Goal: Task Accomplishment & Management: Complete application form

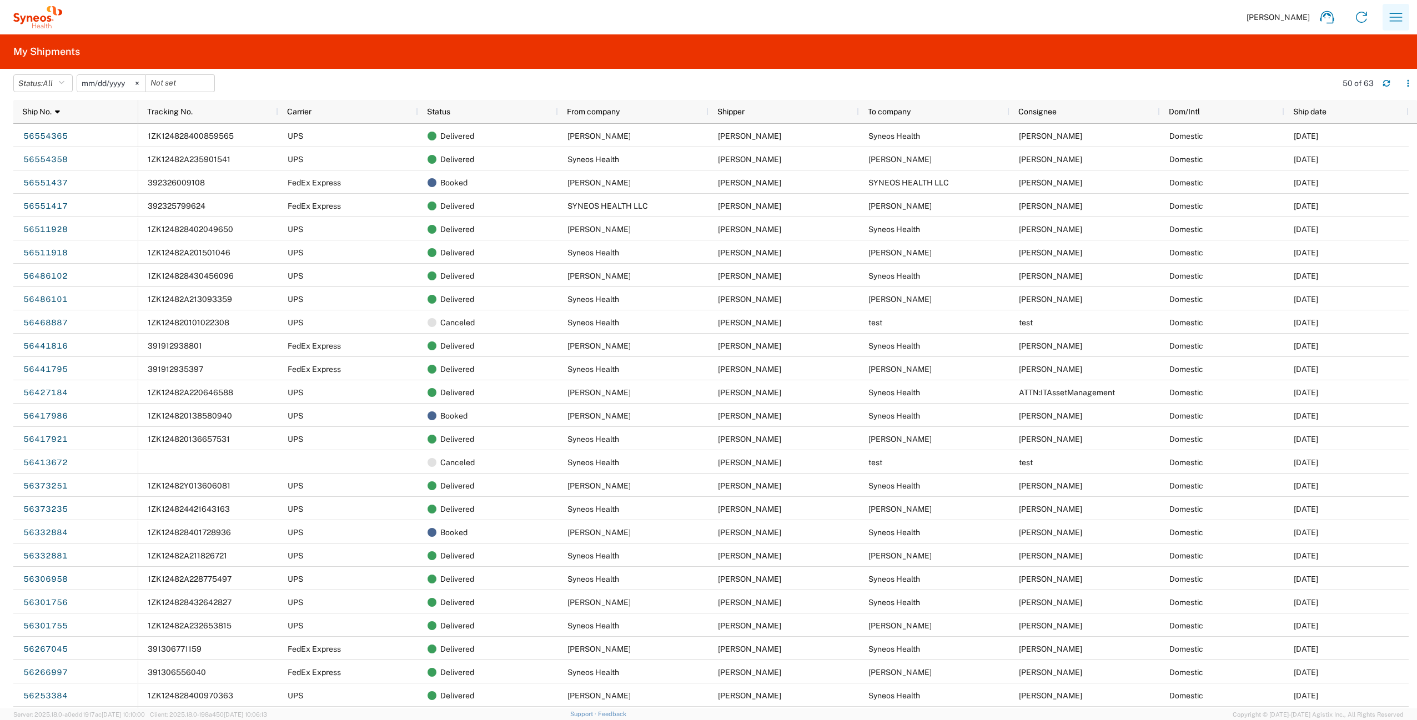
click at [1397, 16] on icon "button" at bounding box center [1396, 17] width 18 height 18
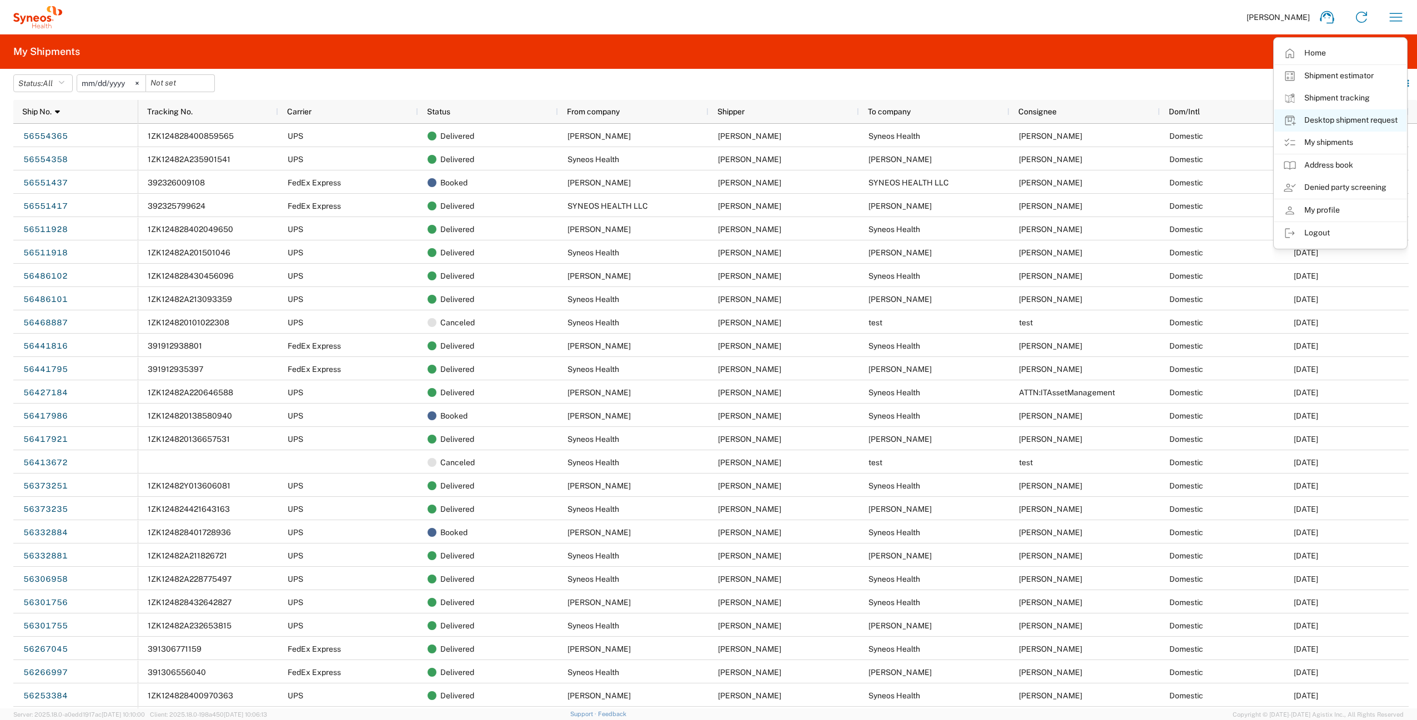
click at [1341, 122] on link "Desktop shipment request" at bounding box center [1340, 120] width 132 height 22
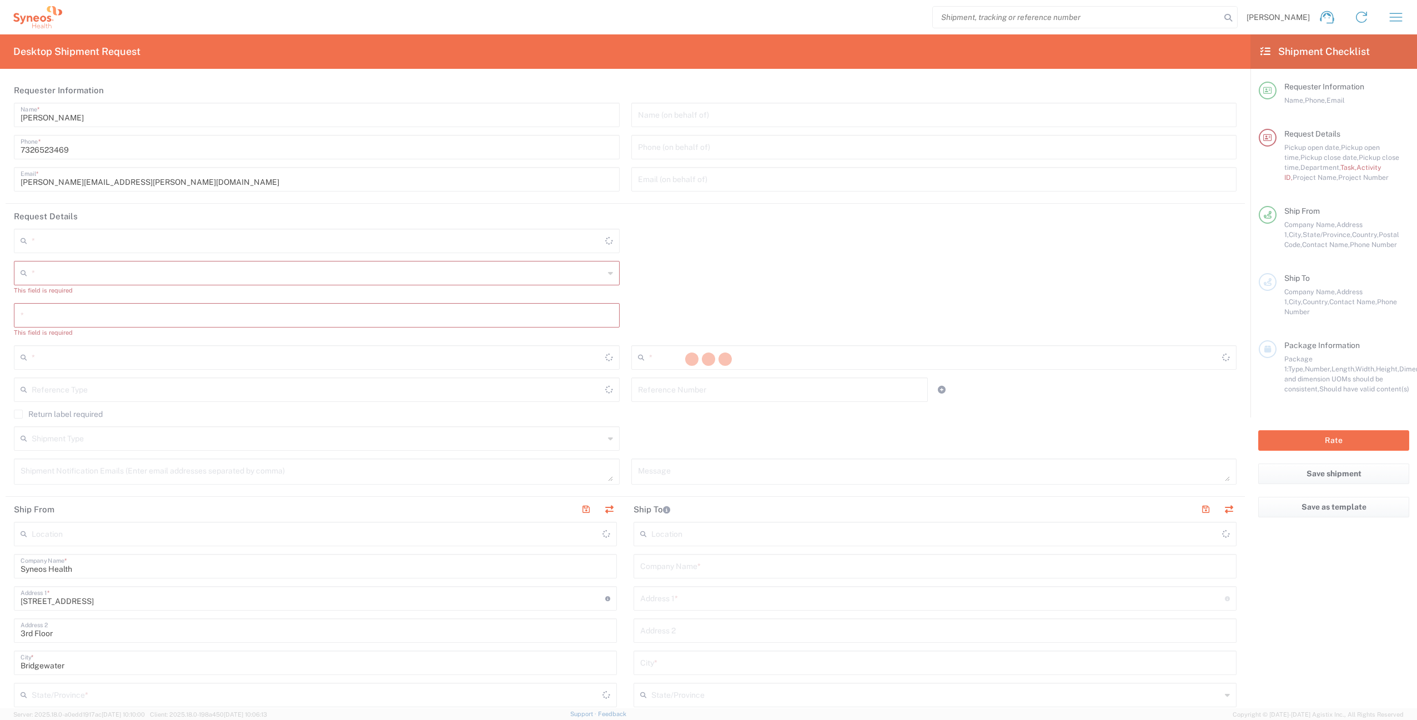
type input "[US_STATE]"
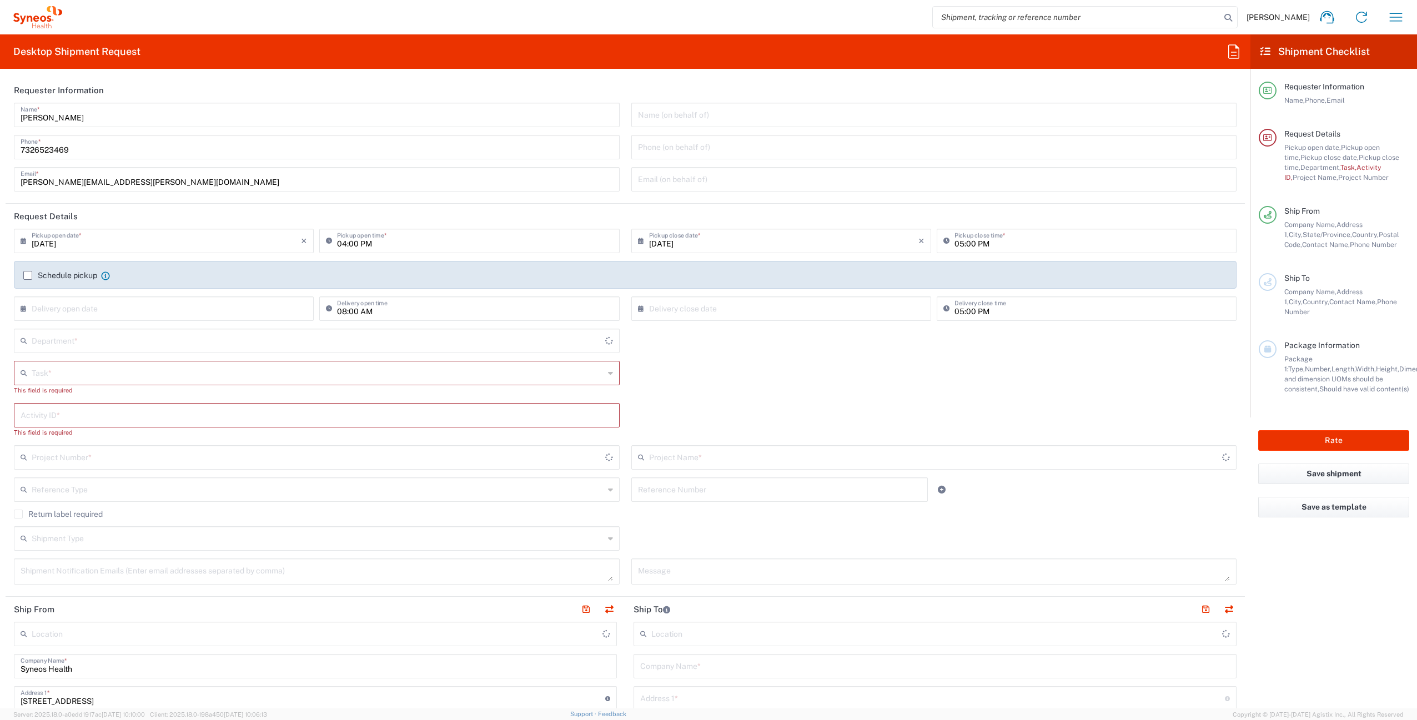
type input "[GEOGRAPHIC_DATA]"
type input "4510"
click at [97, 376] on input "text" at bounding box center [318, 372] width 572 height 19
type input "Syneos Health Commercial Servi- [GEOGRAPHIC_DATA] [GEOGRAPHIC_DATA]"
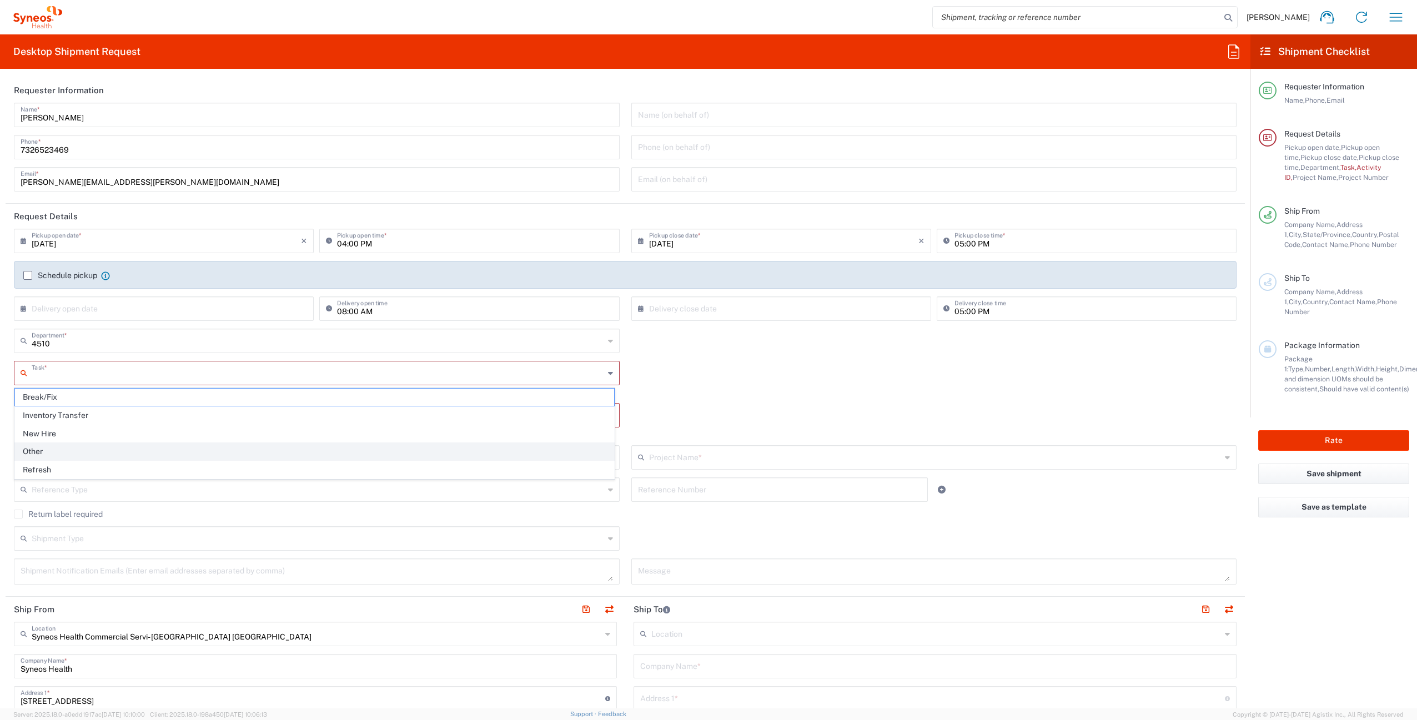
click at [68, 454] on span "Other" at bounding box center [314, 451] width 599 height 17
type input "Other"
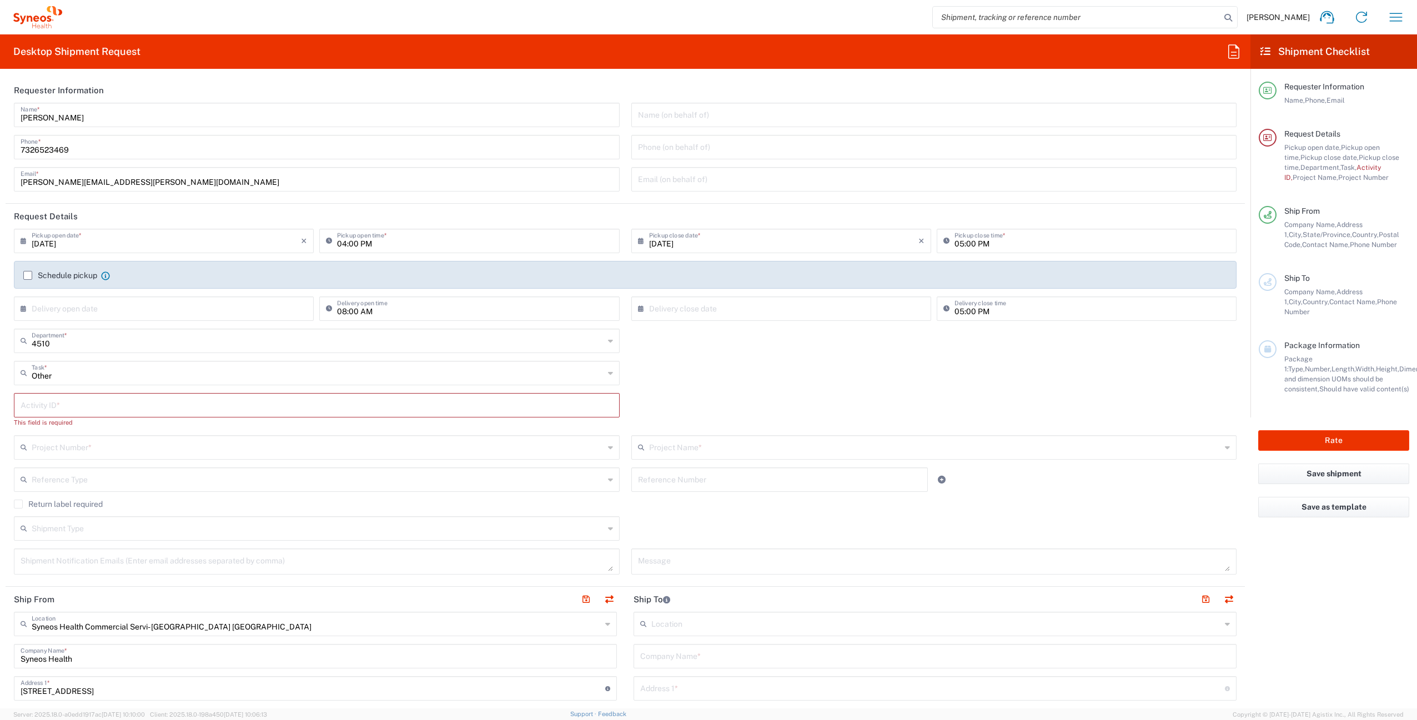
click at [172, 405] on input "text" at bounding box center [317, 404] width 592 height 19
paste input "SCTASK2700878"
type input "SCTASK2700878"
click at [122, 438] on input "text" at bounding box center [318, 436] width 572 height 19
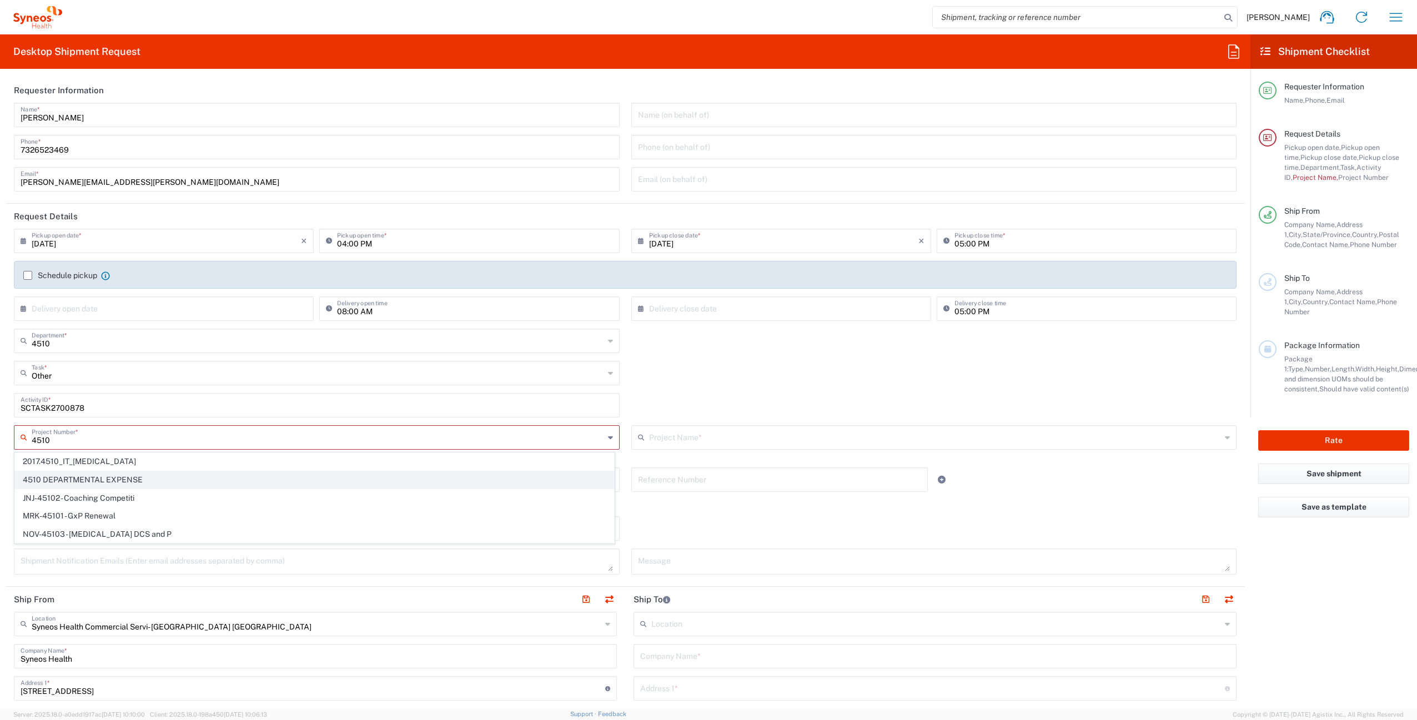
click at [134, 482] on span "4510 DEPARTMENTAL EXPENSE" at bounding box center [314, 479] width 599 height 17
type input "4510 DEPARTMENTAL EXPENSE"
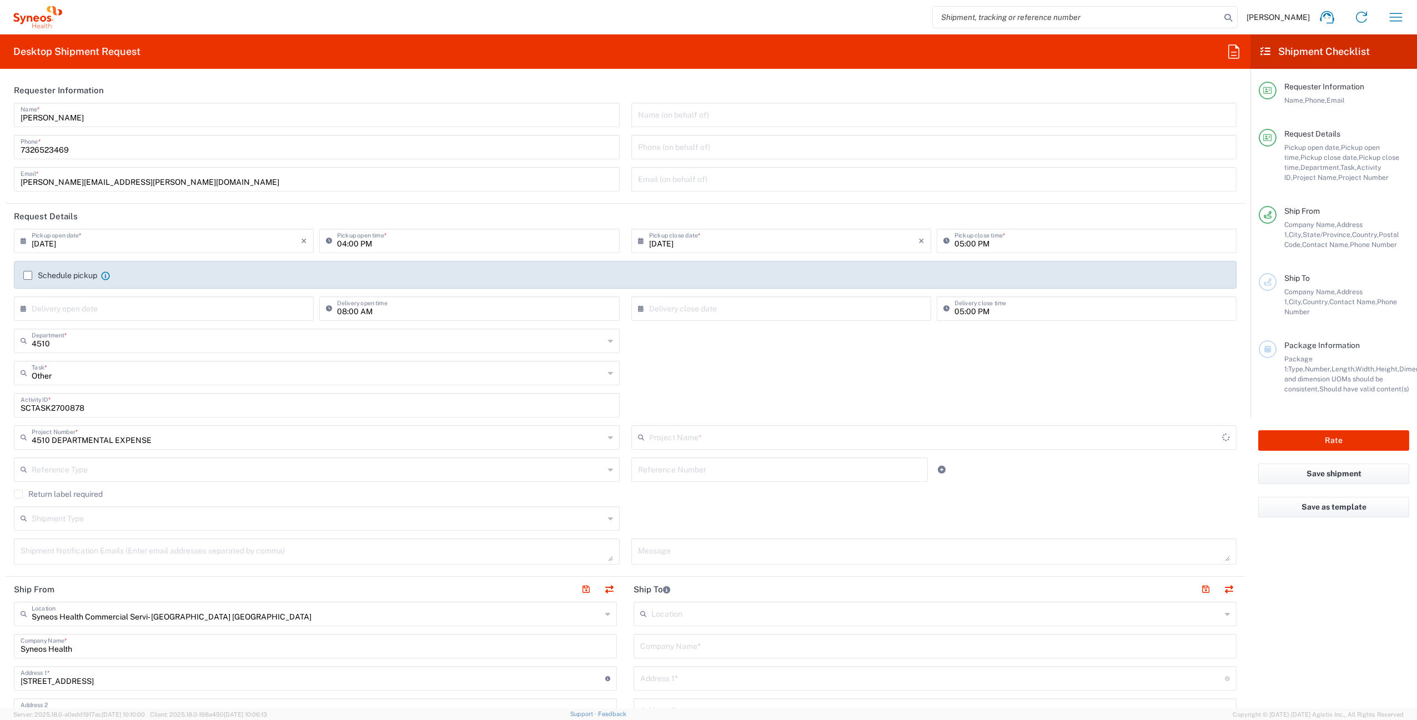
type input "4510 DEPARTMENTAL EXPENSE"
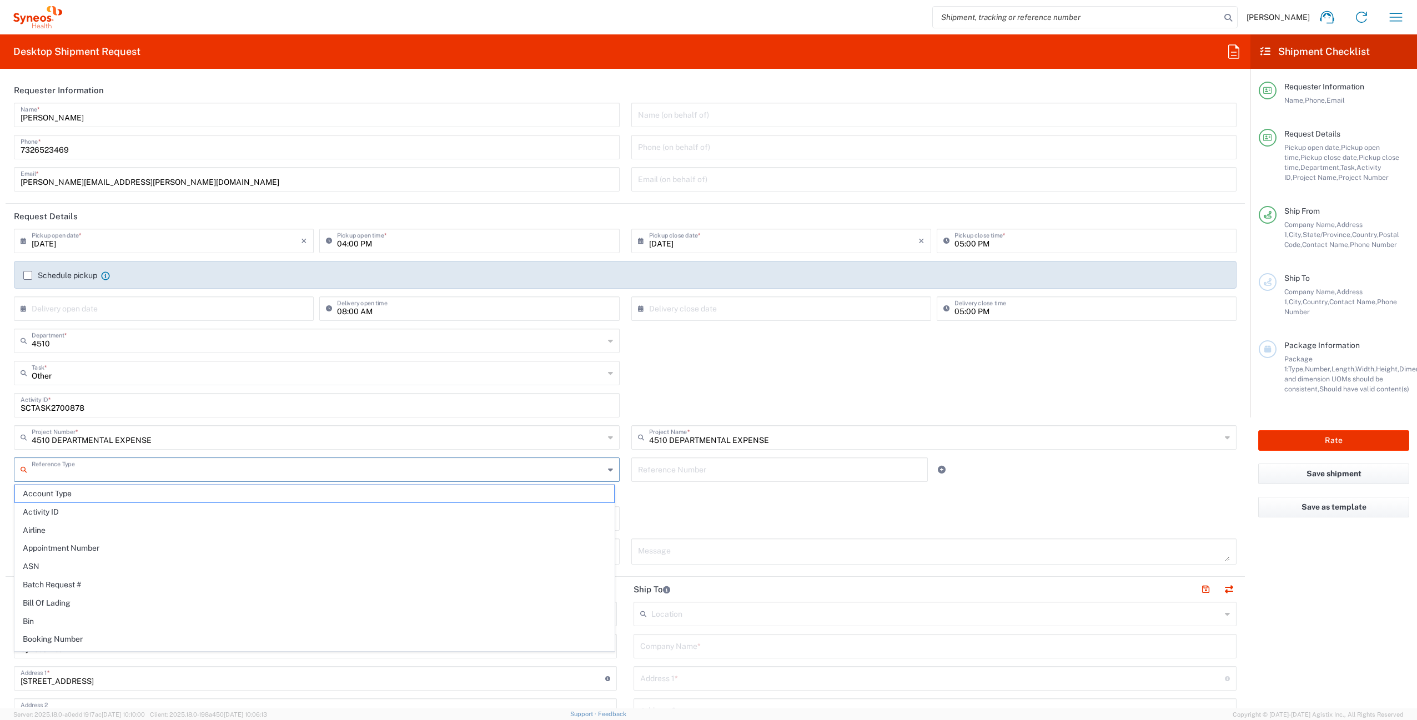
click at [115, 472] on input "text" at bounding box center [318, 468] width 572 height 19
click at [727, 373] on div "Other Task * Break/Fix Inventory Transfer New Hire Other Refresh" at bounding box center [625, 377] width 1234 height 32
click at [142, 471] on input "text" at bounding box center [318, 468] width 572 height 19
click at [744, 374] on div "Other Task * Break/Fix Inventory Transfer New Hire Other Refresh" at bounding box center [625, 377] width 1234 height 32
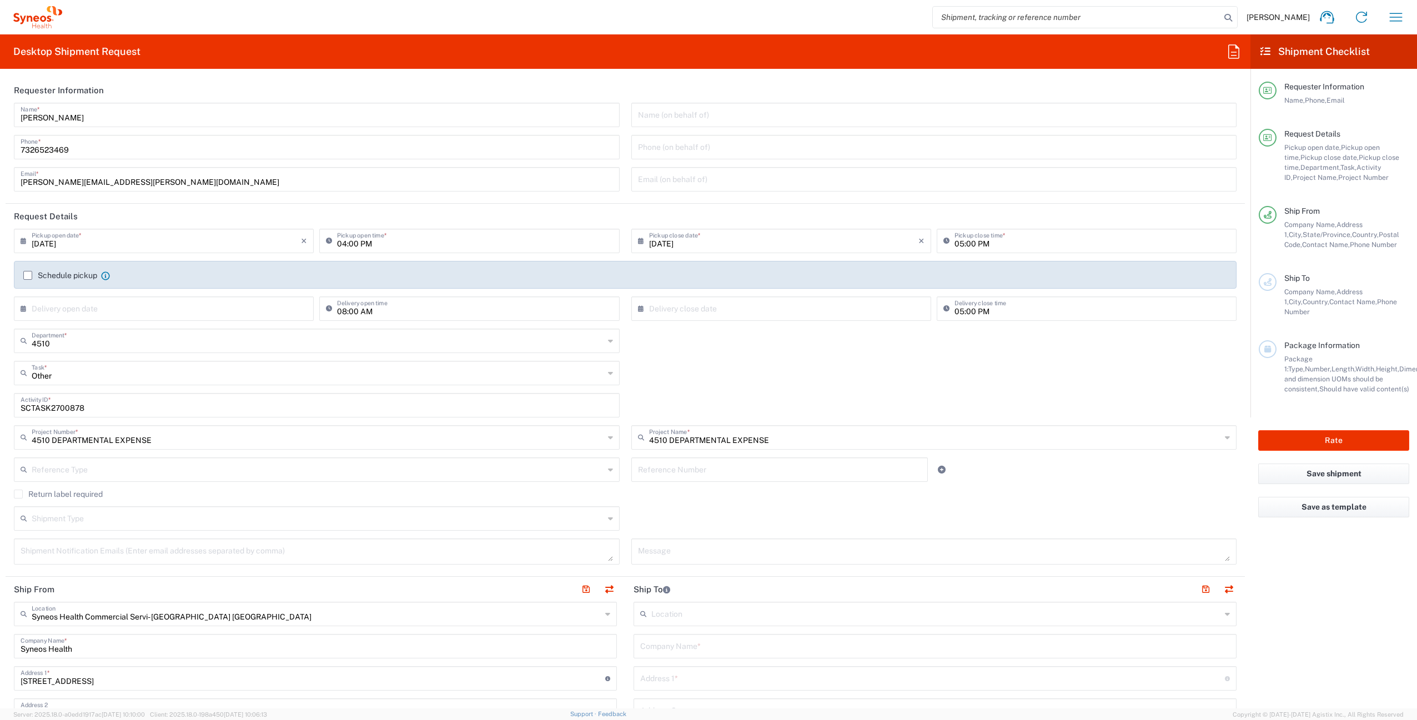
click at [235, 473] on input "text" at bounding box center [318, 468] width 572 height 19
click at [812, 380] on div "Other Task * Break/Fix Inventory Transfer New Hire Other Refresh" at bounding box center [625, 377] width 1234 height 32
click at [212, 520] on input "text" at bounding box center [318, 517] width 572 height 19
click at [786, 367] on div "Other Task * Break/Fix Inventory Transfer New Hire Other Refresh" at bounding box center [625, 377] width 1234 height 32
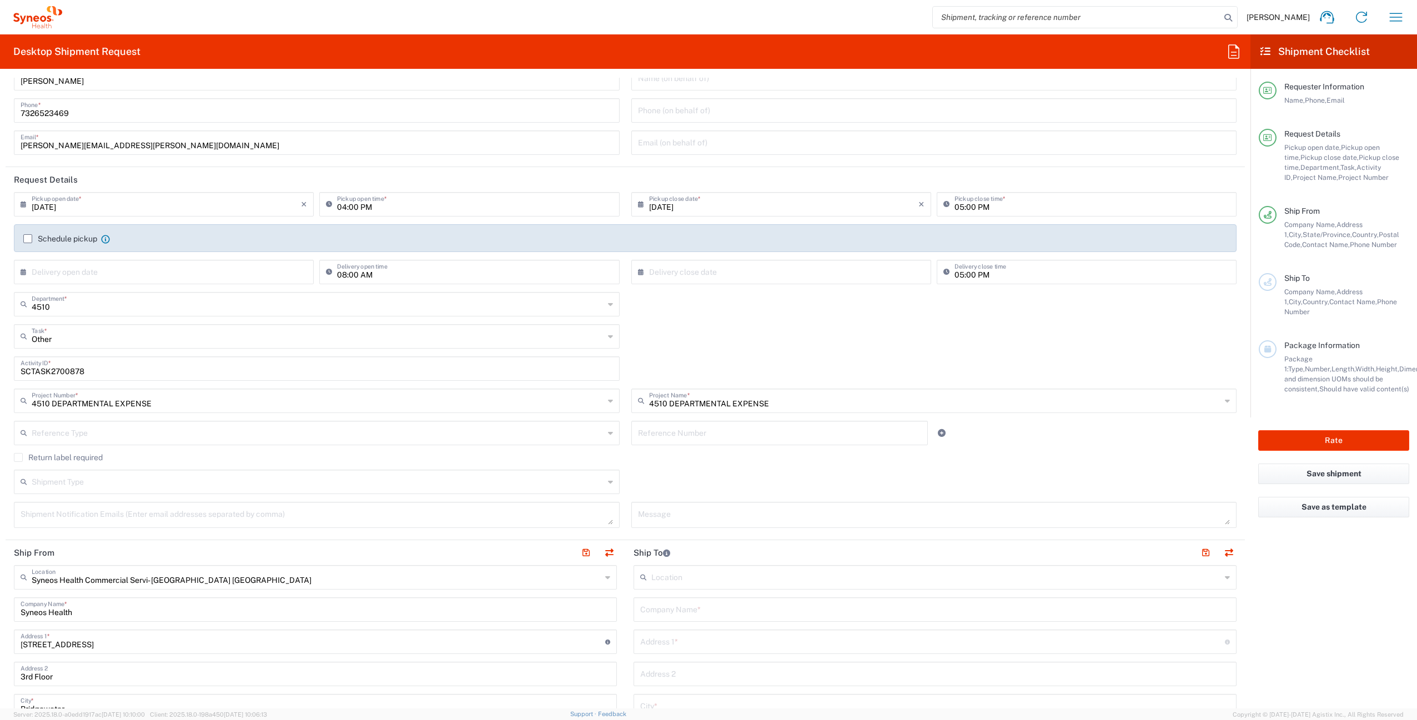
scroll to position [189, 0]
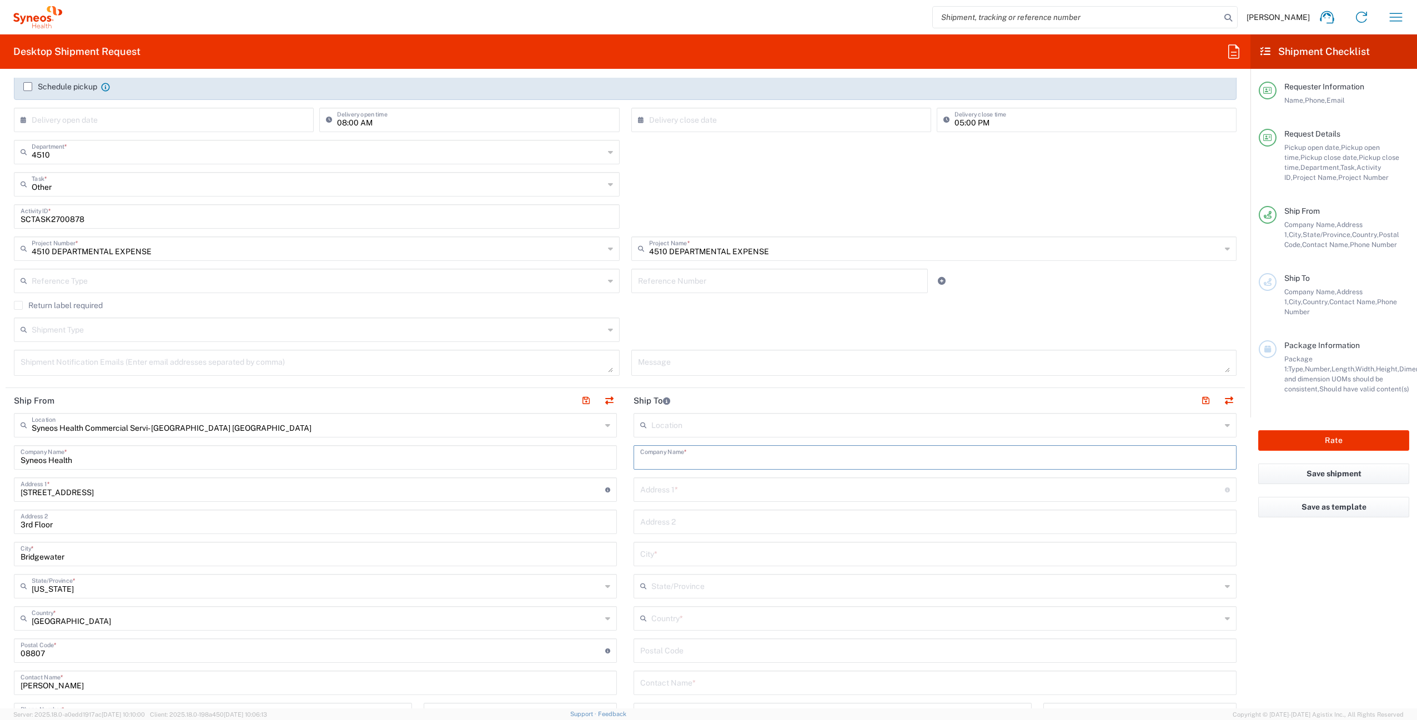
click at [696, 459] on input "text" at bounding box center [935, 456] width 590 height 19
paste input "[PERSON_NAME]"
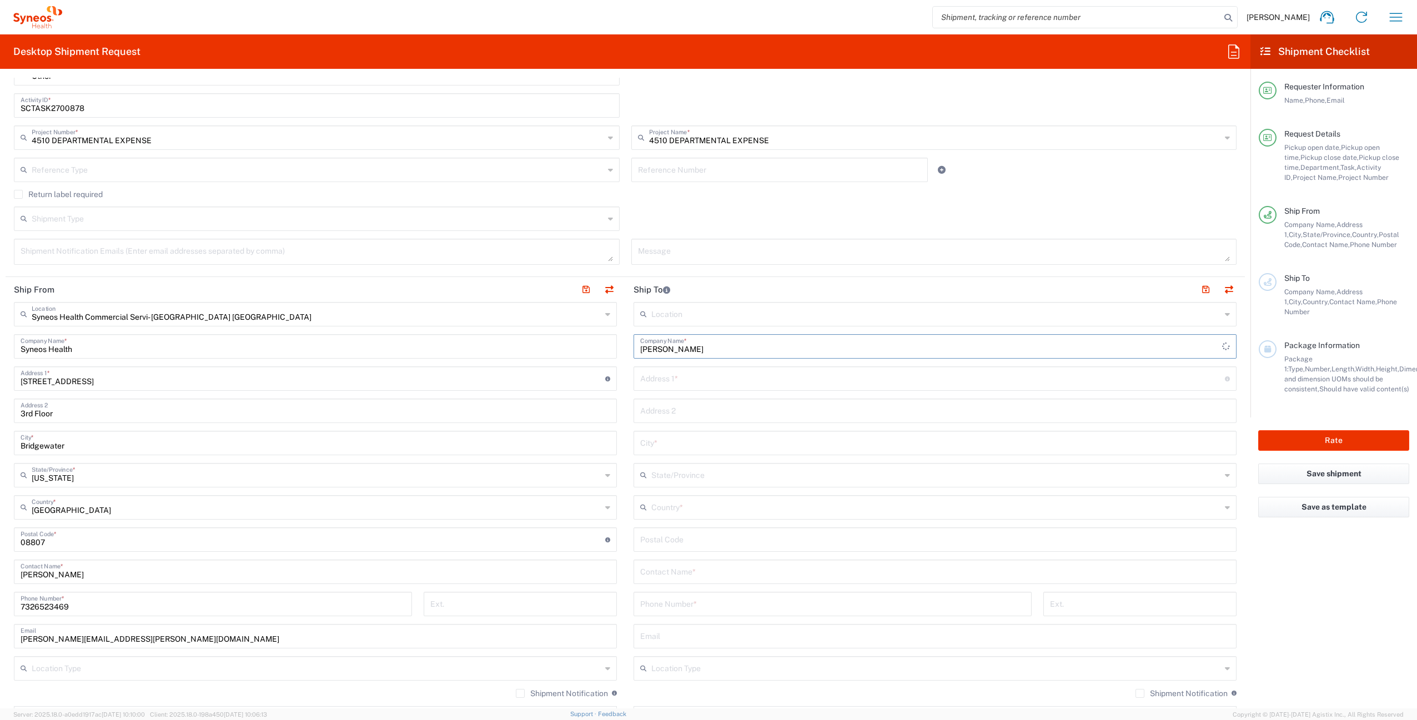
scroll to position [525, 0]
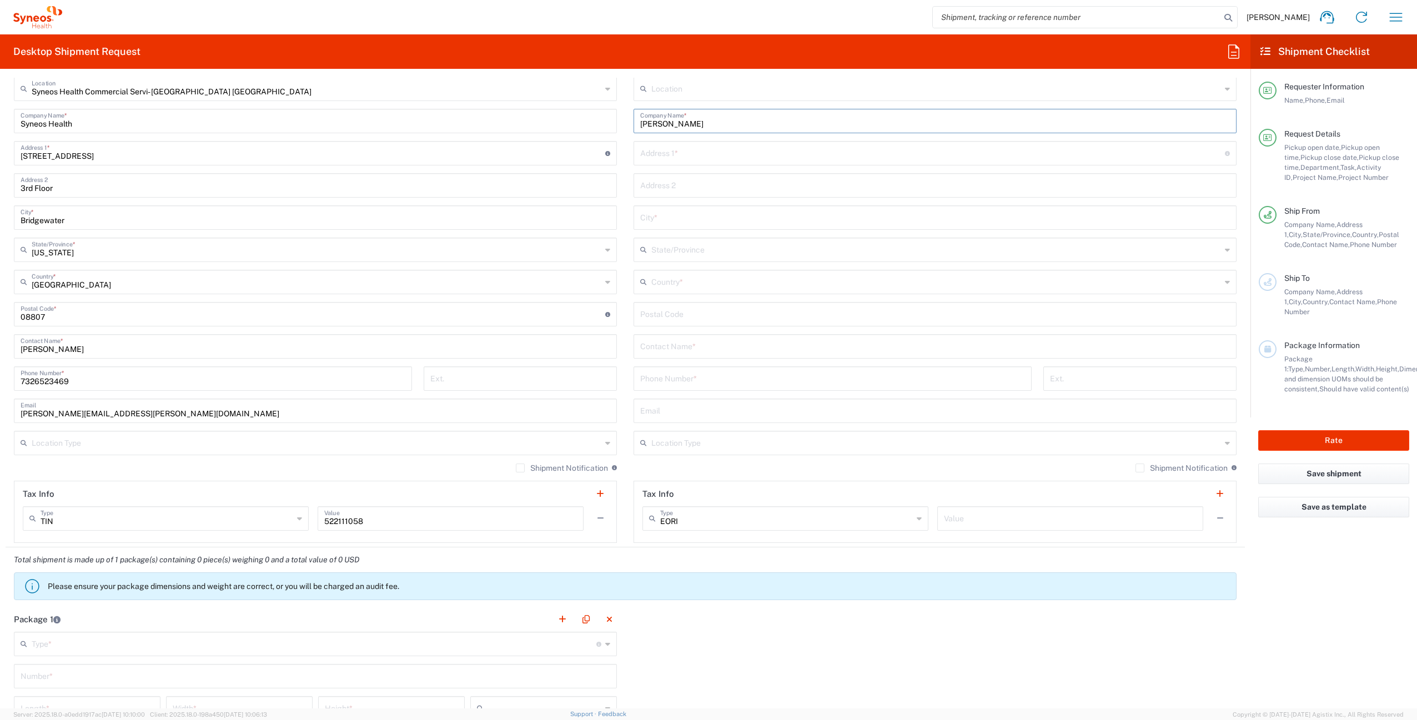
click at [695, 122] on input "[PERSON_NAME]" at bounding box center [935, 119] width 590 height 19
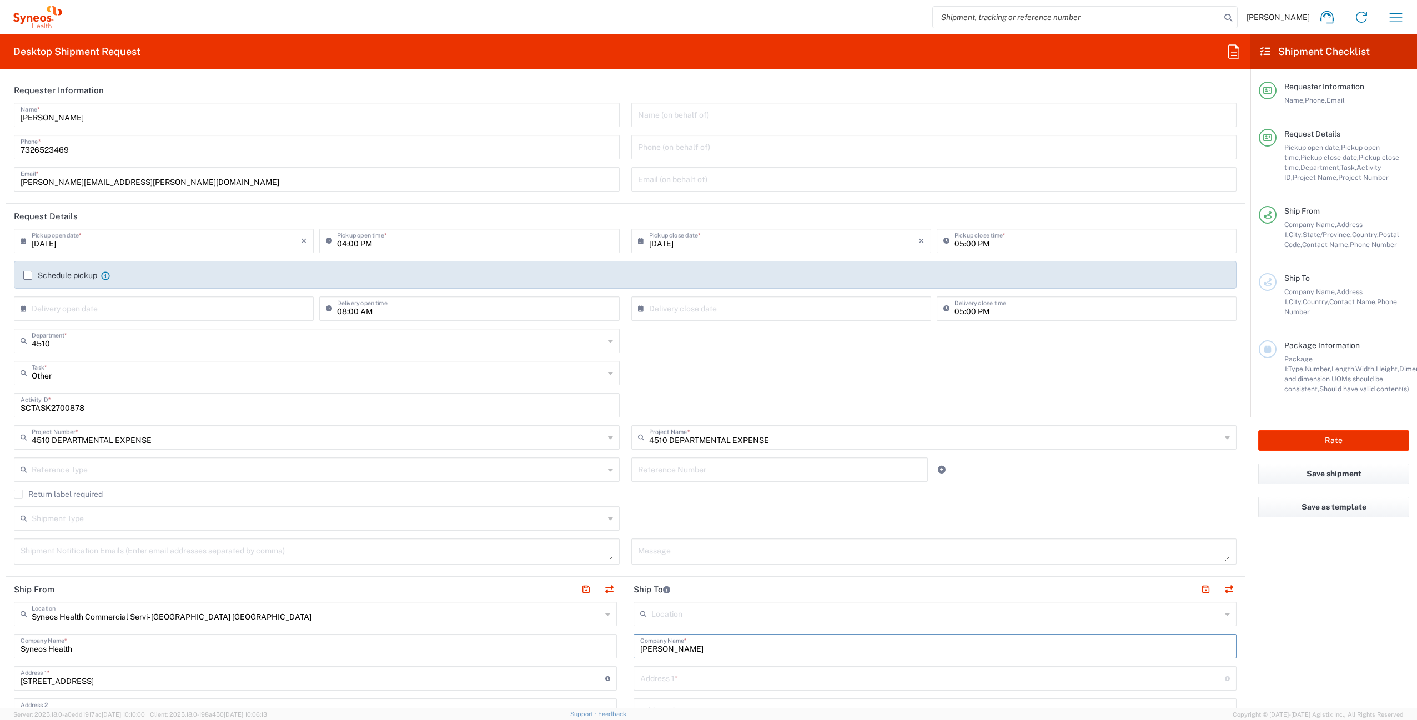
click at [640, 646] on input "[PERSON_NAME]" at bounding box center [935, 645] width 590 height 19
paste input "[PERSON_NAME]"
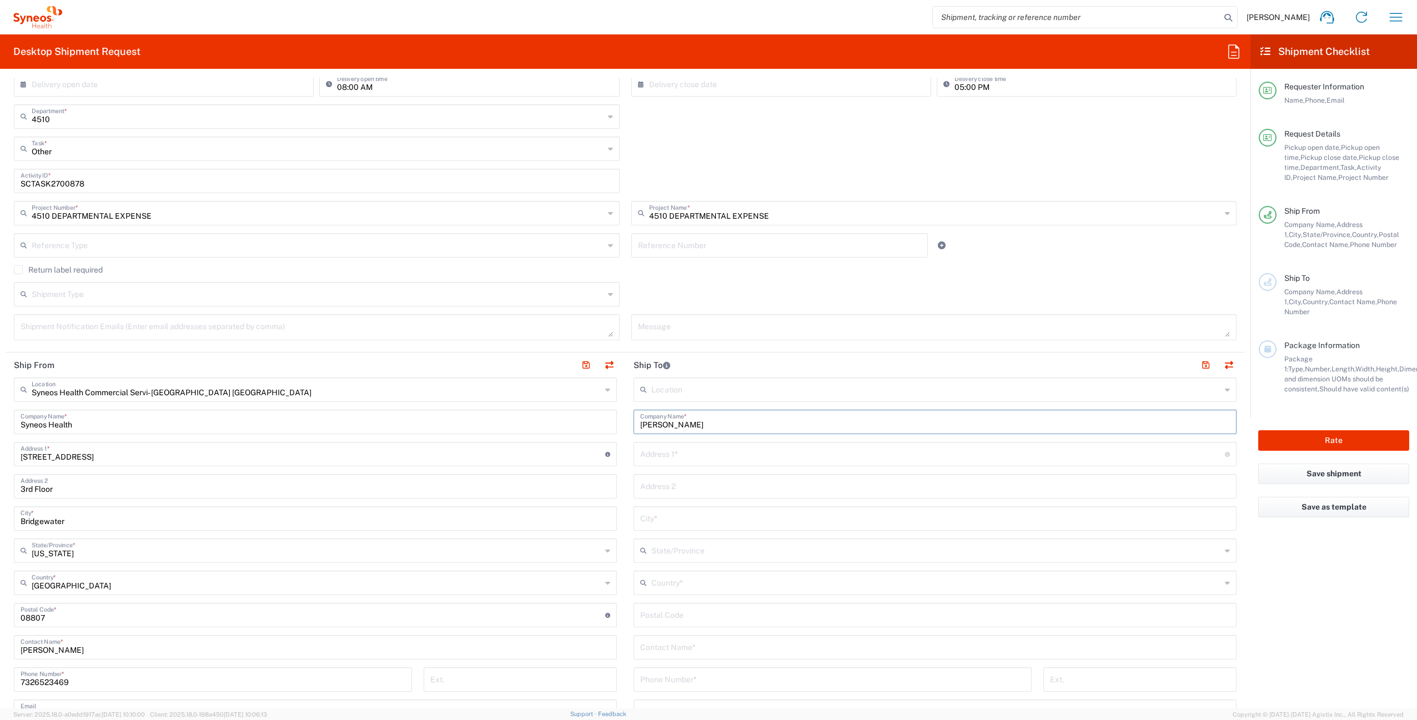
scroll to position [275, 0]
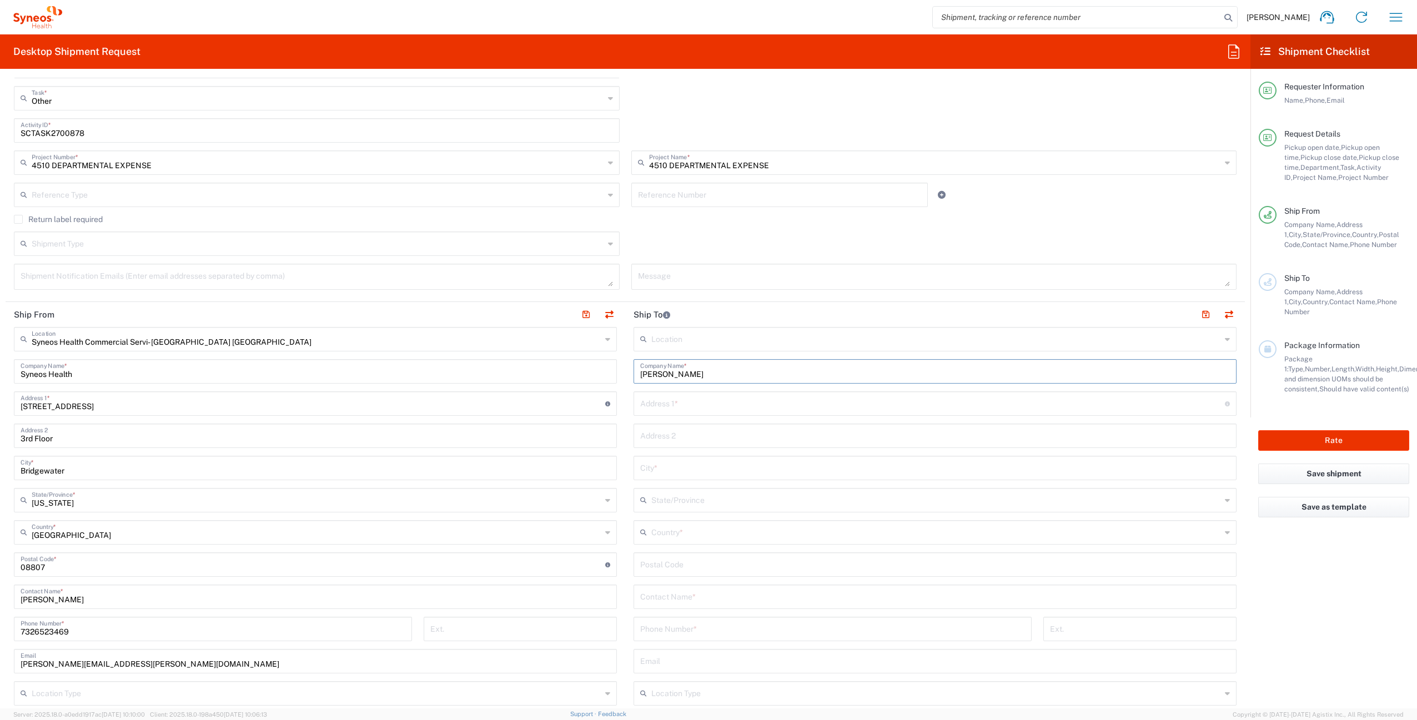
type input "[PERSON_NAME]"
click at [681, 402] on input "text" at bounding box center [932, 402] width 585 height 19
paste input "[STREET_ADDRESS]"
type input "[STREET_ADDRESS]"
click at [696, 531] on input "text" at bounding box center [936, 531] width 570 height 19
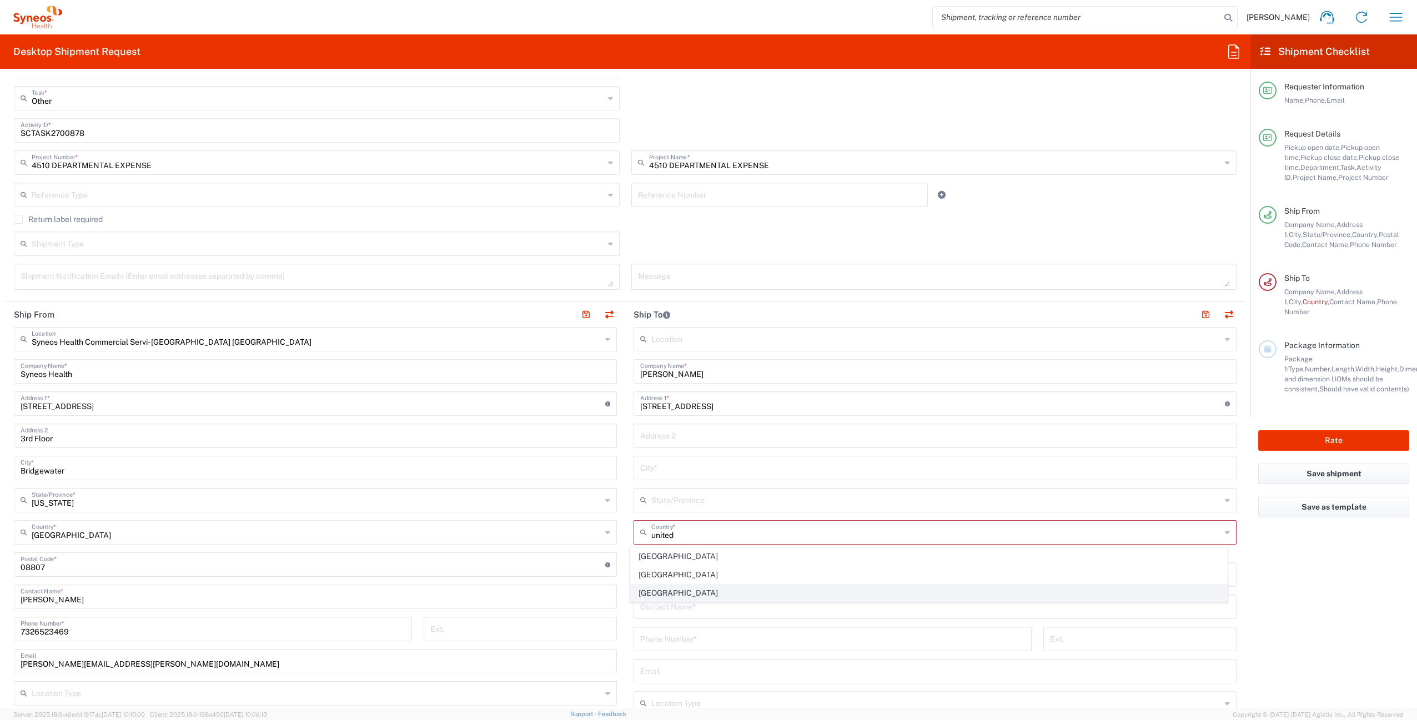
click at [702, 587] on span "[GEOGRAPHIC_DATA]" at bounding box center [929, 593] width 597 height 17
type input "[GEOGRAPHIC_DATA]"
click at [700, 568] on input "undefined" at bounding box center [932, 563] width 585 height 19
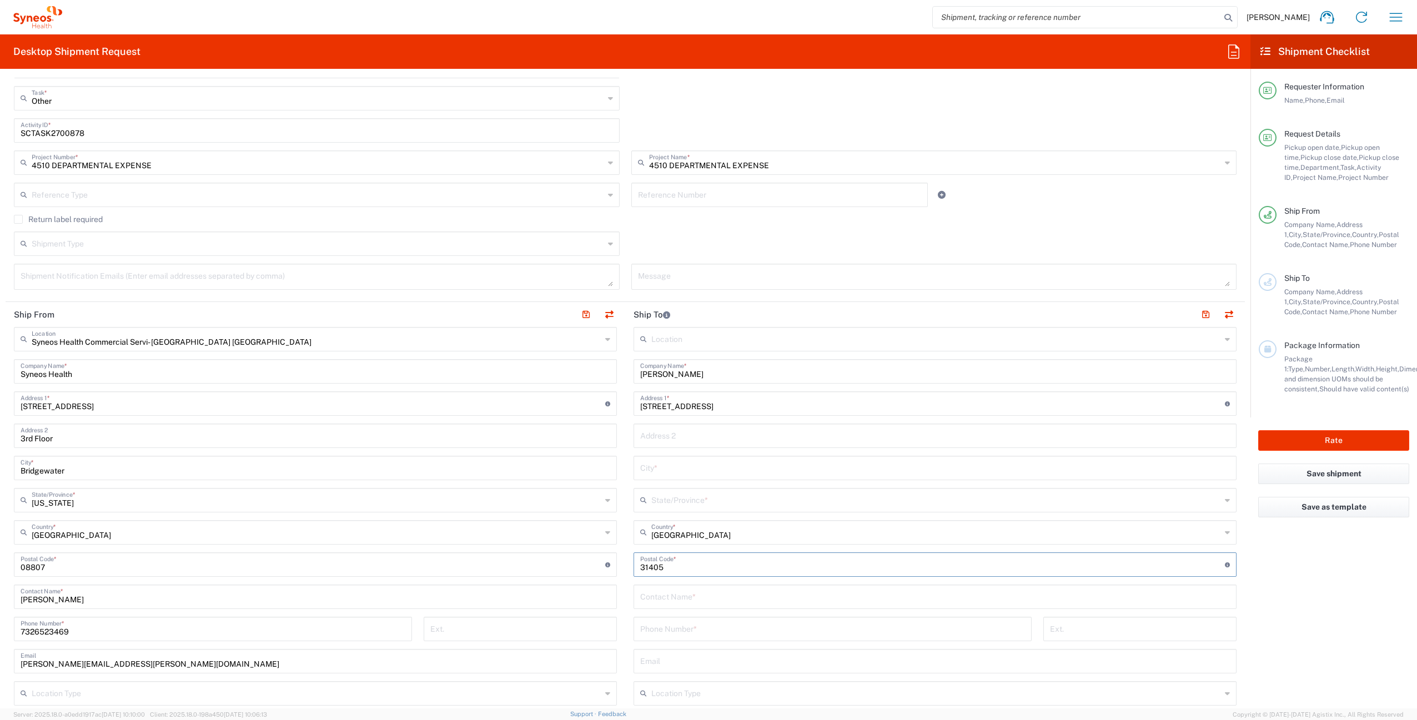
type input "31405"
click at [707, 466] on input "text" at bounding box center [935, 466] width 590 height 19
type input "Savvanah"
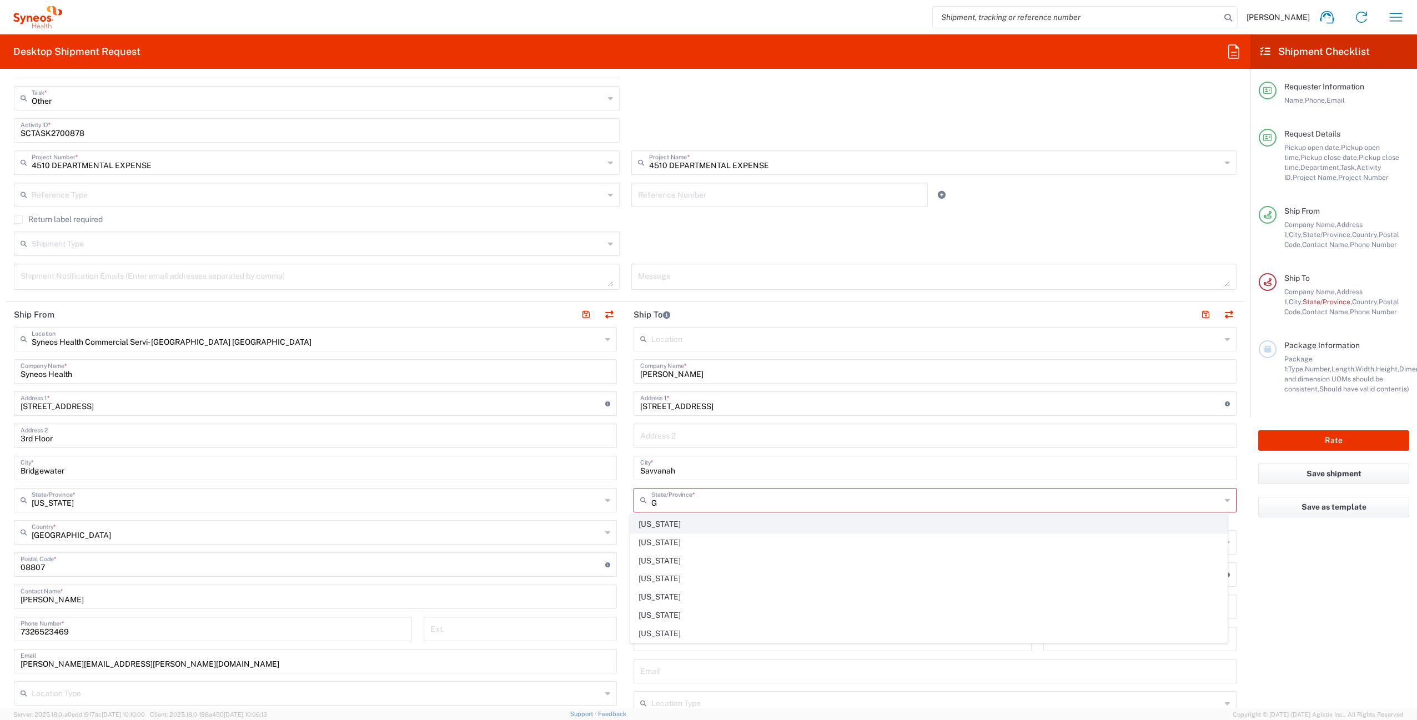
click at [665, 527] on span "[US_STATE]" at bounding box center [929, 524] width 597 height 17
type input "[US_STATE]"
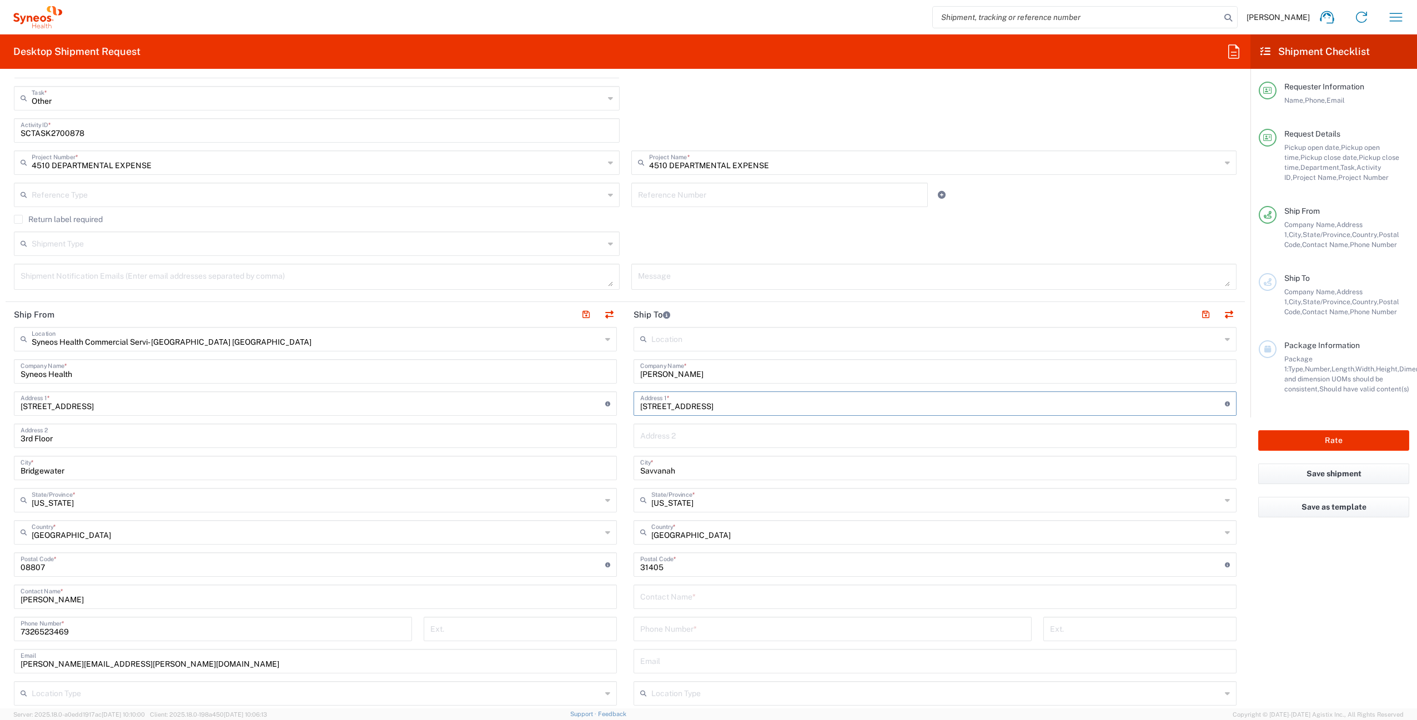
drag, startPoint x: 744, startPoint y: 411, endPoint x: 612, endPoint y: 399, distance: 133.2
click at [612, 399] on div "Ship From Syneos Health Commercial Servi- [GEOGRAPHIC_DATA] [GEOGRAPHIC_DATA] L…" at bounding box center [625, 550] width 1239 height 496
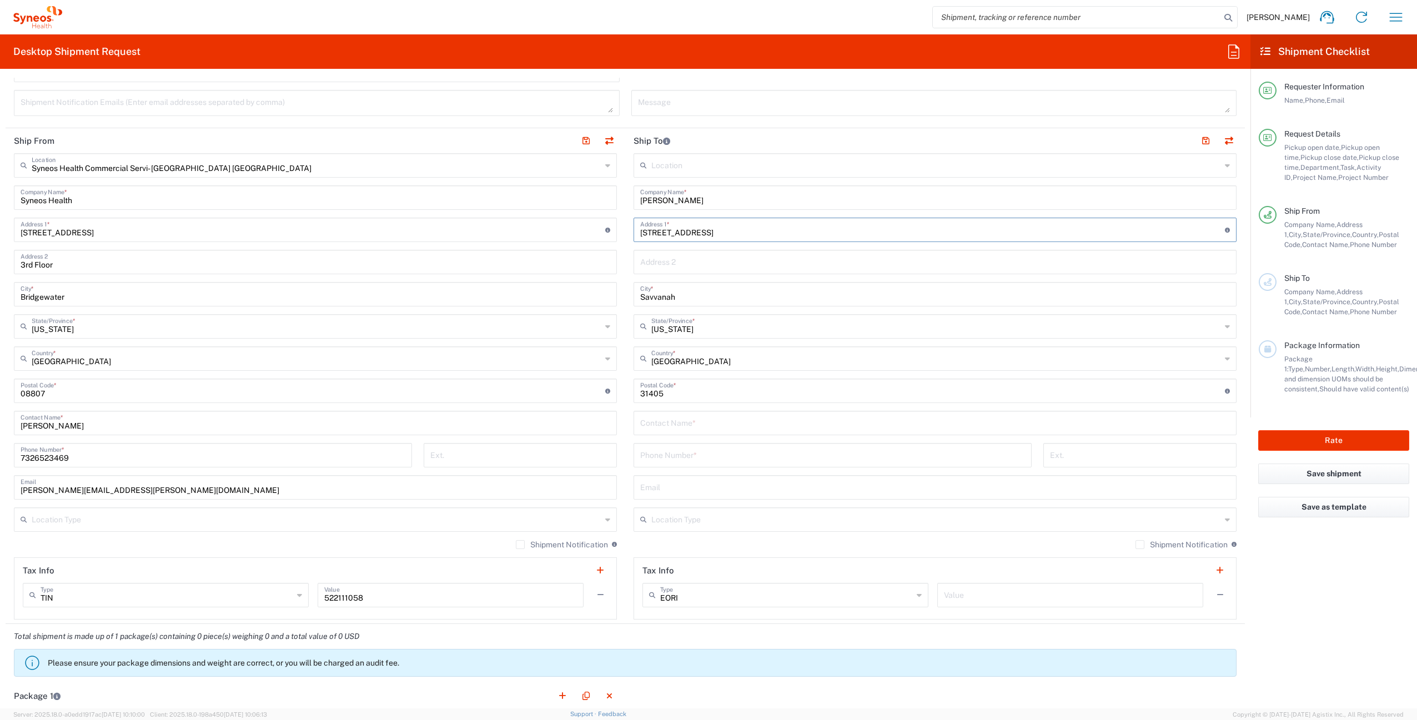
scroll to position [450, 0]
drag, startPoint x: 716, startPoint y: 198, endPoint x: 557, endPoint y: 192, distance: 158.9
click at [557, 192] on div "Ship From Syneos Health Commercial Servi- [GEOGRAPHIC_DATA] [GEOGRAPHIC_DATA] L…" at bounding box center [625, 375] width 1239 height 496
click at [665, 420] on input "text" at bounding box center [935, 420] width 590 height 19
paste input "[PERSON_NAME]"
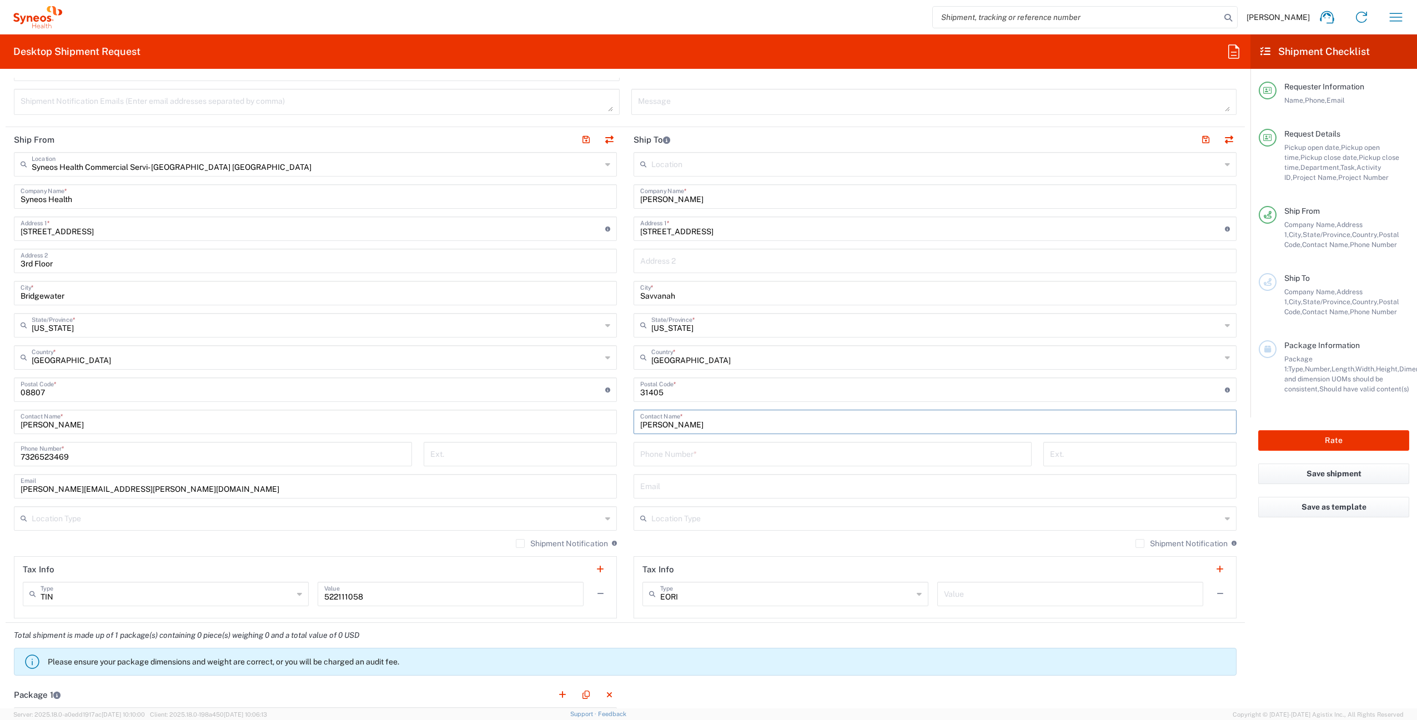
type input "[PERSON_NAME]"
click at [687, 451] on input "tel" at bounding box center [832, 453] width 385 height 19
type input "4847169770"
click at [707, 482] on input "text" at bounding box center [935, 485] width 590 height 19
click at [668, 487] on input "text" at bounding box center [935, 485] width 590 height 19
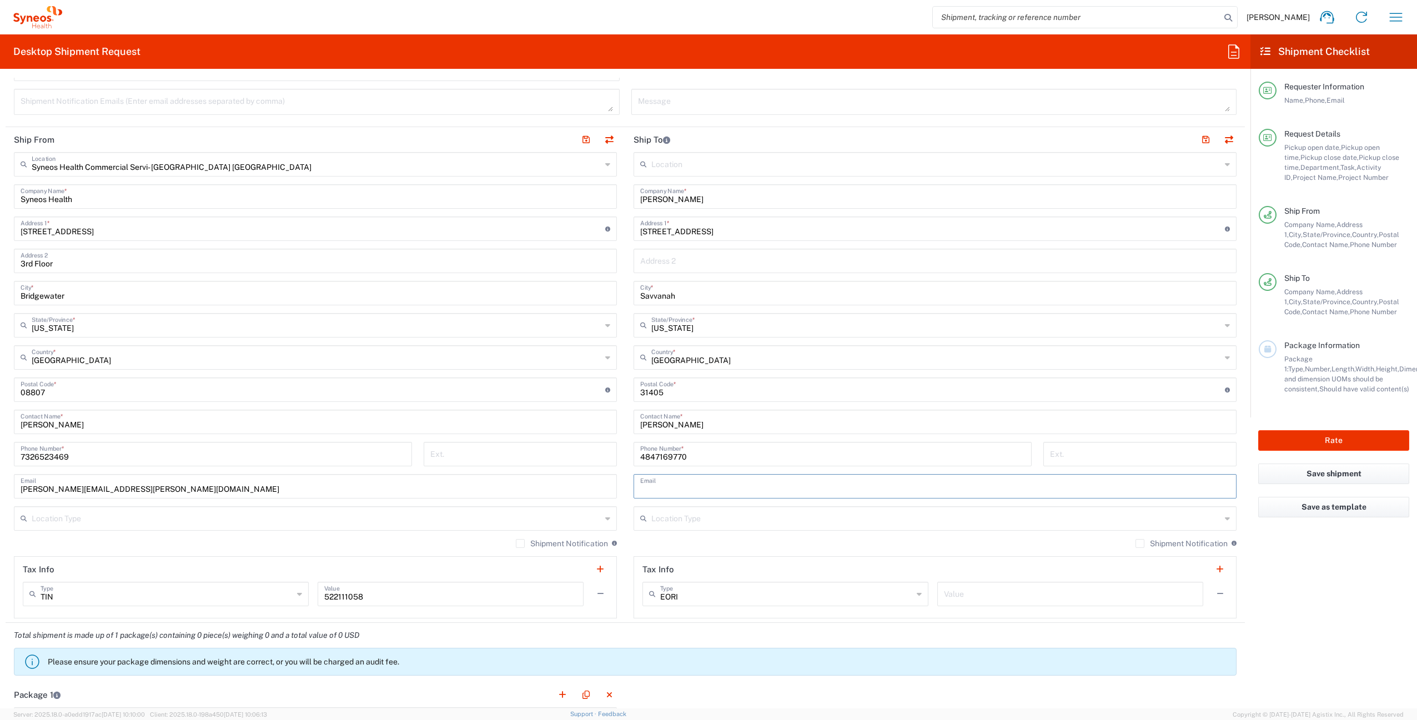
paste input "[EMAIL_ADDRESS][DOMAIN_NAME]"
type input "[EMAIL_ADDRESS][DOMAIN_NAME]"
click at [1135, 542] on label "Shipment Notification" at bounding box center [1181, 543] width 92 height 9
click at [1140, 544] on input "Shipment Notification" at bounding box center [1140, 544] width 0 height 0
click at [1198, 142] on button "button" at bounding box center [1206, 140] width 16 height 16
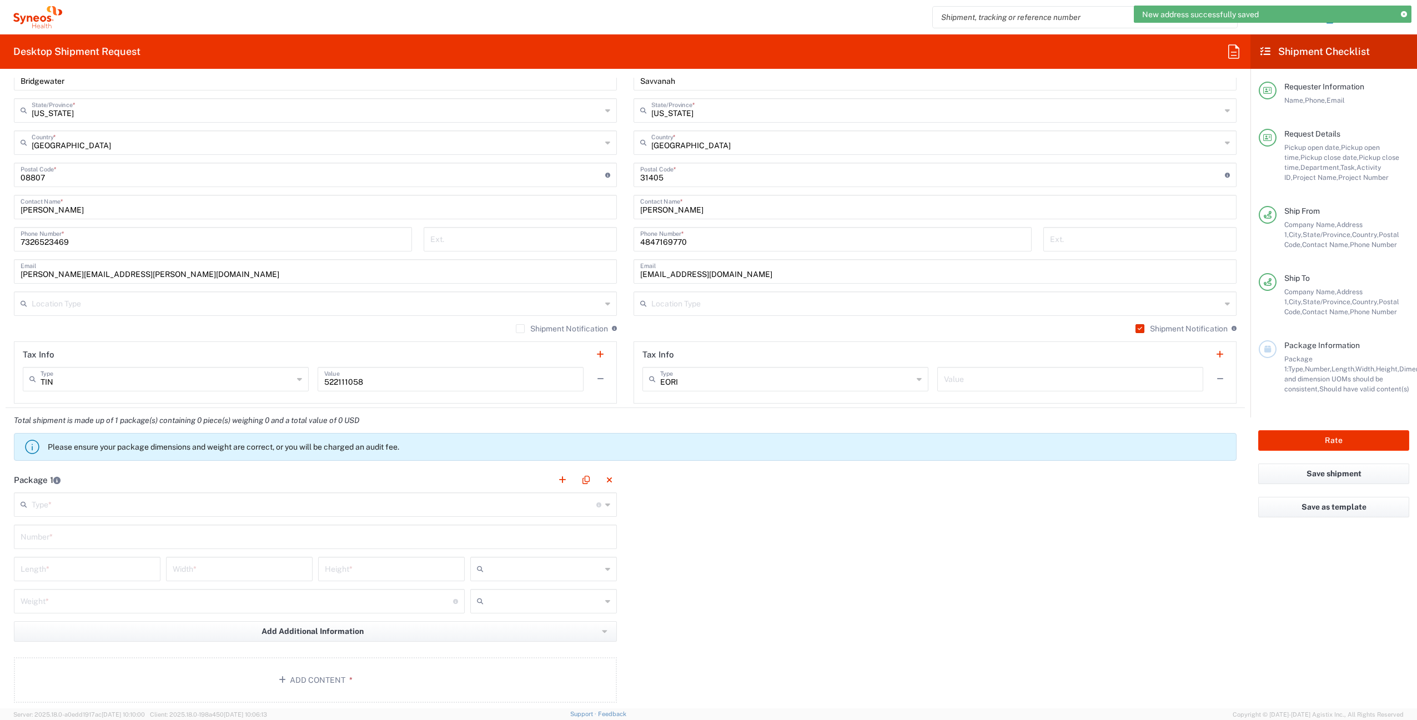
scroll to position [718, 0]
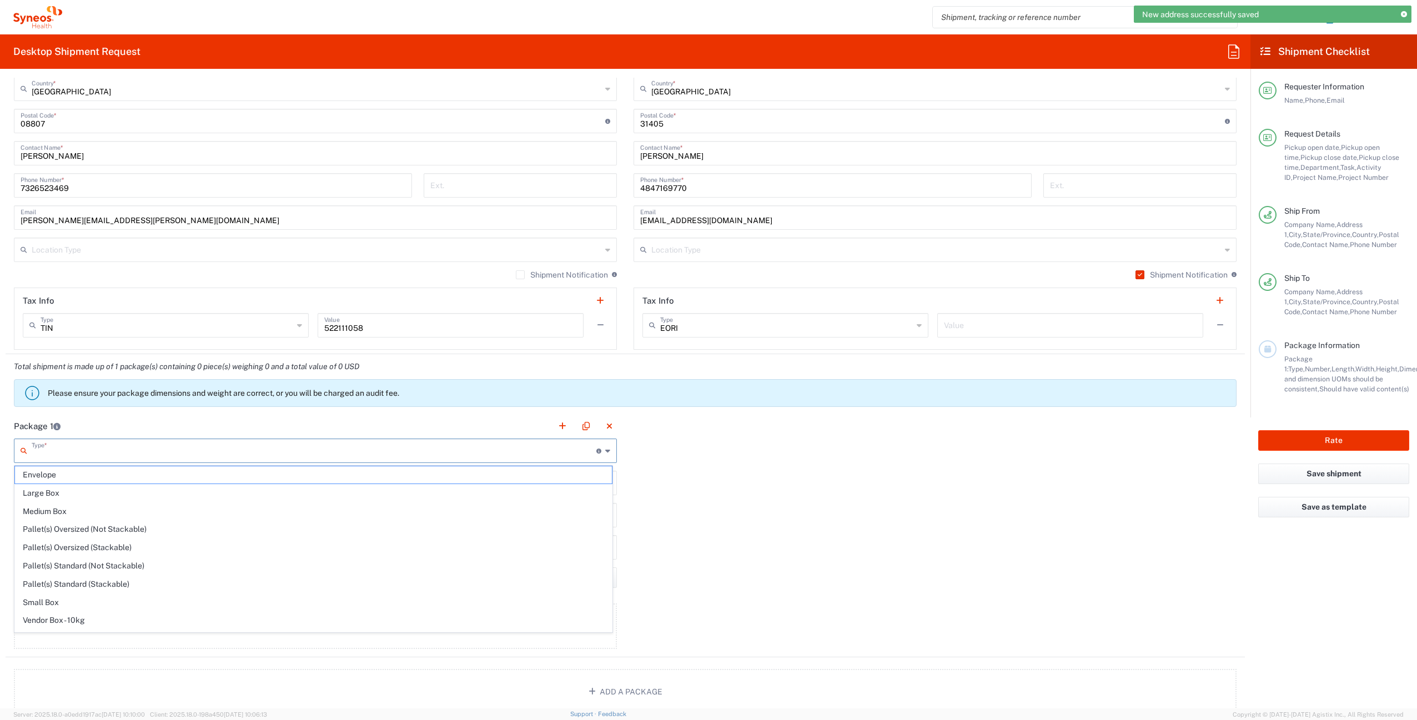
click at [148, 444] on input "text" at bounding box center [314, 449] width 565 height 19
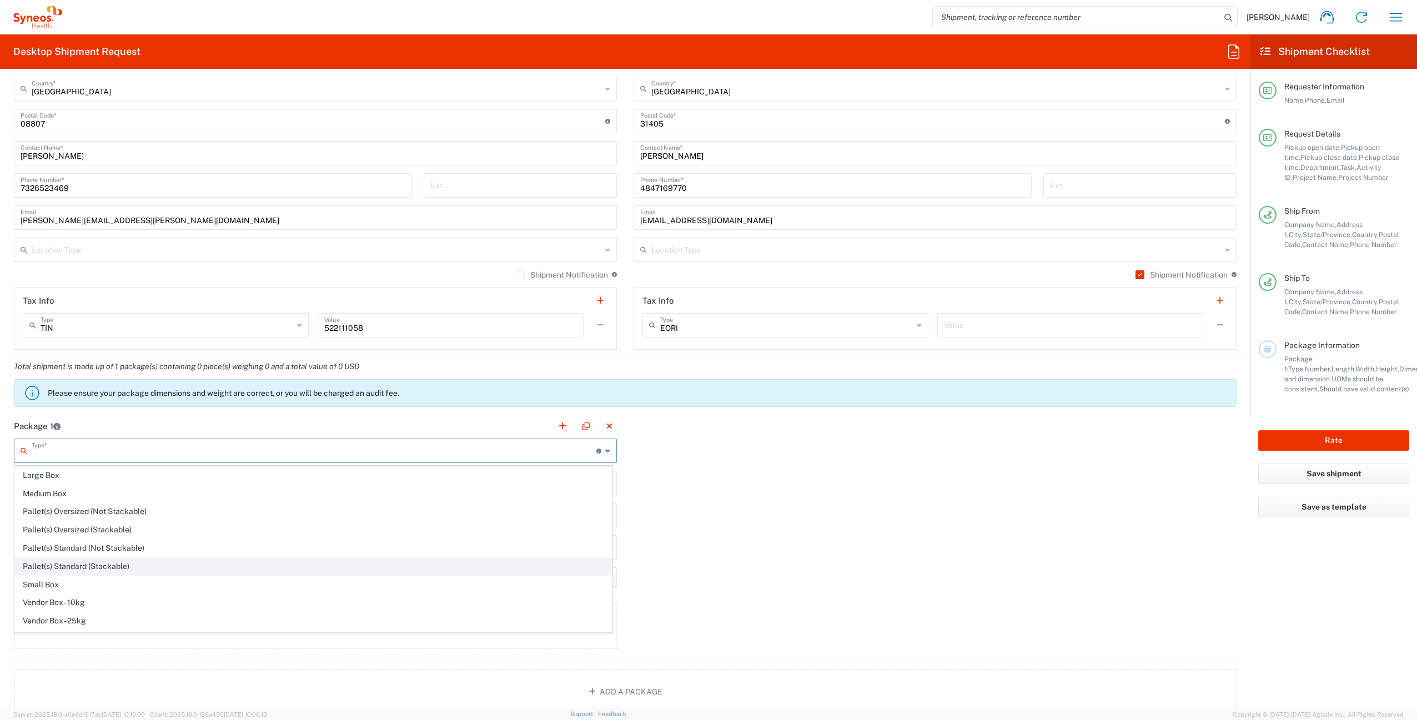
scroll to position [34, 0]
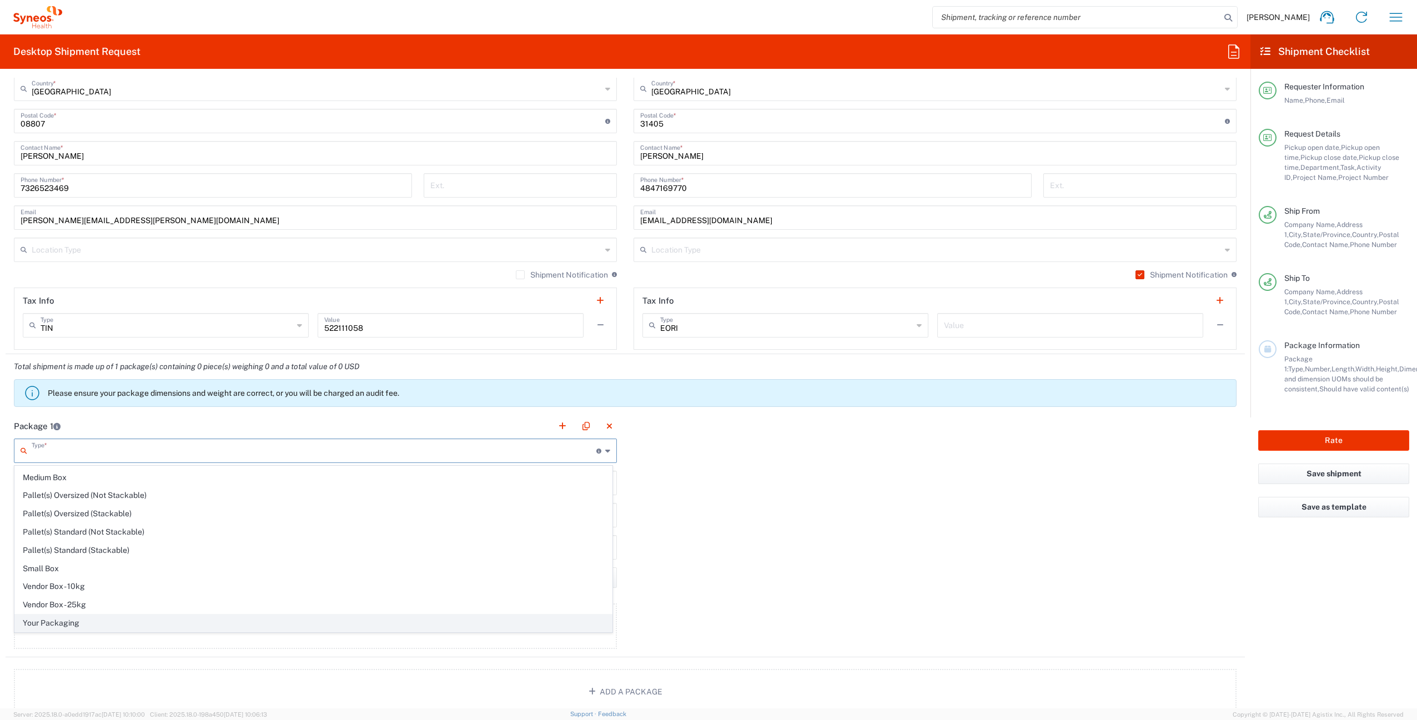
click at [162, 621] on span "Your Packaging" at bounding box center [313, 623] width 597 height 17
type input "Your Packaging"
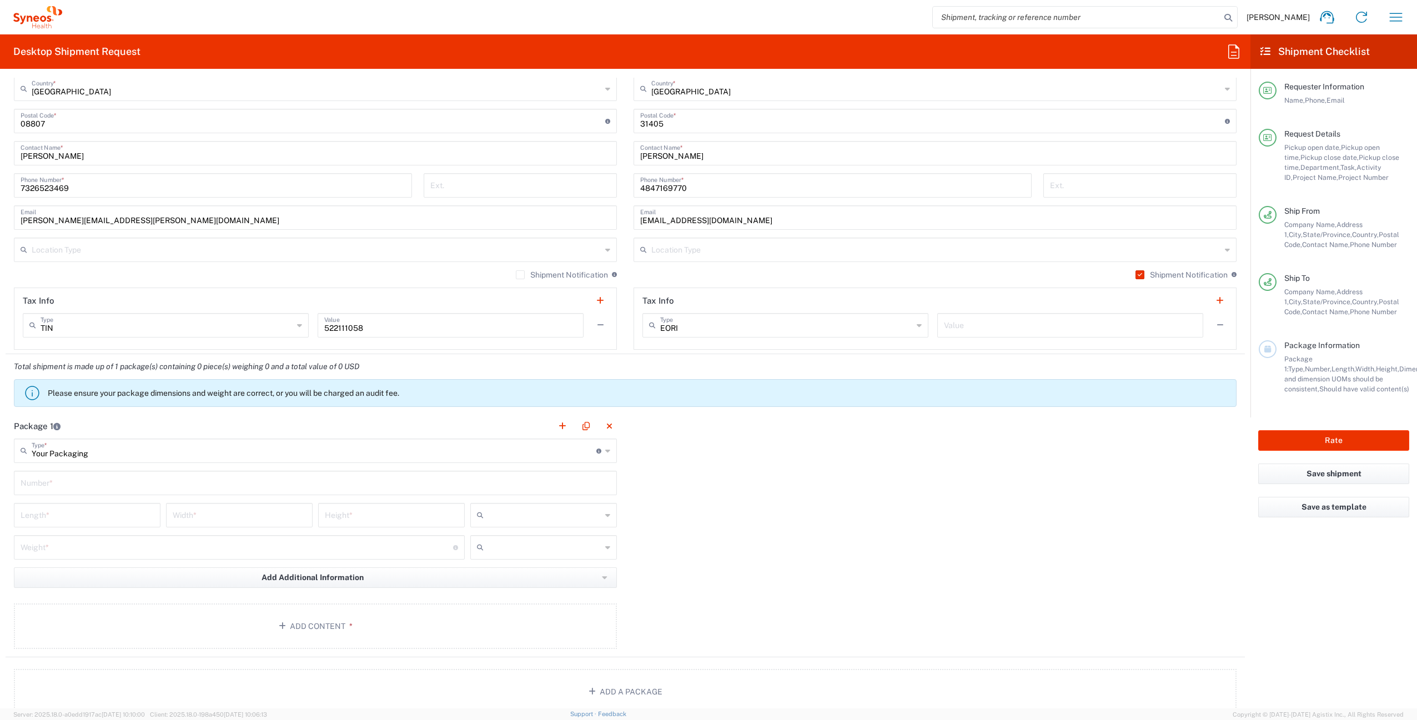
click at [108, 485] on input "text" at bounding box center [316, 481] width 590 height 19
type input "1"
click at [102, 508] on input "number" at bounding box center [87, 514] width 133 height 19
type input "16"
type input "12"
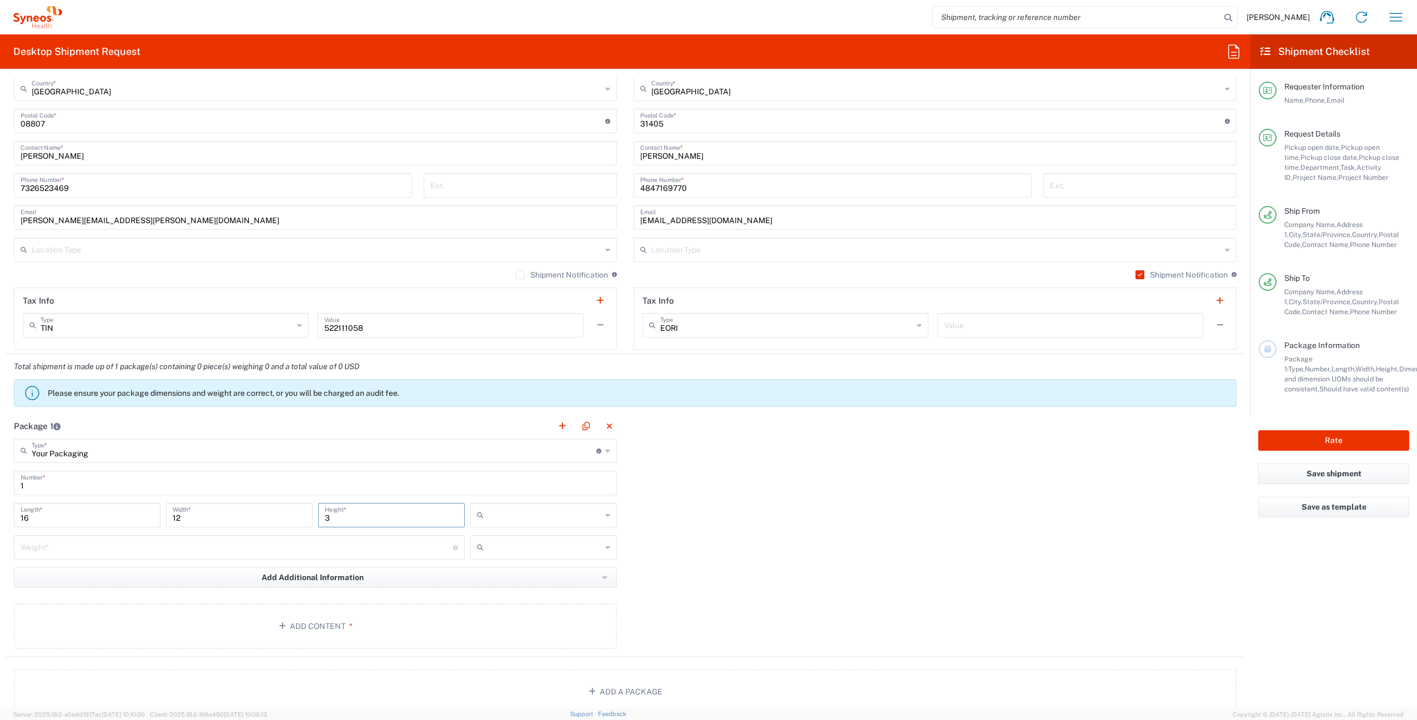
type input "3"
click at [110, 547] on input "number" at bounding box center [237, 546] width 432 height 19
type input "3"
click at [501, 511] on input "text" at bounding box center [544, 515] width 113 height 18
click at [508, 574] on span "in" at bounding box center [539, 575] width 143 height 17
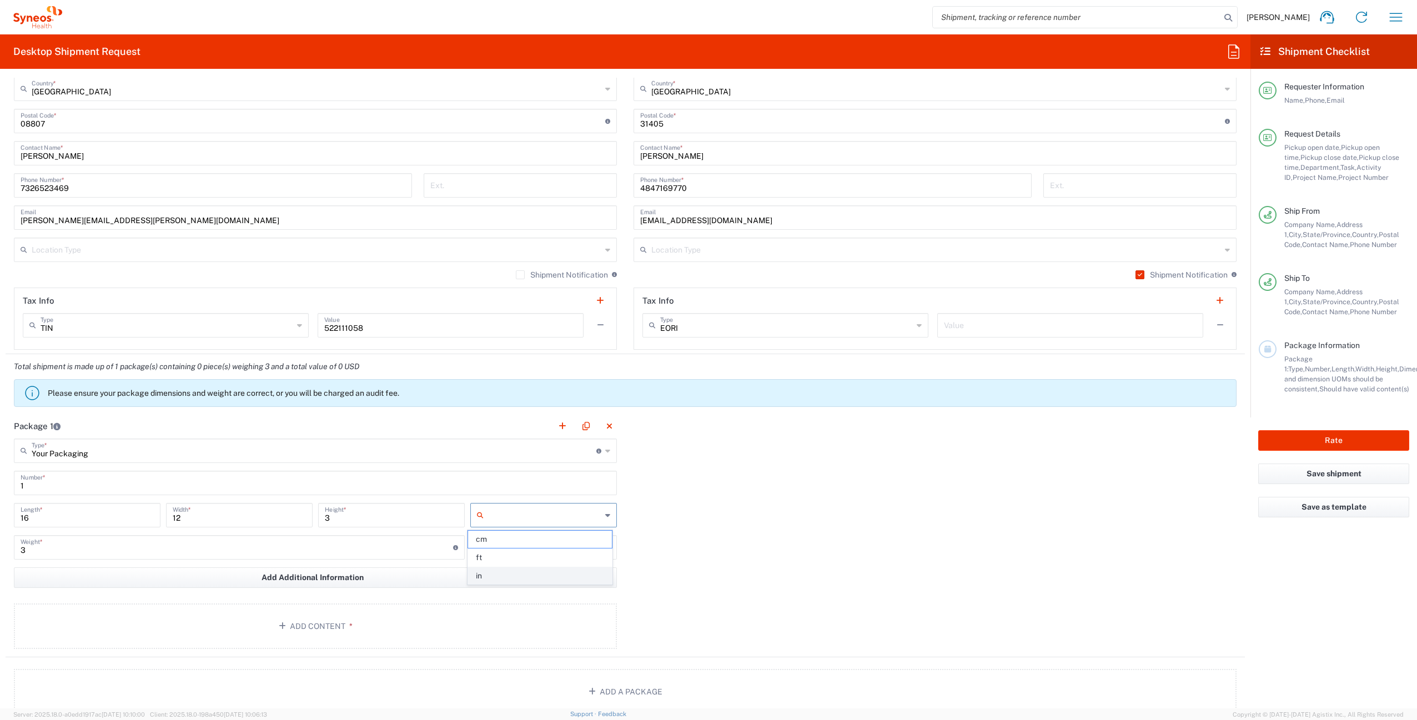
type input "in"
click at [510, 551] on input "text" at bounding box center [544, 548] width 113 height 18
click at [519, 584] on span "lbs" at bounding box center [539, 589] width 143 height 17
type input "lbs"
click at [337, 618] on button "Add Content *" at bounding box center [315, 626] width 603 height 46
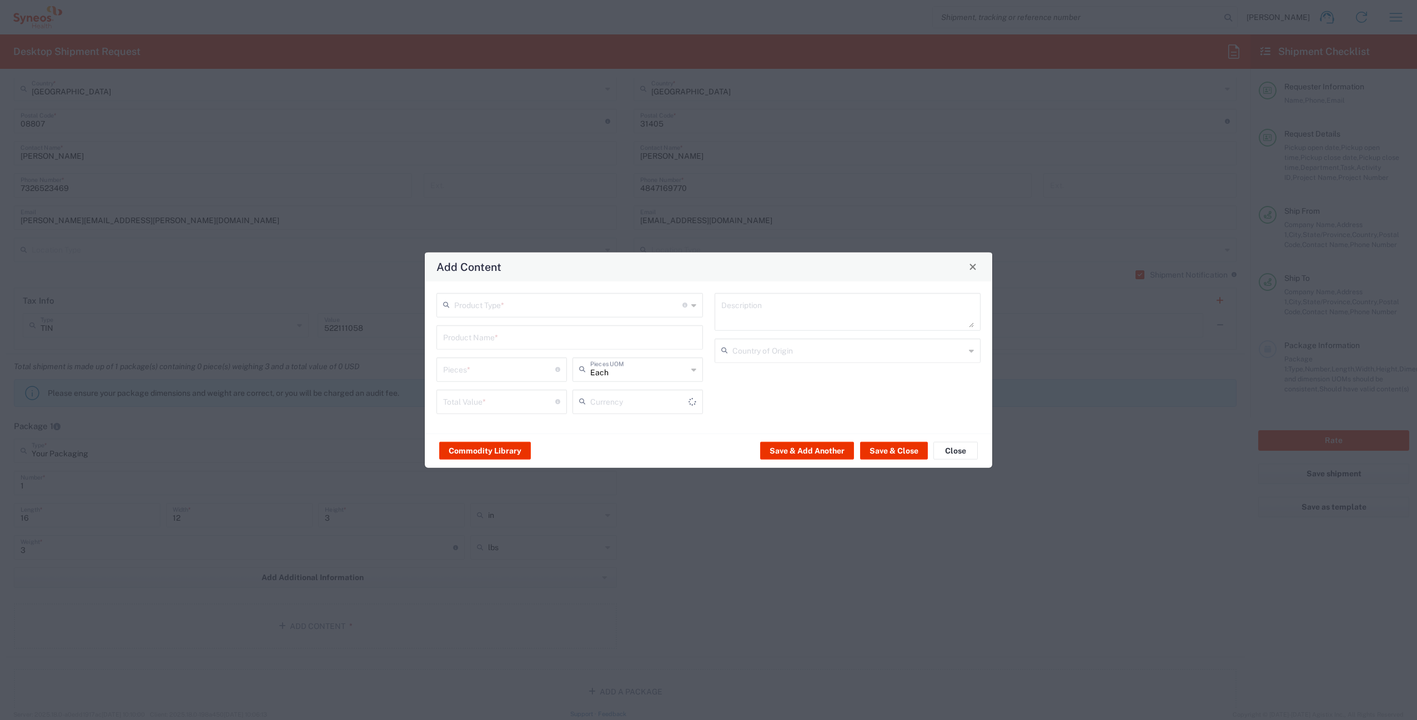
type input "US Dollar"
click at [527, 306] on input "text" at bounding box center [568, 303] width 228 height 19
click at [517, 331] on span "Documents" at bounding box center [569, 328] width 264 height 17
type input "Documents"
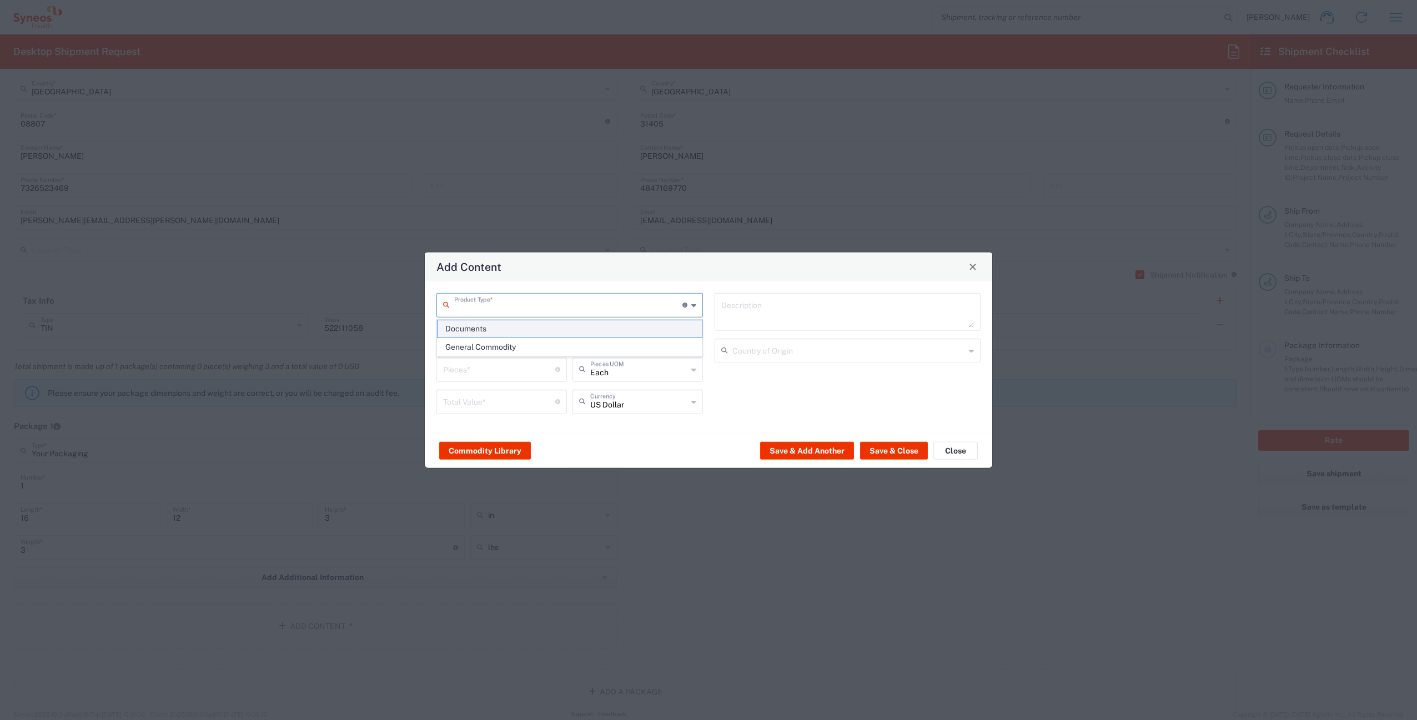
type input "1"
type textarea "Documents"
click at [880, 451] on button "Save & Close" at bounding box center [894, 451] width 68 height 18
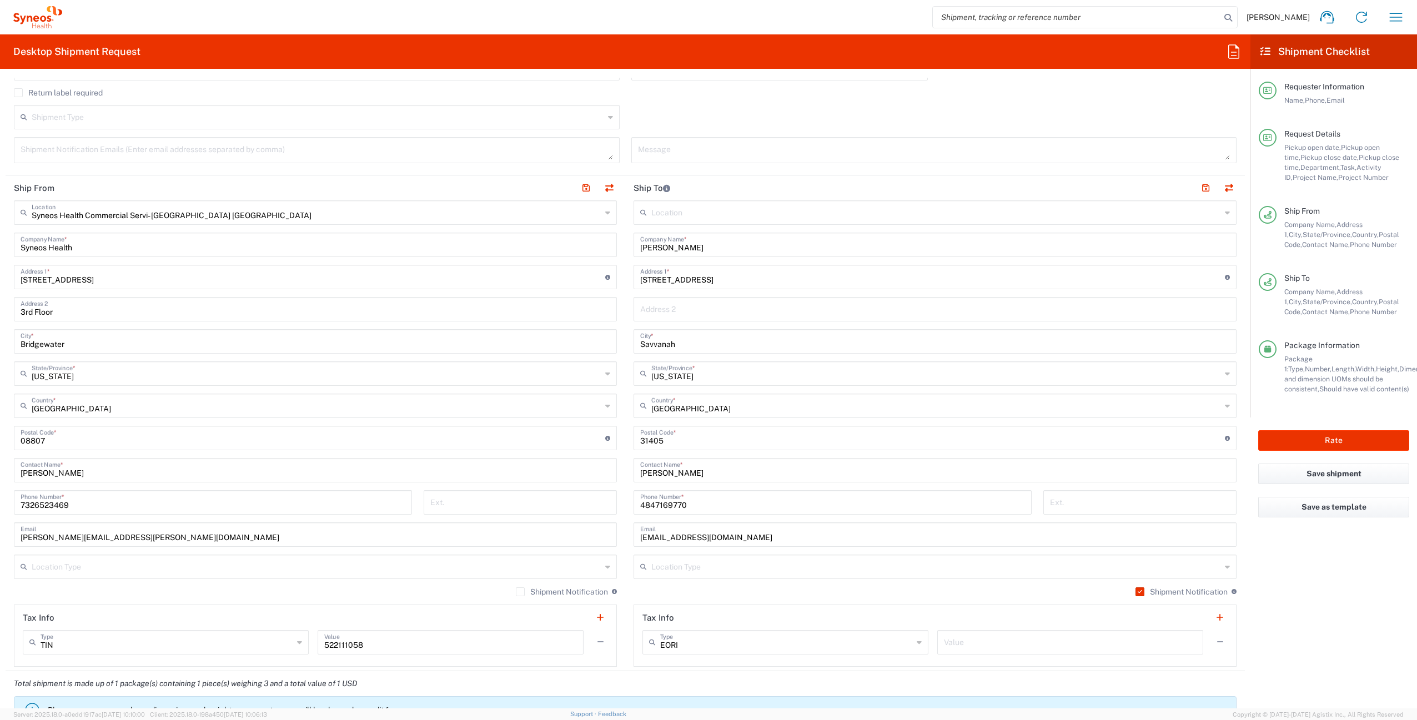
scroll to position [394, 0]
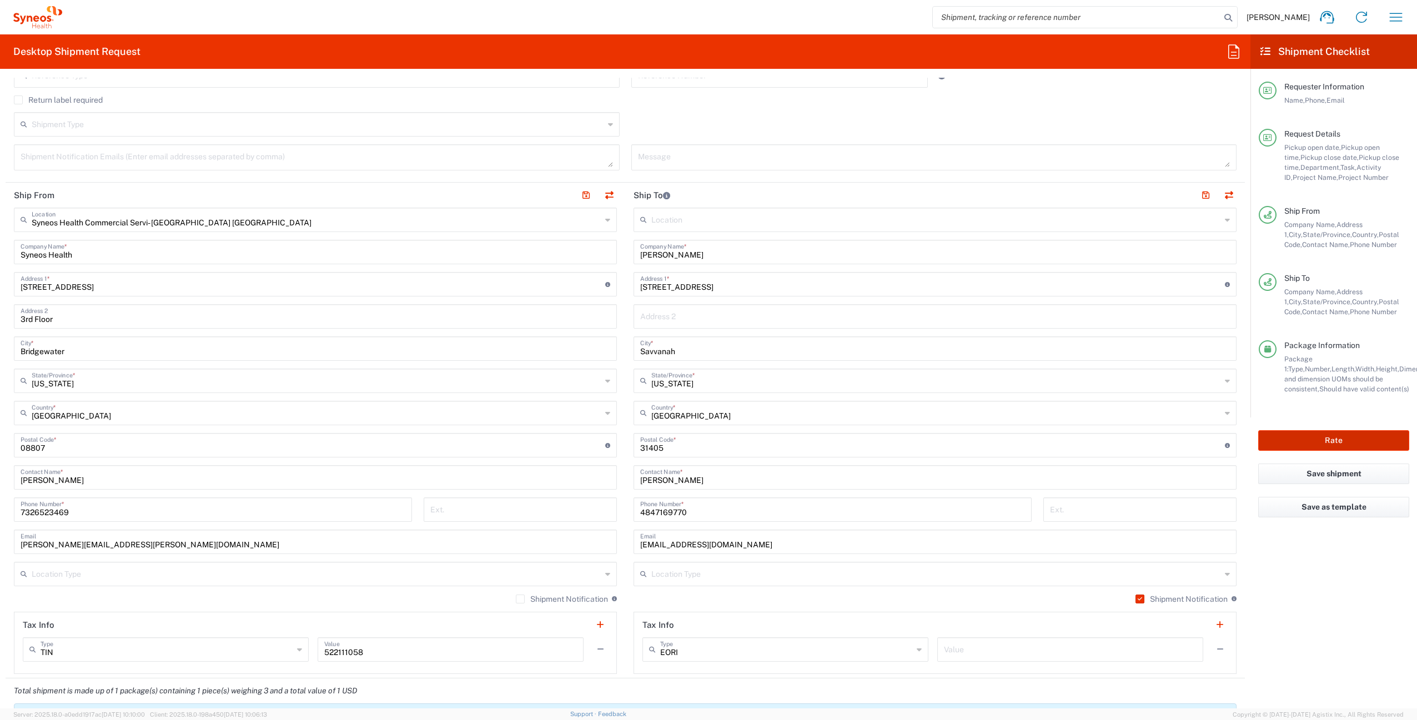
click at [1299, 441] on button "Rate" at bounding box center [1333, 440] width 151 height 21
type input "4510 DEPARTMENTAL EXPENSE"
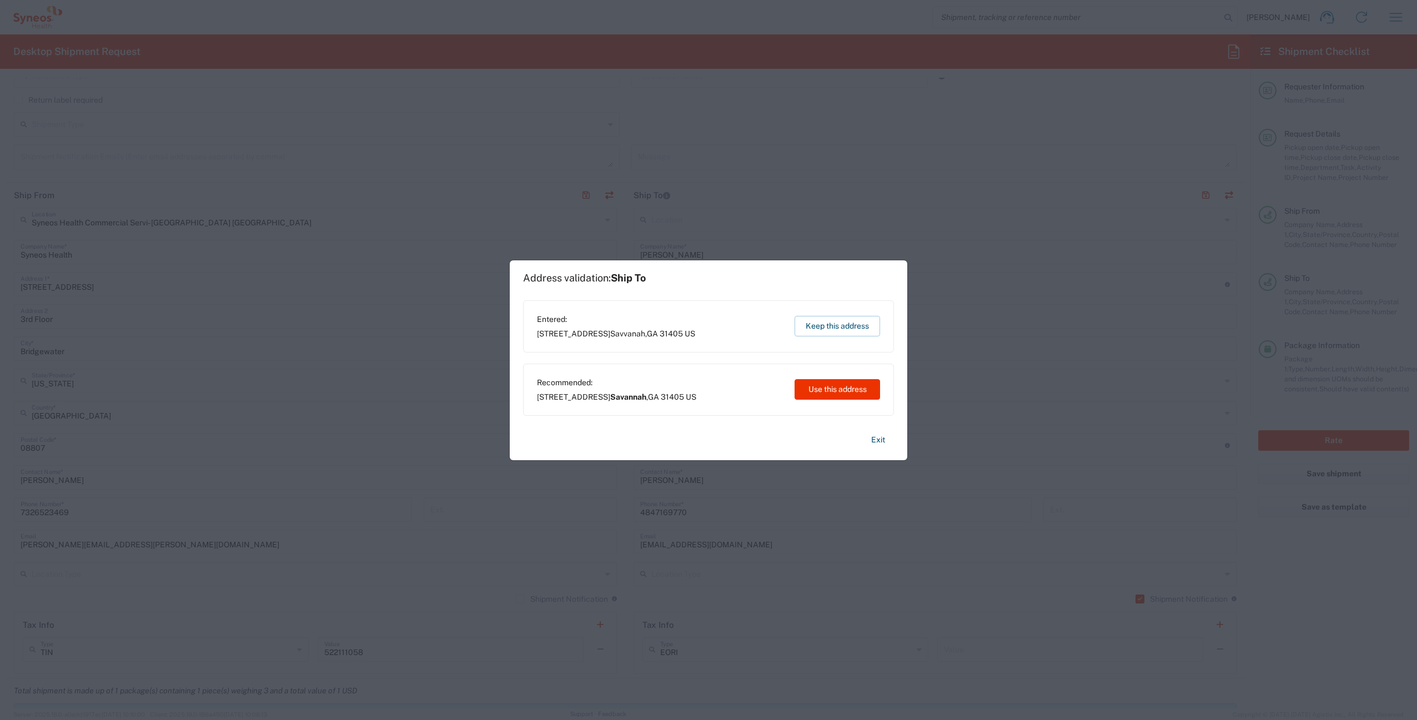
click at [640, 399] on span "Savannah" at bounding box center [628, 397] width 36 height 9
copy span "Savannah"
click at [839, 389] on button "Use this address" at bounding box center [836, 389] width 85 height 21
type input "Savannah"
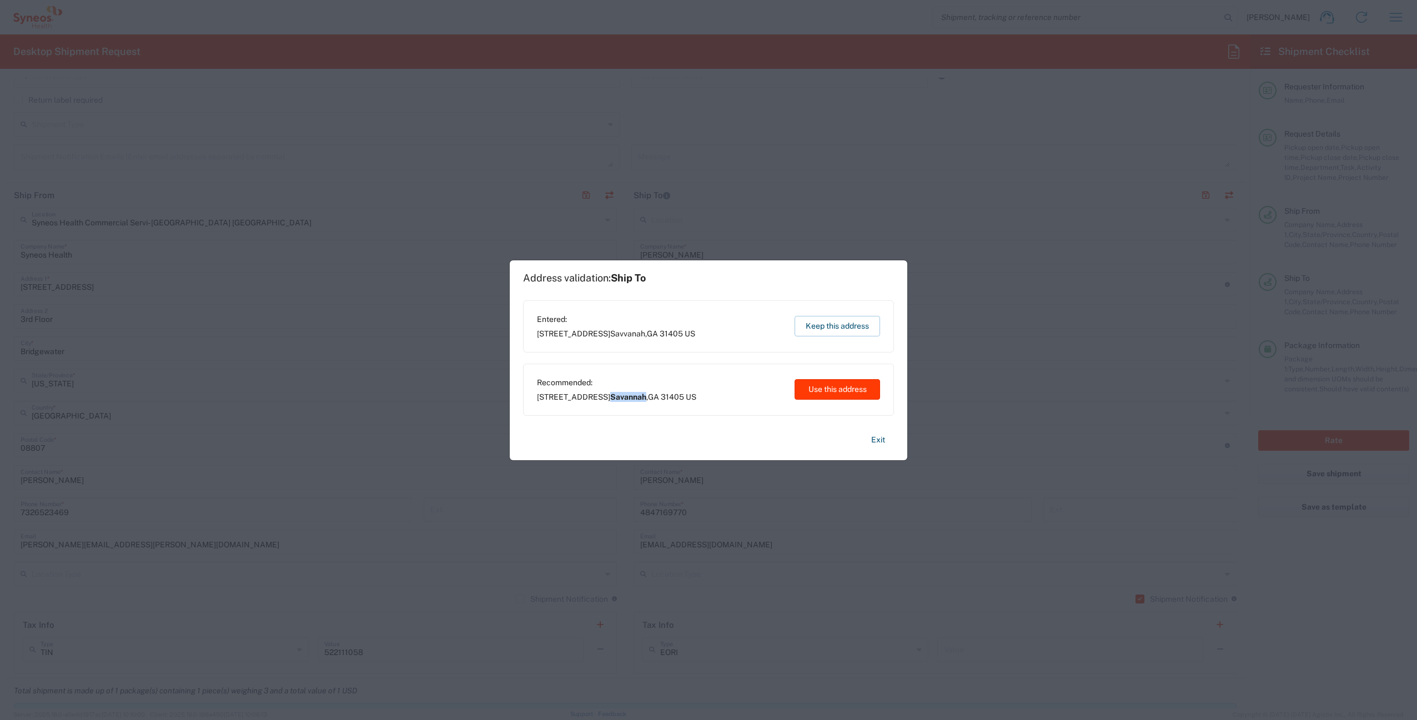
type input "[US_STATE]"
type input "[GEOGRAPHIC_DATA]"
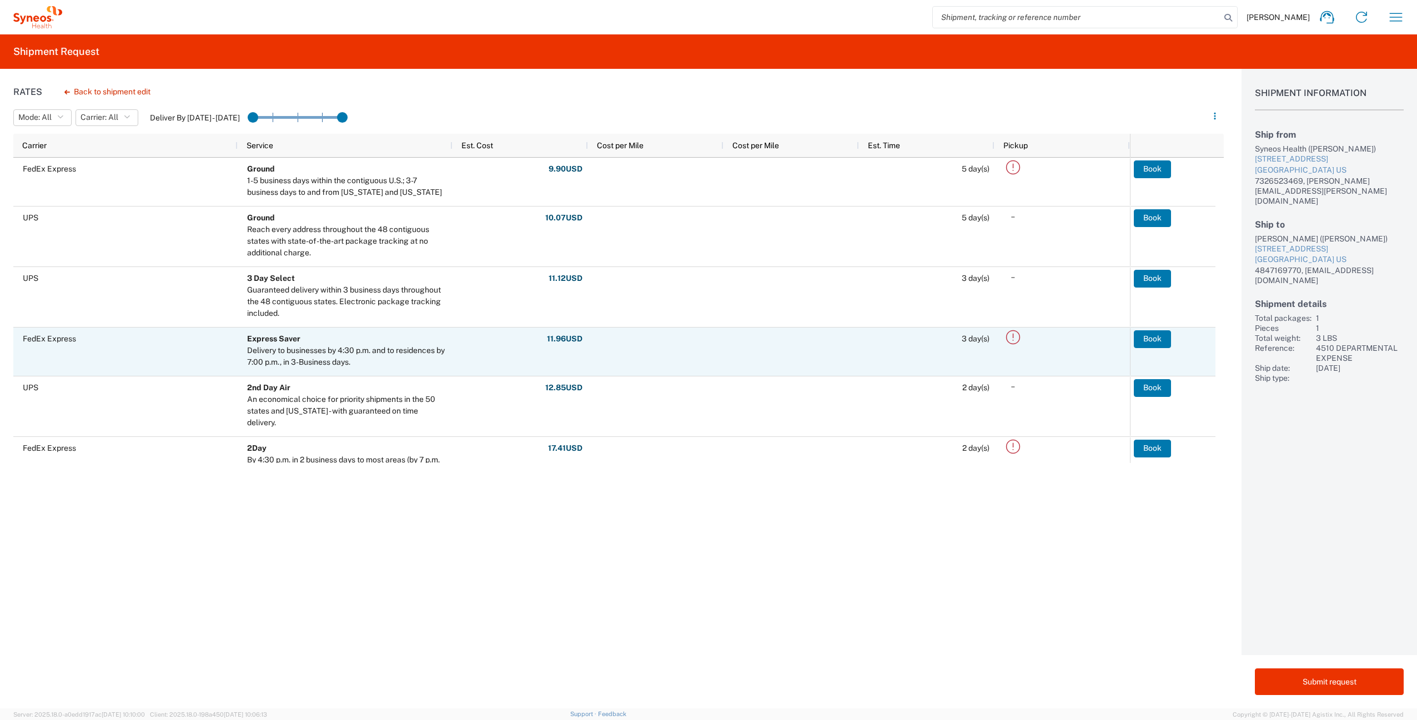
click at [1016, 339] on icon at bounding box center [1013, 337] width 18 height 18
click at [1017, 339] on icon at bounding box center [1013, 337] width 18 height 18
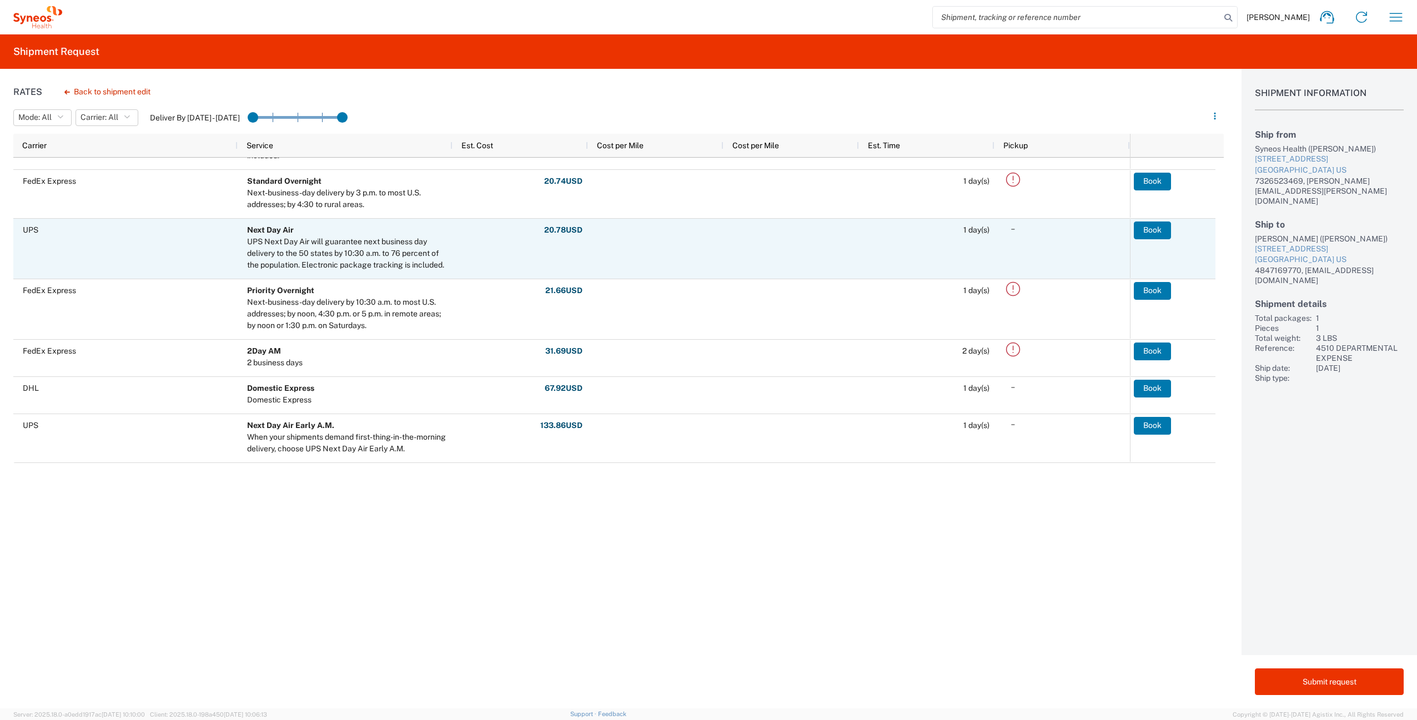
scroll to position [360, 0]
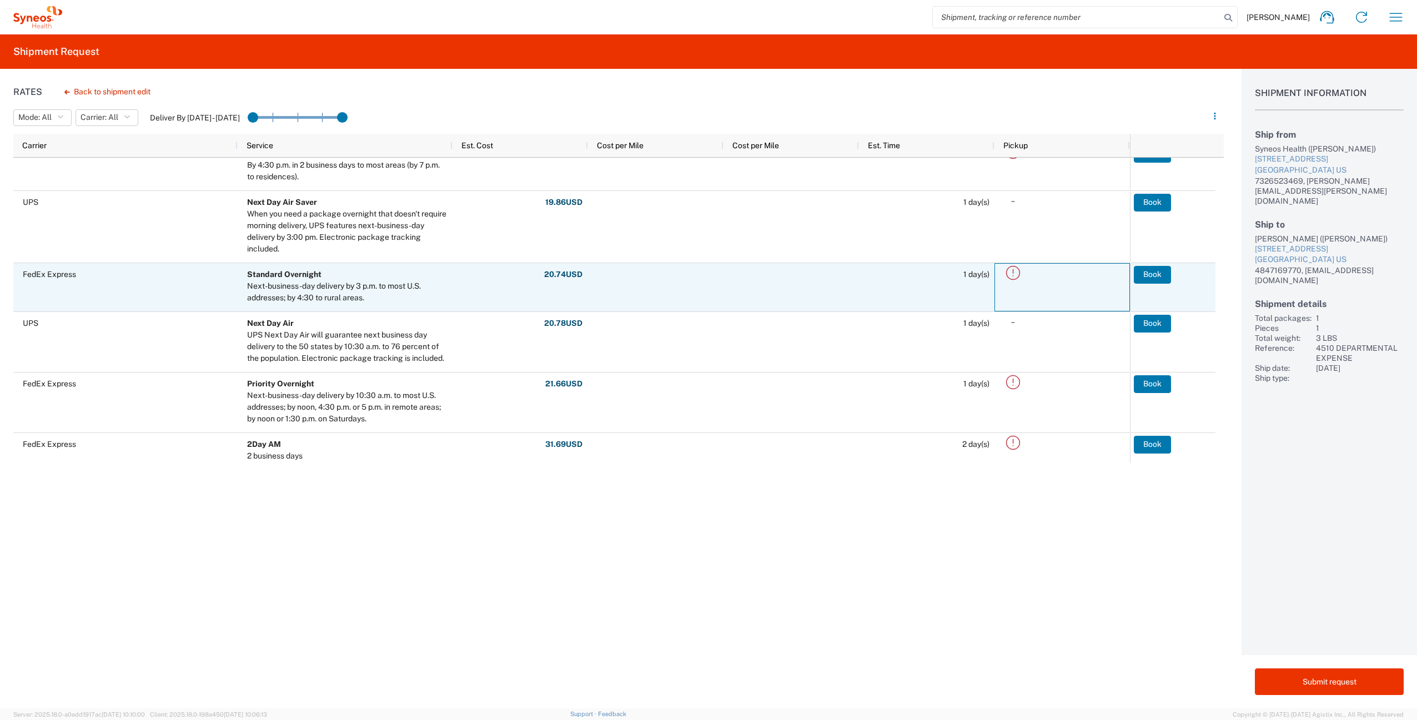
click at [1013, 275] on icon at bounding box center [1013, 273] width 18 height 18
click at [1154, 273] on button "Book" at bounding box center [1152, 275] width 37 height 18
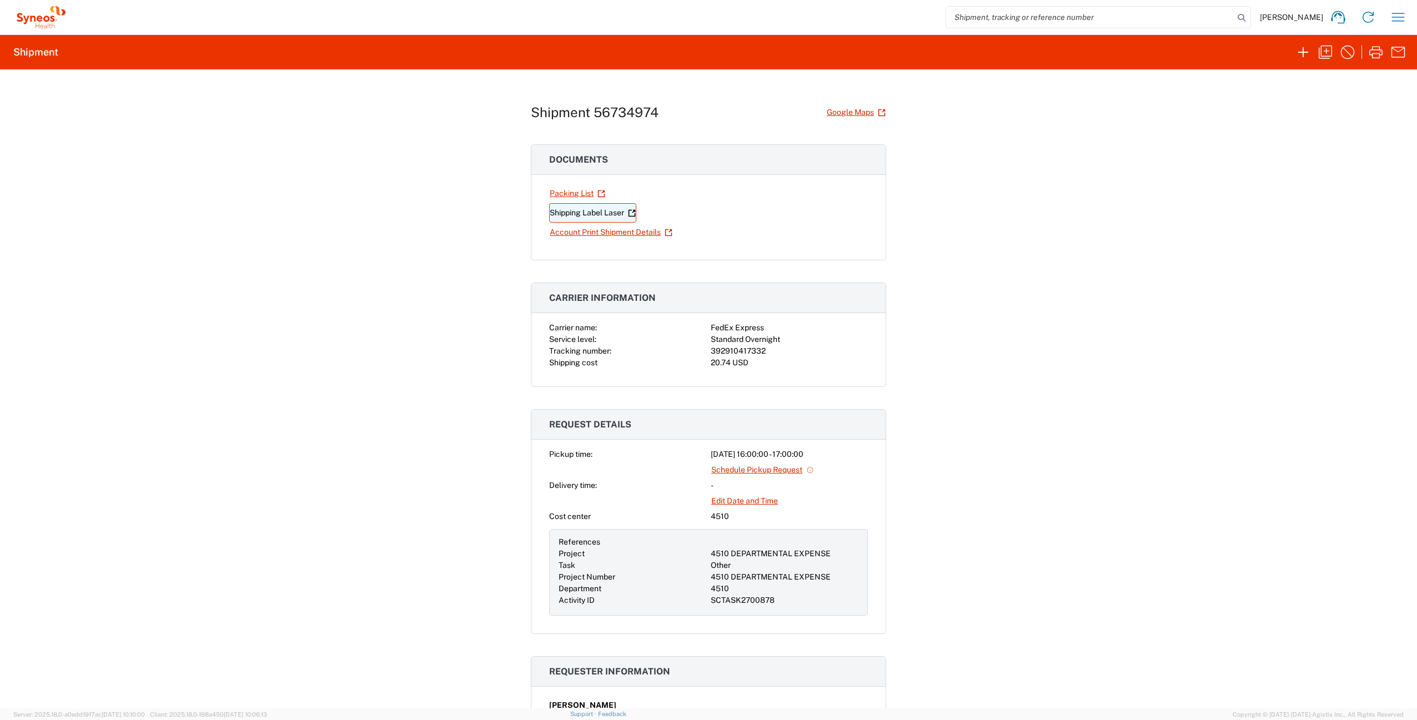
click at [566, 213] on link "Shipping Label Laser" at bounding box center [592, 212] width 87 height 19
click at [1395, 18] on icon "button" at bounding box center [1398, 17] width 18 height 18
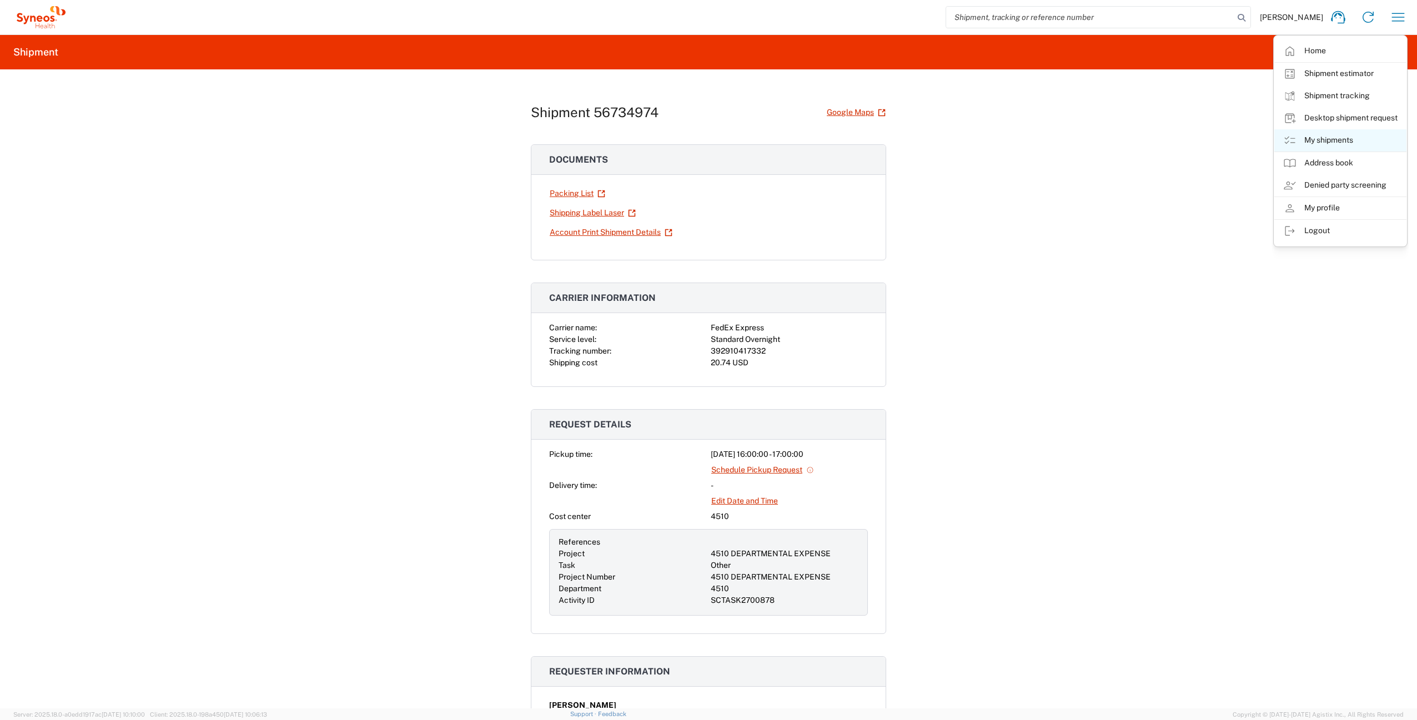
click at [1347, 135] on link "My shipments" at bounding box center [1340, 140] width 132 height 22
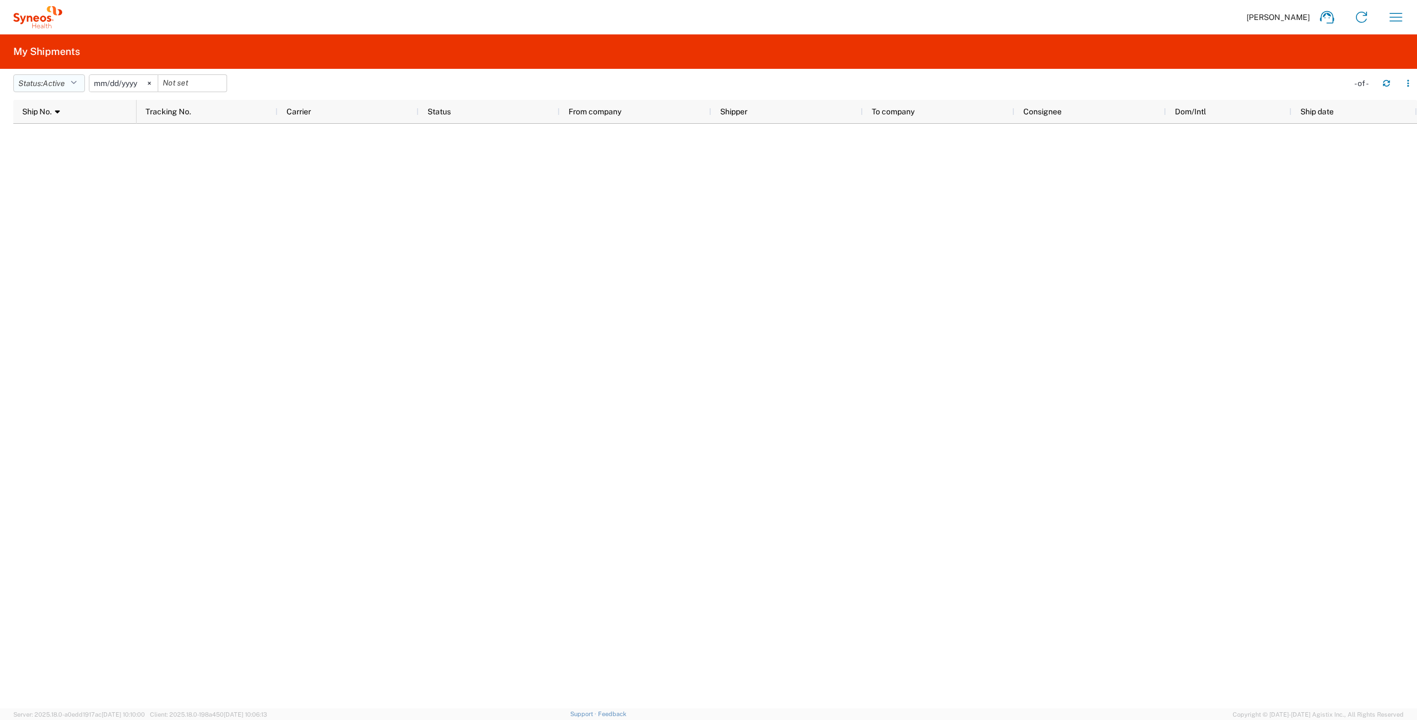
click at [49, 86] on span "Active" at bounding box center [54, 83] width 22 height 9
click at [76, 142] on span "All" at bounding box center [78, 141] width 129 height 17
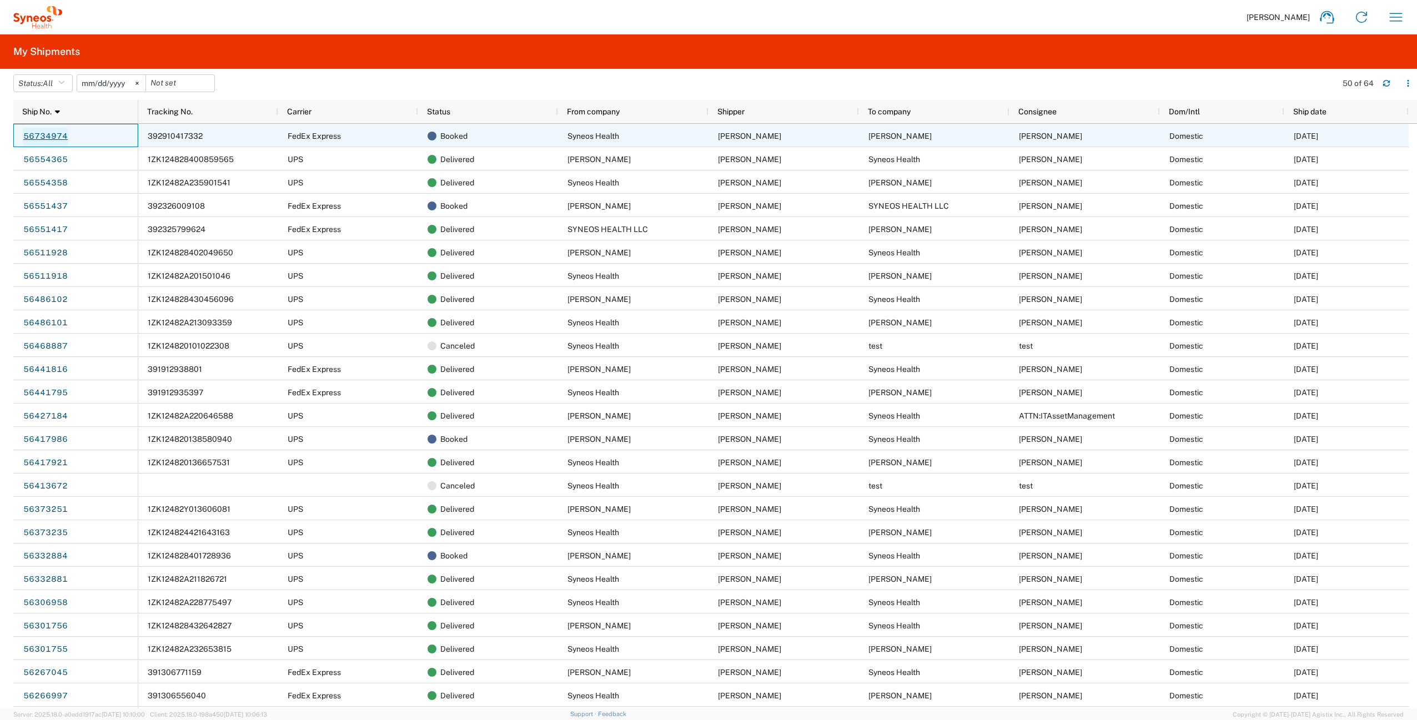
click at [43, 135] on link "56734974" at bounding box center [46, 137] width 46 height 18
click at [61, 135] on link "56734974" at bounding box center [46, 137] width 46 height 18
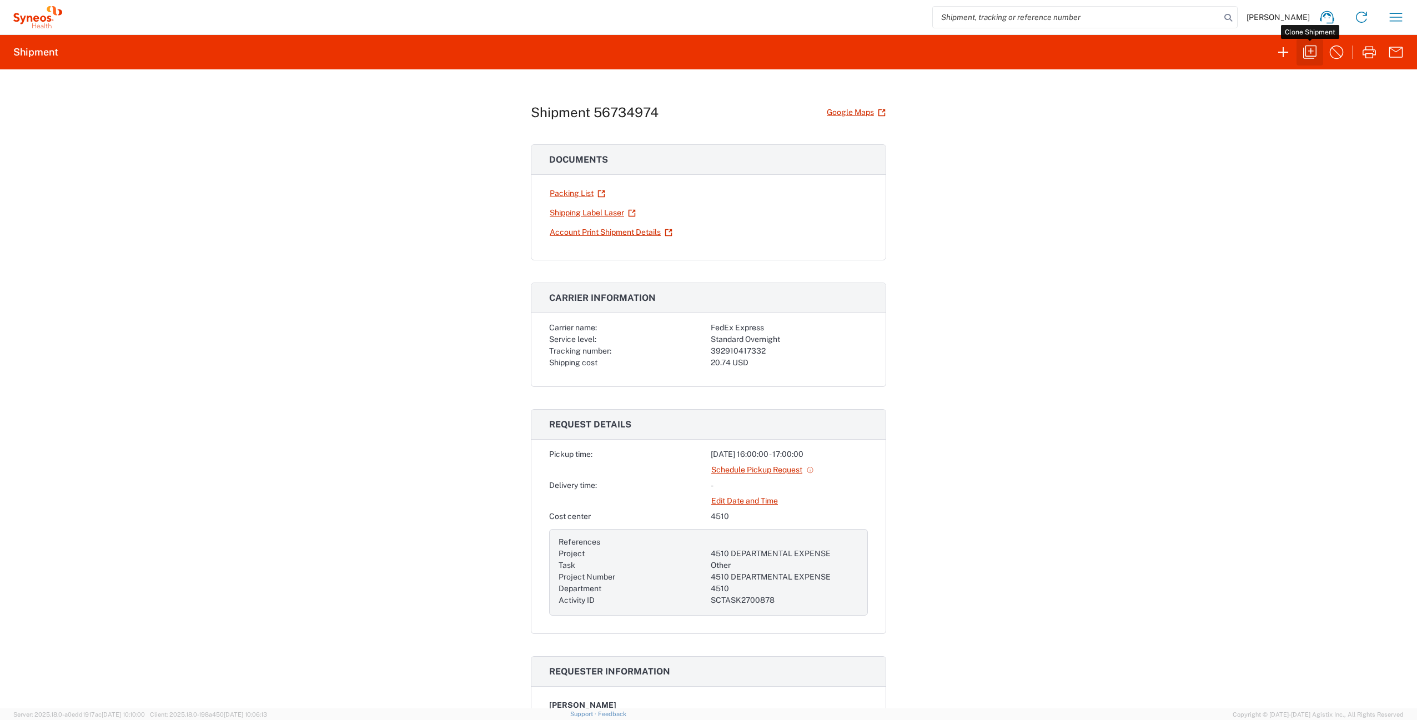
click at [1306, 51] on icon "button" at bounding box center [1310, 52] width 18 height 18
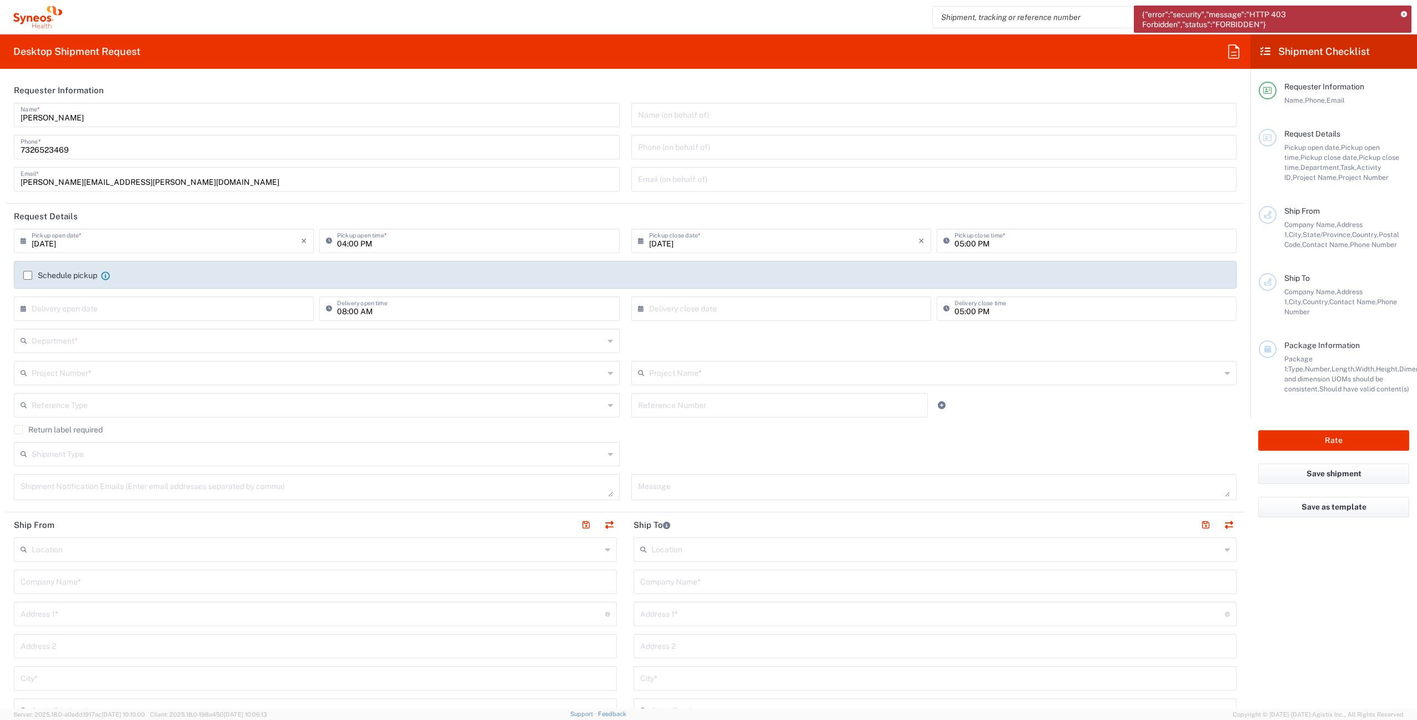
click at [1405, 13] on icon at bounding box center [1404, 15] width 6 height 6
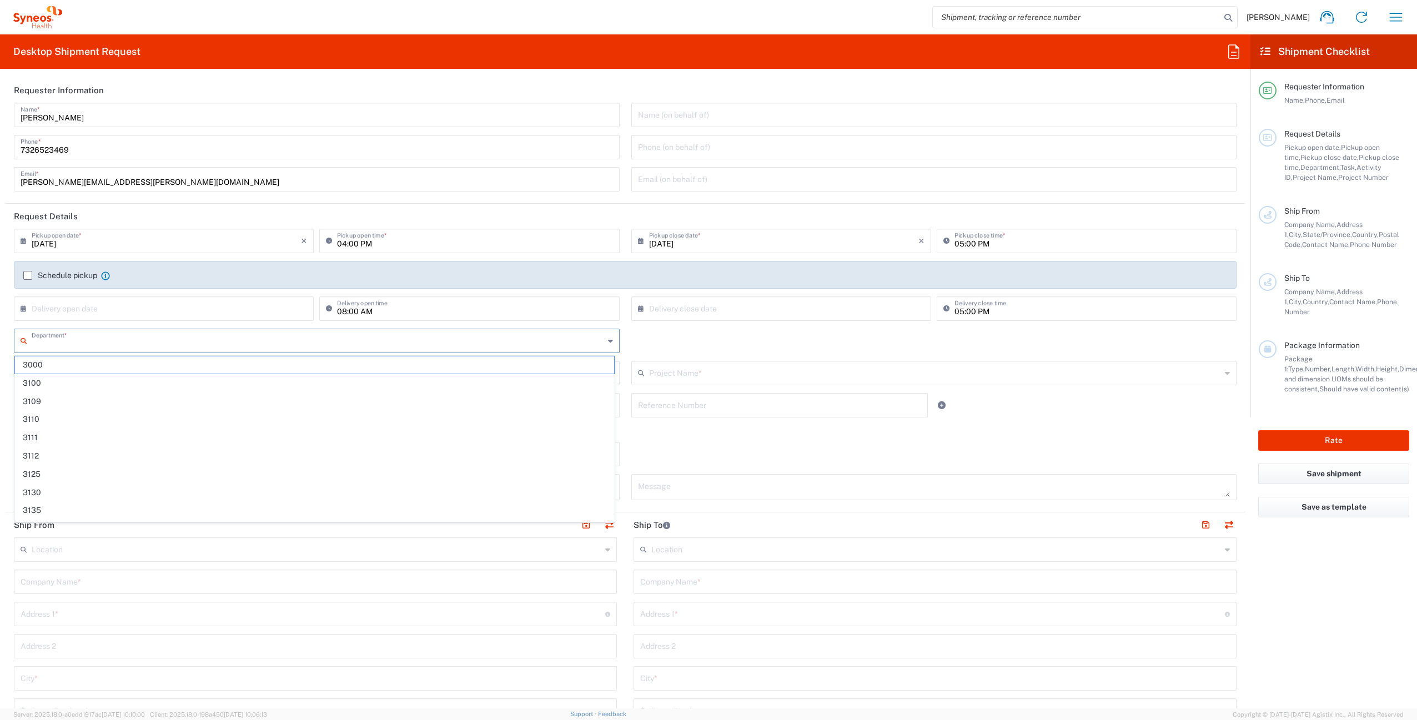
click at [116, 339] on input "text" at bounding box center [318, 339] width 572 height 19
click at [602, 16] on div "[PERSON_NAME] Home Shipment estimator Shipment tracking Desktop shipment reques…" at bounding box center [737, 17] width 1351 height 27
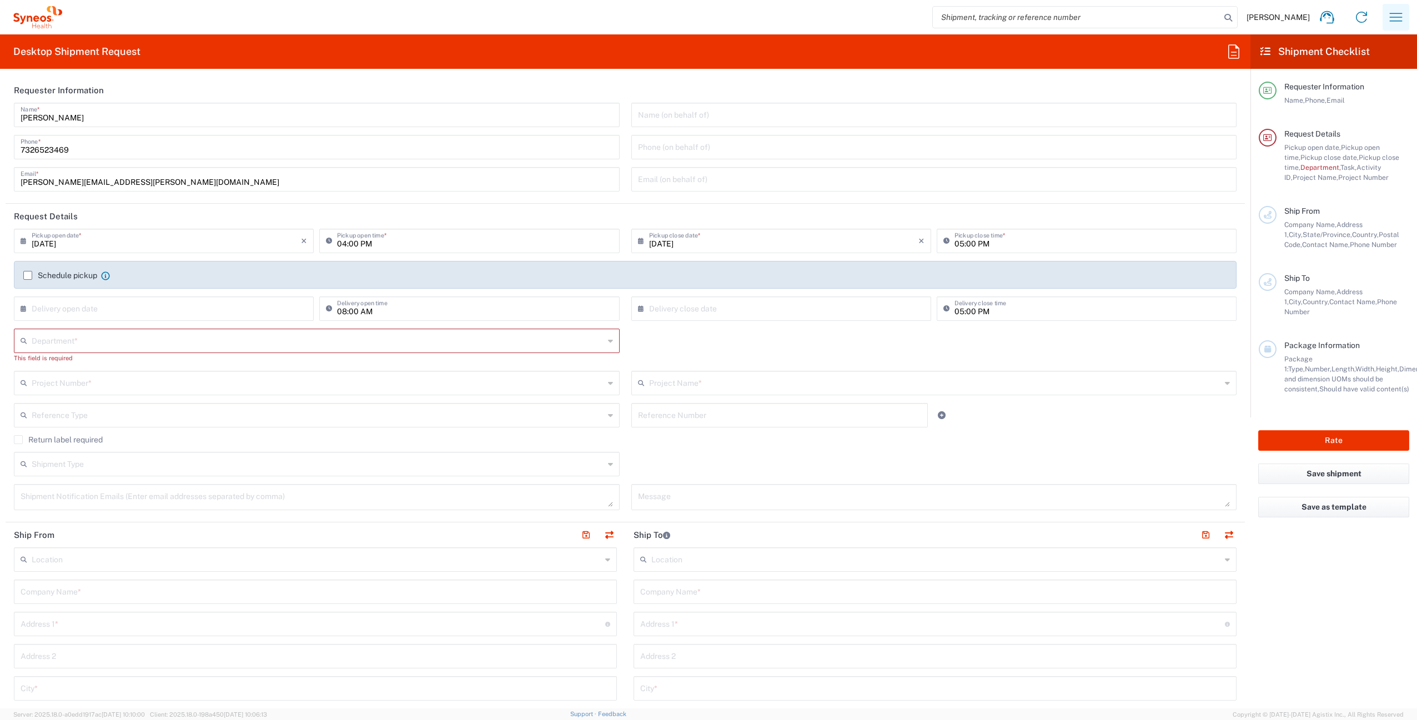
click at [1402, 10] on icon "button" at bounding box center [1396, 17] width 18 height 18
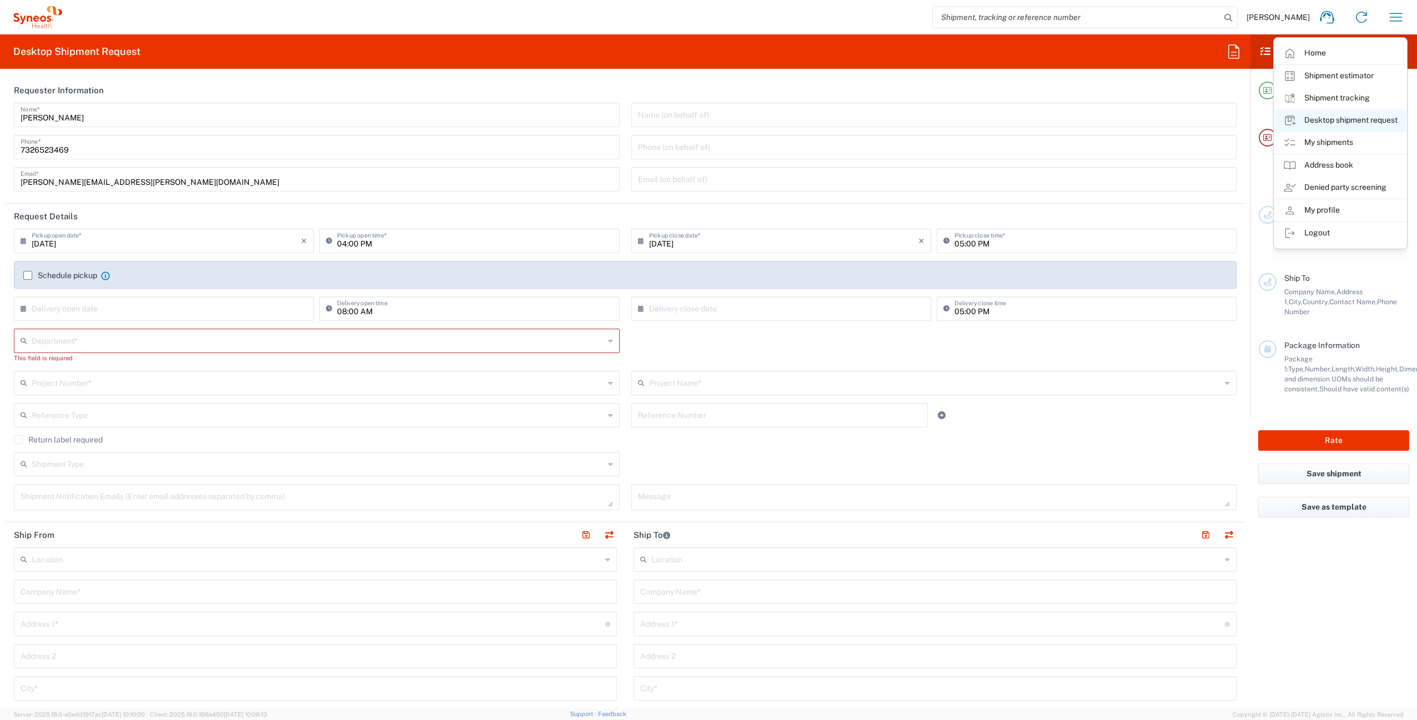
click at [1354, 119] on link "Desktop shipment request" at bounding box center [1340, 120] width 132 height 22
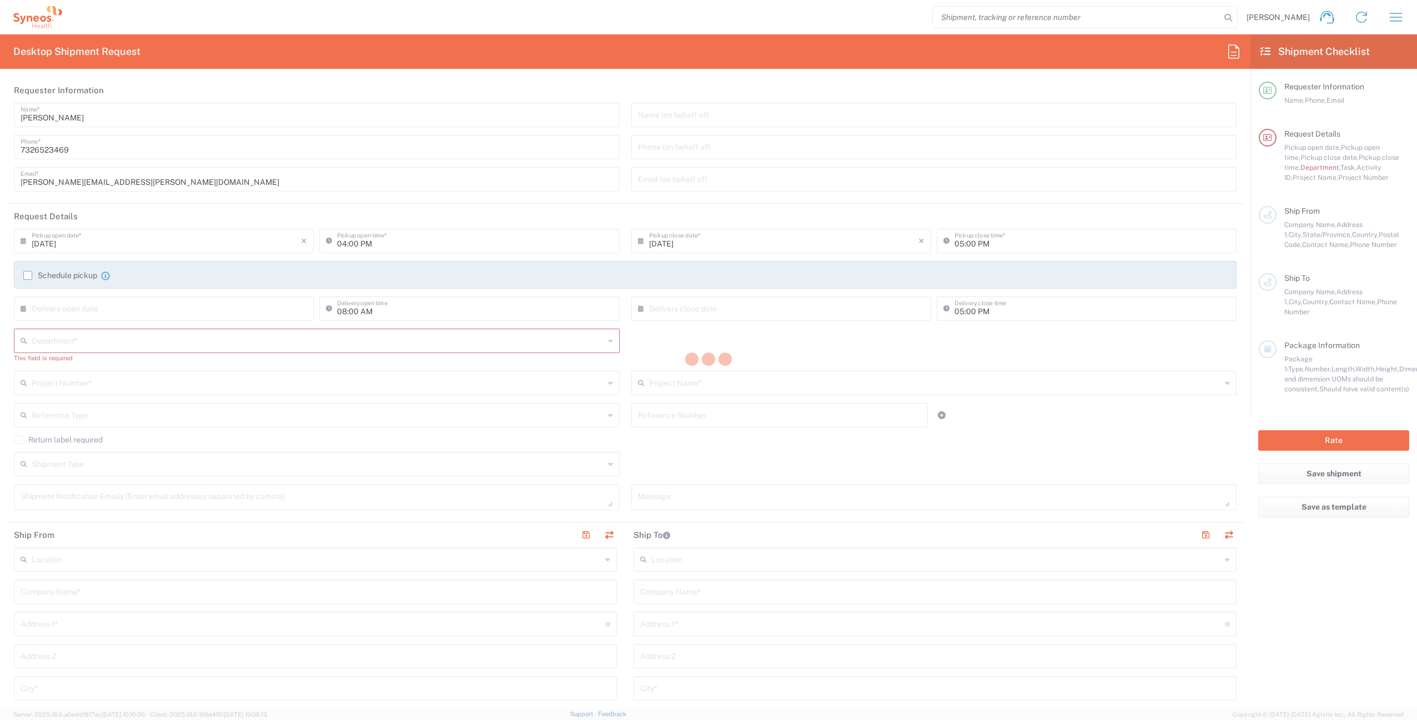
type input "Department"
type input "4510"
type input "Syneos Health Commercial Servi- [GEOGRAPHIC_DATA] [GEOGRAPHIC_DATA]"
type input "Syneos Health"
type input "[STREET_ADDRESS]"
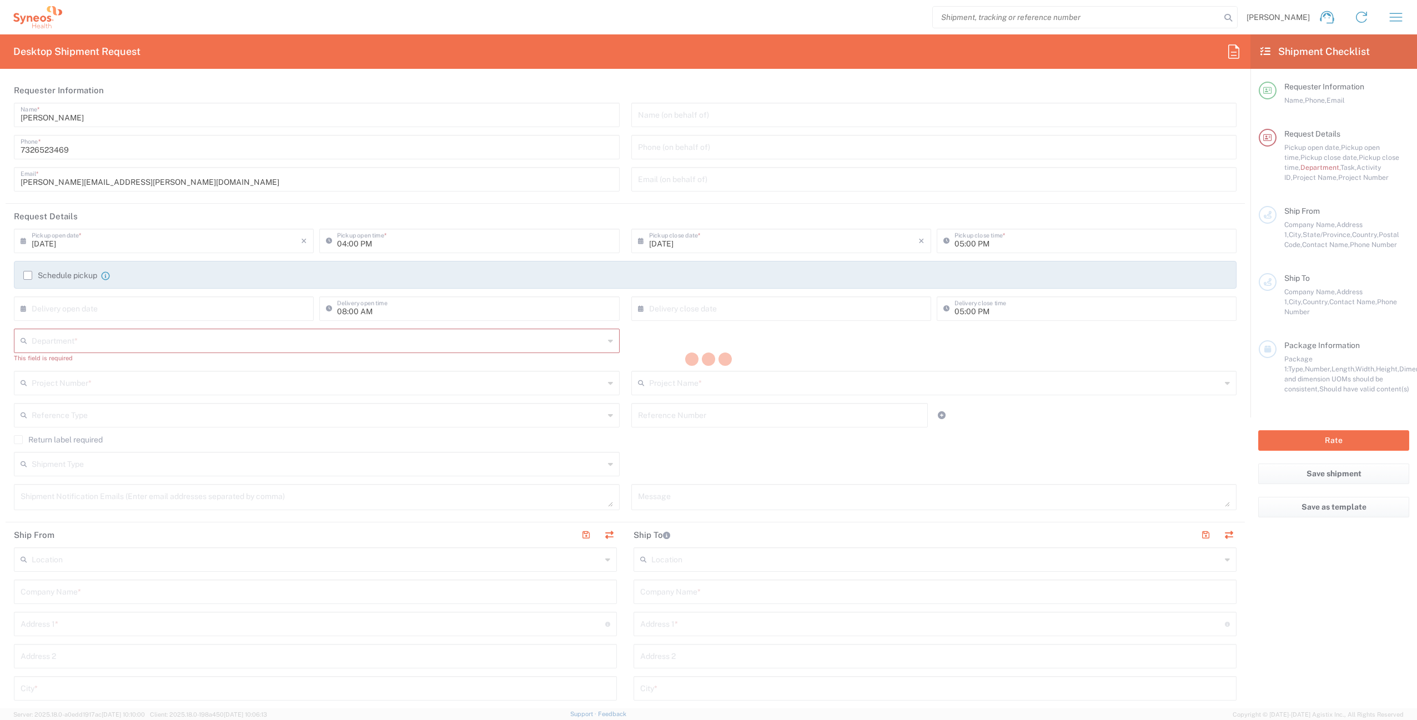
type input "3rd Floor"
type input "Bridgewater"
type input "[US_STATE]"
type input "08807"
type input "[PERSON_NAME]"
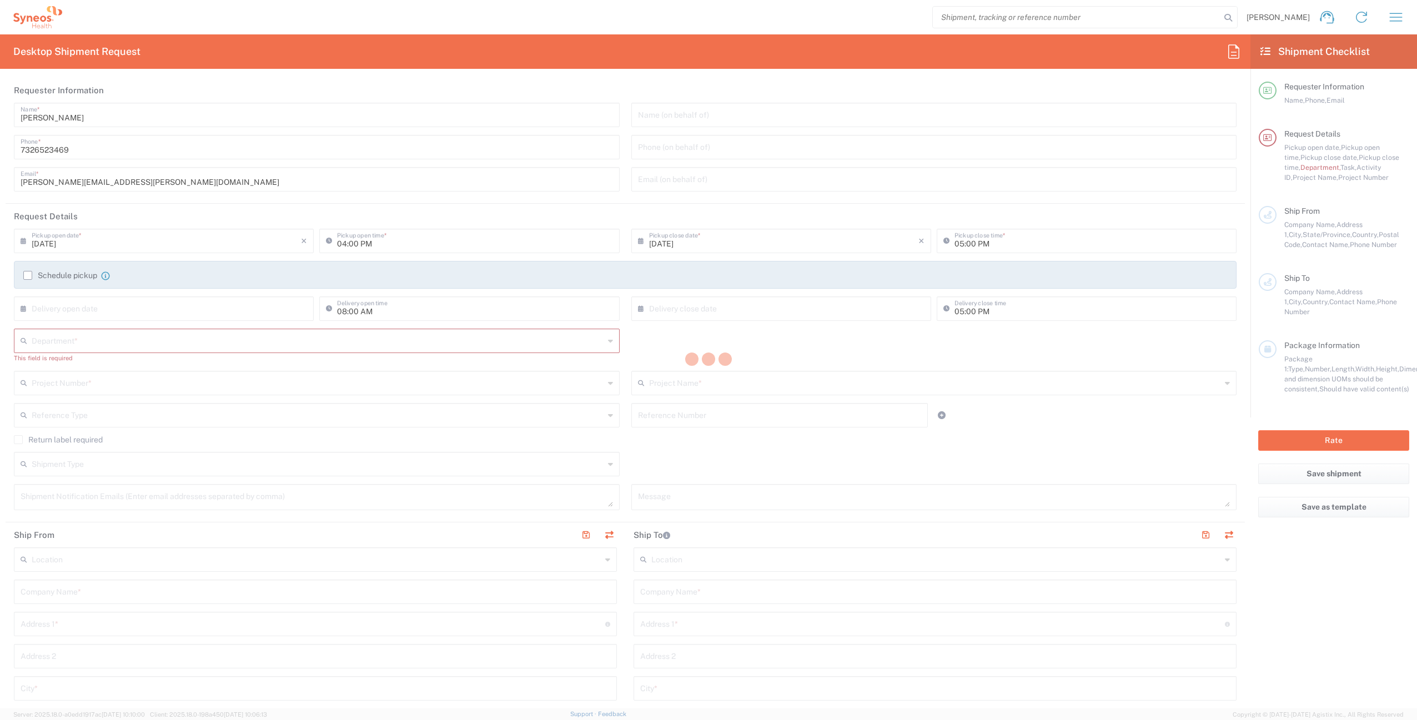
type input "7326523469"
type input "[PERSON_NAME][EMAIL_ADDRESS][PERSON_NAME][DOMAIN_NAME]"
type input "4510"
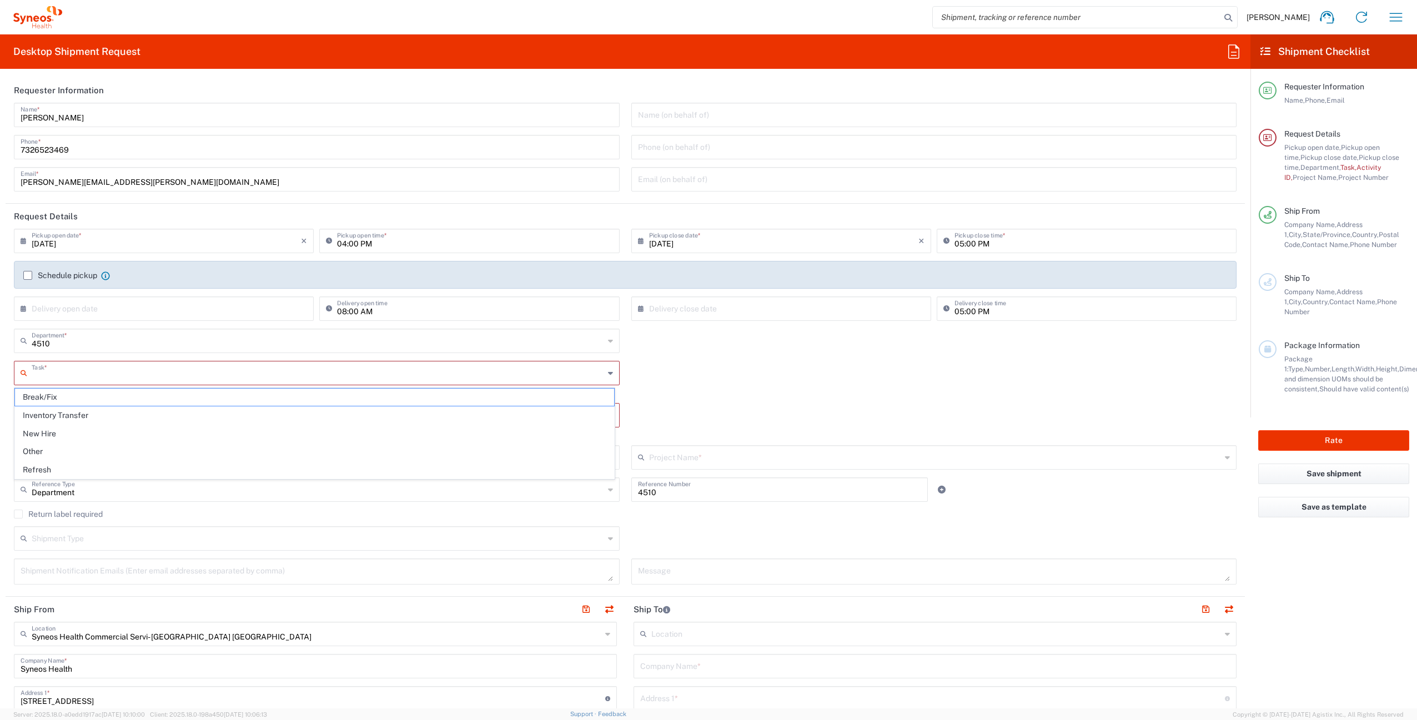
click at [118, 375] on input "text" at bounding box center [318, 372] width 572 height 19
click at [80, 450] on span "Other" at bounding box center [314, 451] width 599 height 17
type input "Other"
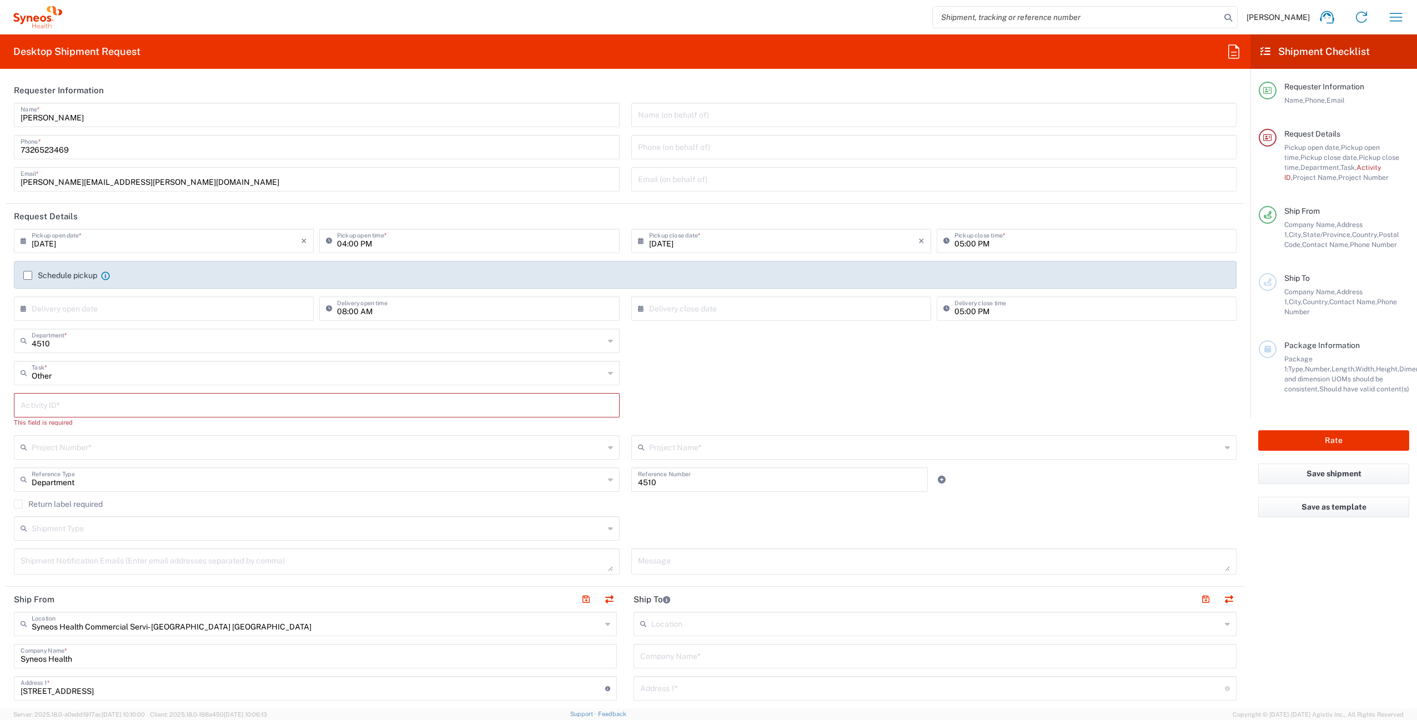
click at [87, 404] on input "text" at bounding box center [317, 404] width 592 height 19
paste input "SCTASK2700878"
type input "SCTASK2700878"
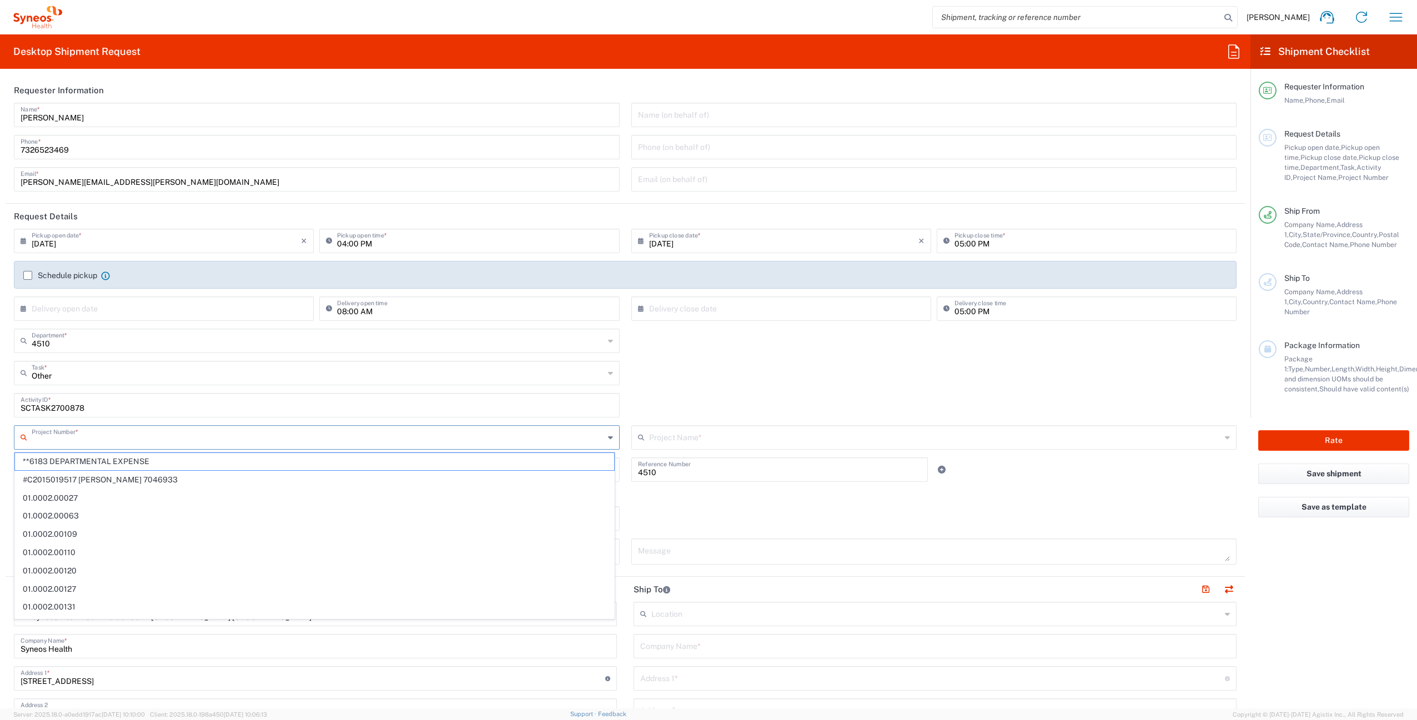
click at [154, 434] on input "text" at bounding box center [318, 436] width 572 height 19
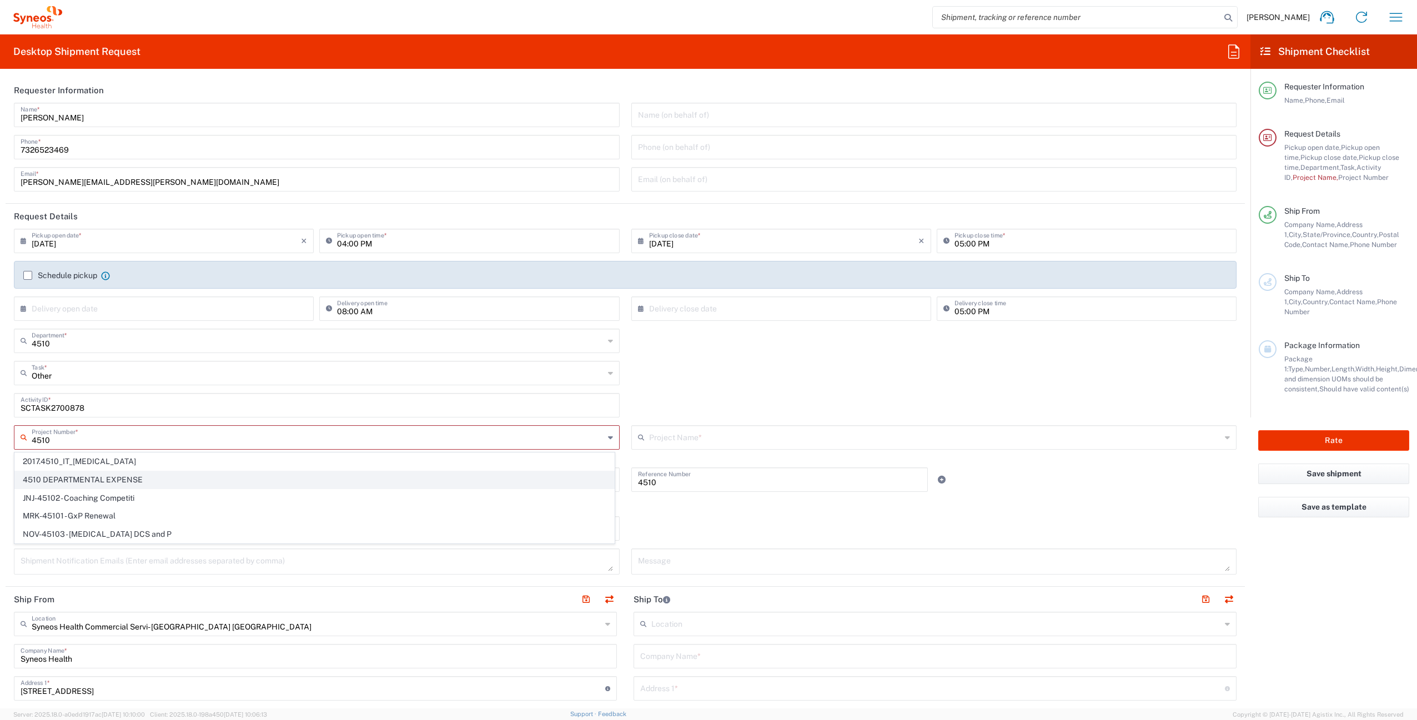
click at [77, 479] on span "4510 DEPARTMENTAL EXPENSE" at bounding box center [314, 479] width 599 height 17
type input "4510 DEPARTMENTAL EXPENSE"
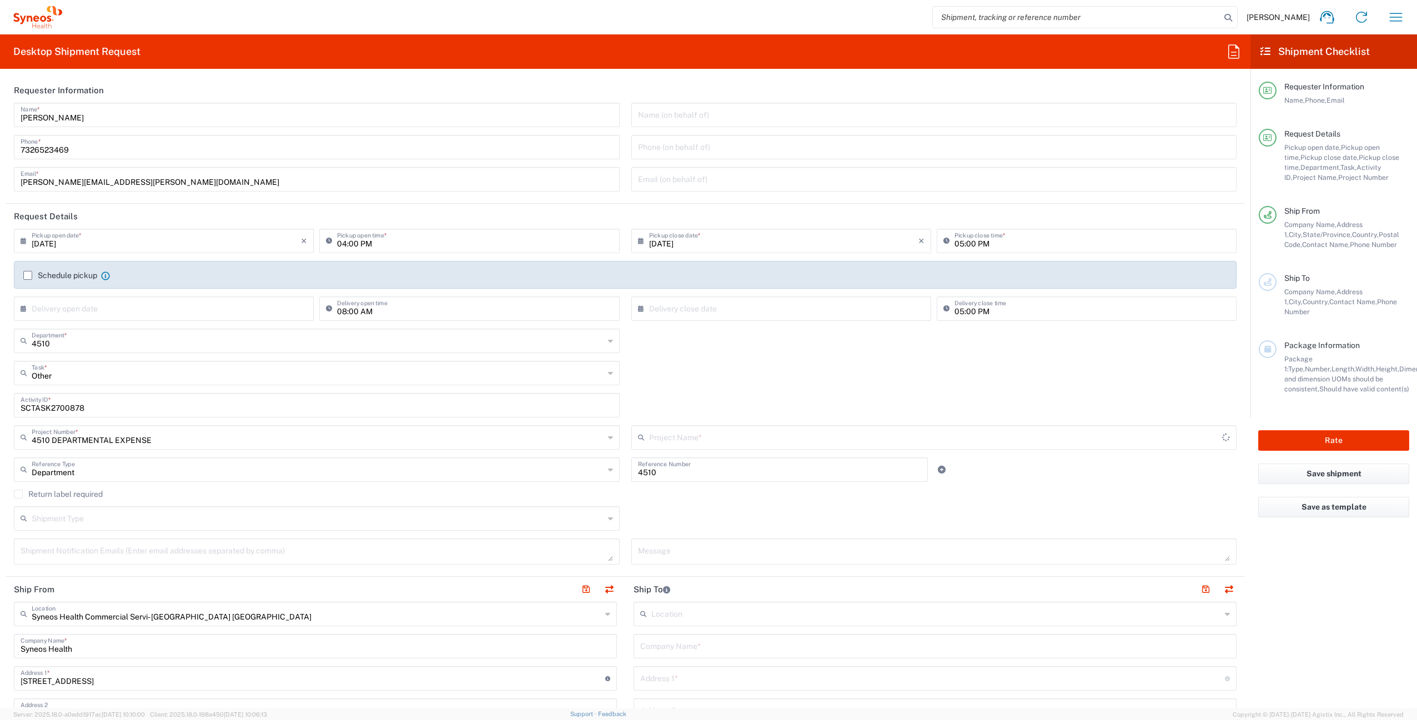
type input "4510 DEPARTMENTAL EXPENSE"
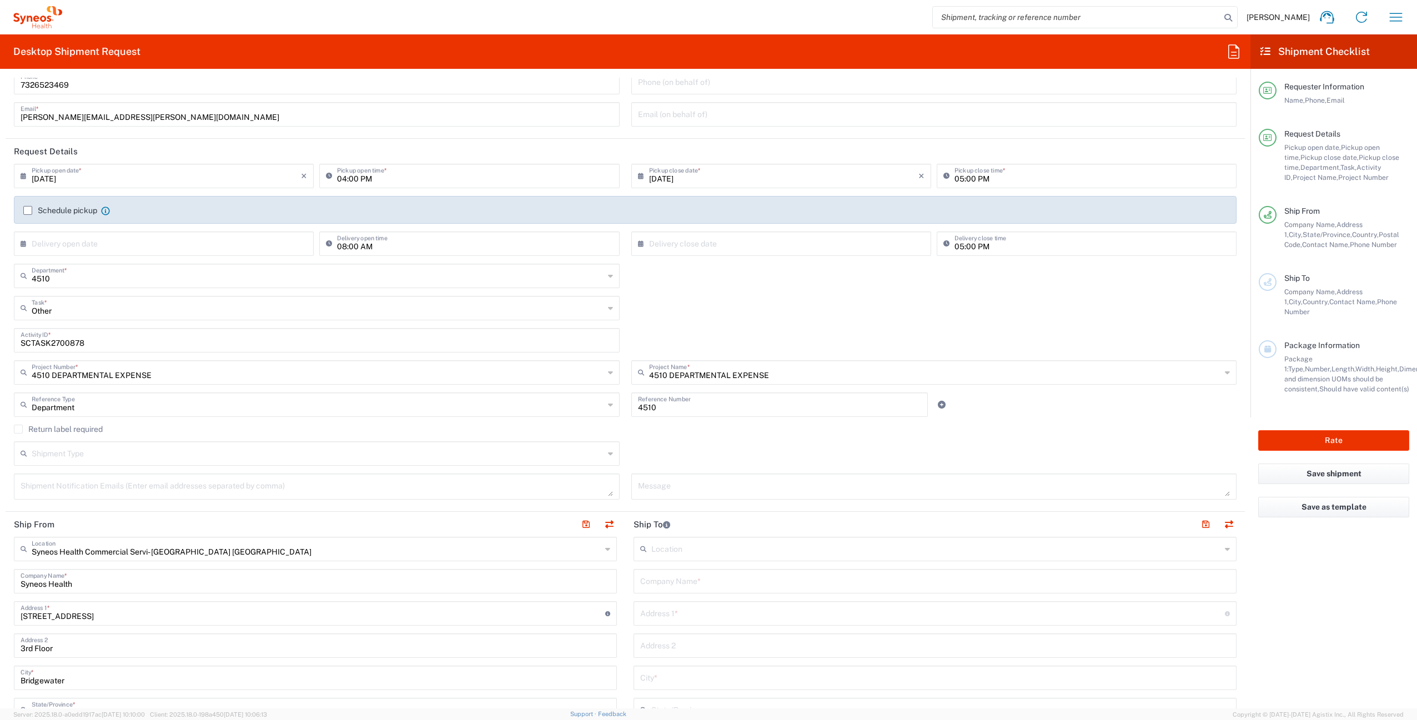
scroll to position [77, 0]
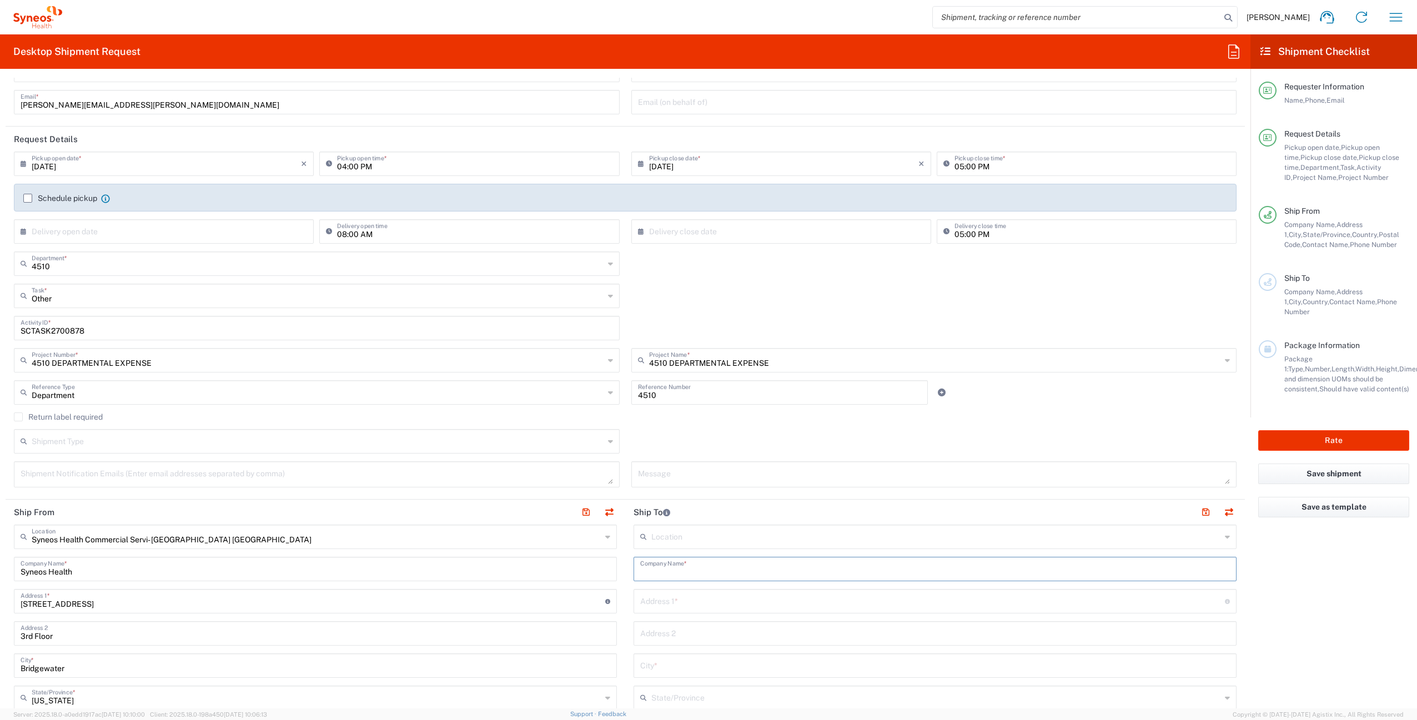
click at [693, 576] on input "text" at bounding box center [935, 568] width 590 height 19
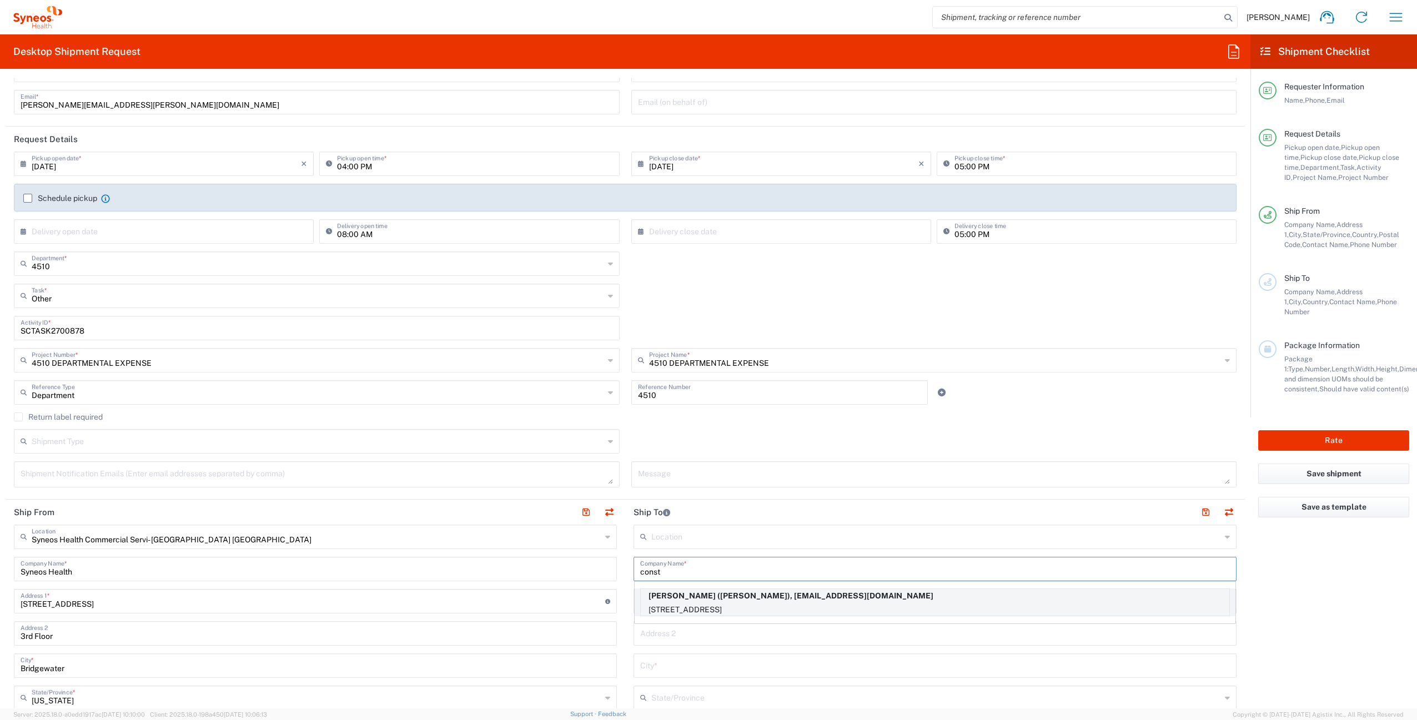
click at [742, 610] on p "[STREET_ADDRESS]" at bounding box center [935, 610] width 588 height 14
type input "[PERSON_NAME]"
type input "[STREET_ADDRESS]"
type input "Savvanah"
type input "[GEOGRAPHIC_DATA]"
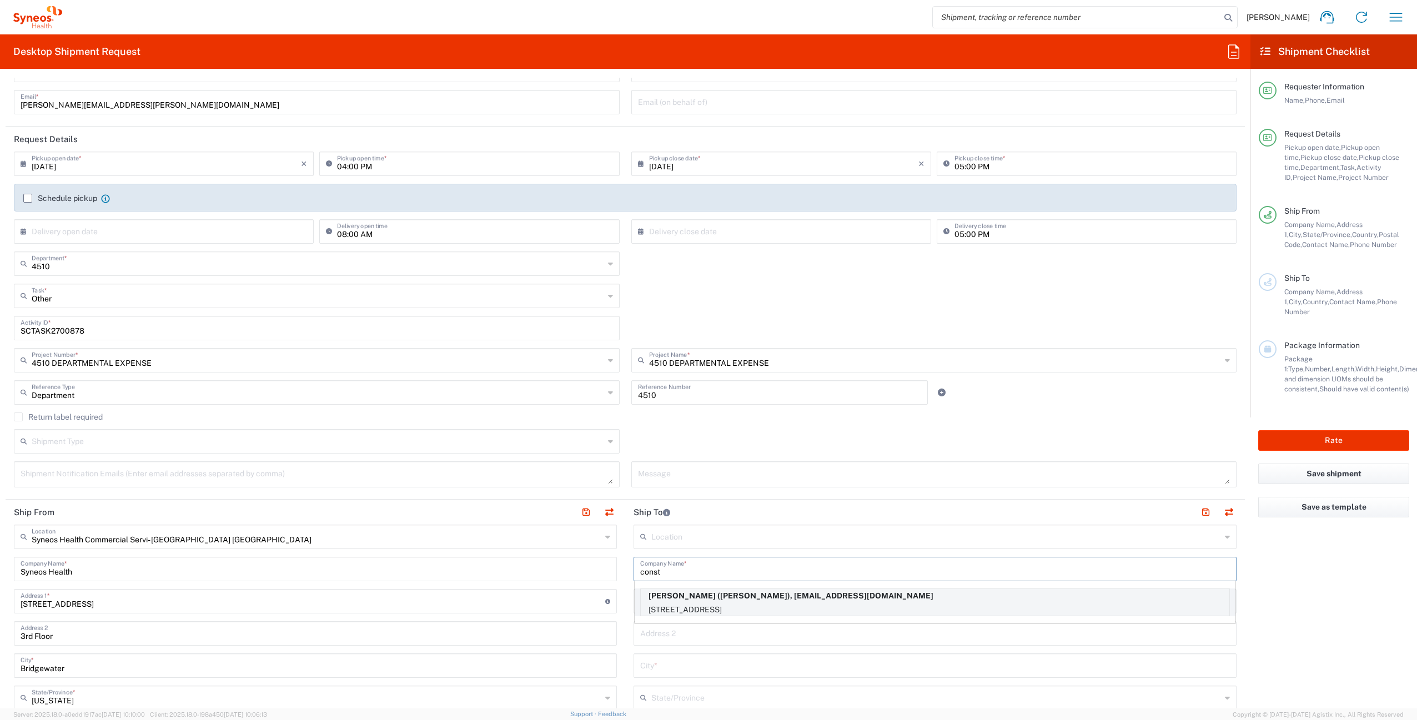
type input "31405"
type input "[PERSON_NAME]"
type input "4847169770"
type input "[EMAIL_ADDRESS][DOMAIN_NAME]"
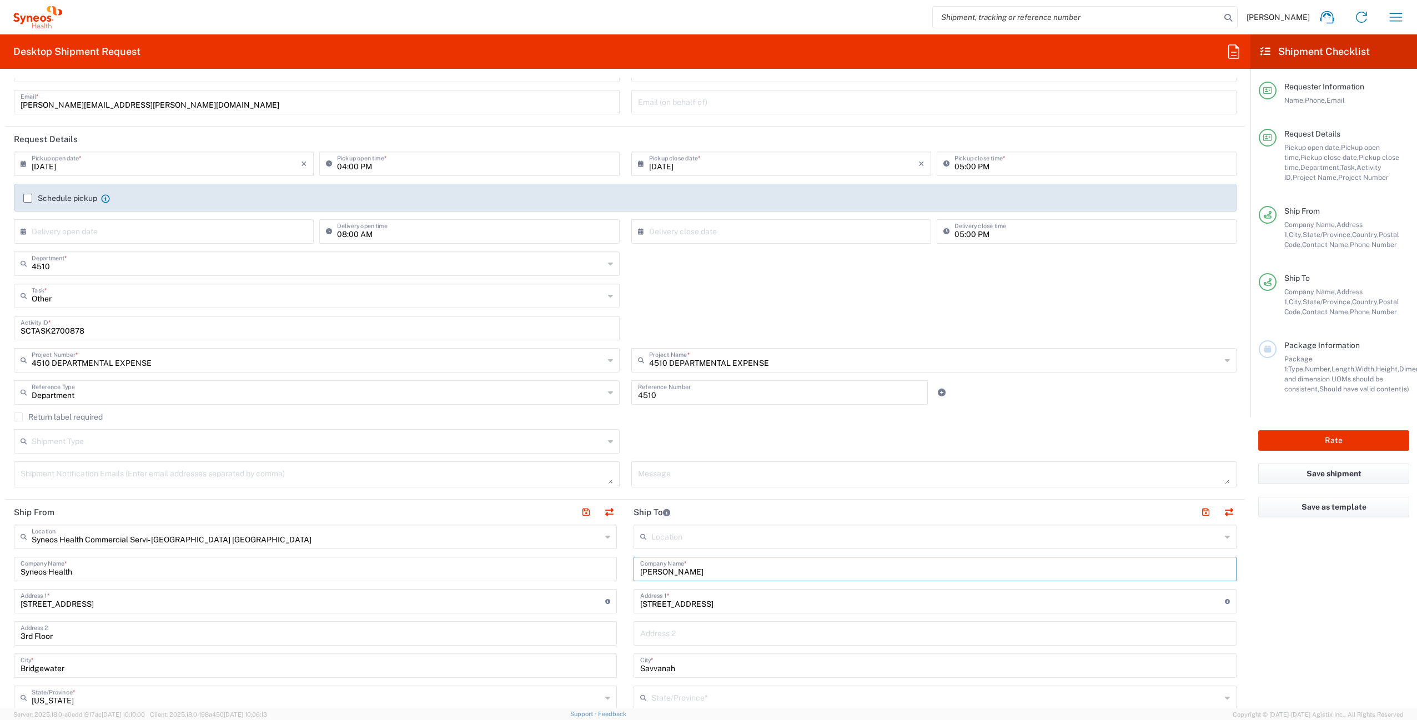
type input "[US_STATE]"
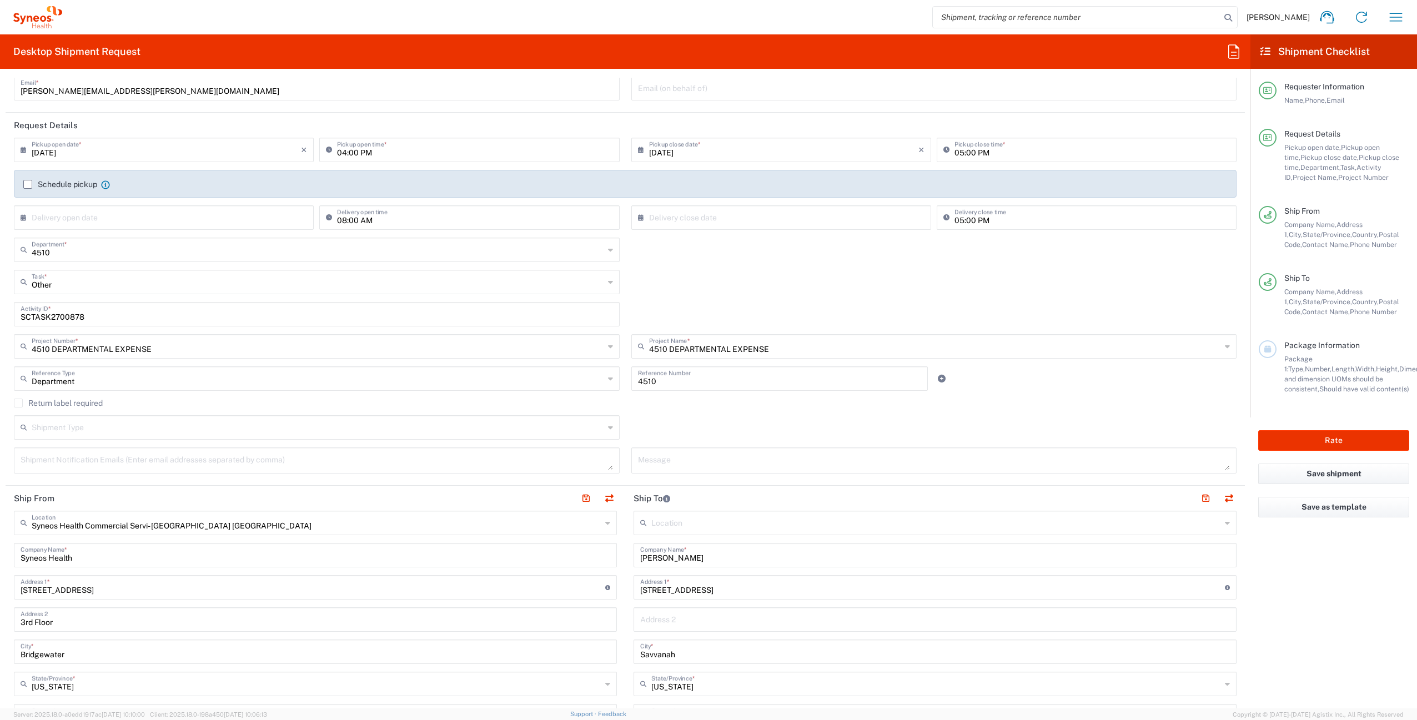
scroll to position [93, 0]
click at [658, 652] on input "Savvanah" at bounding box center [935, 648] width 590 height 19
paste input "an"
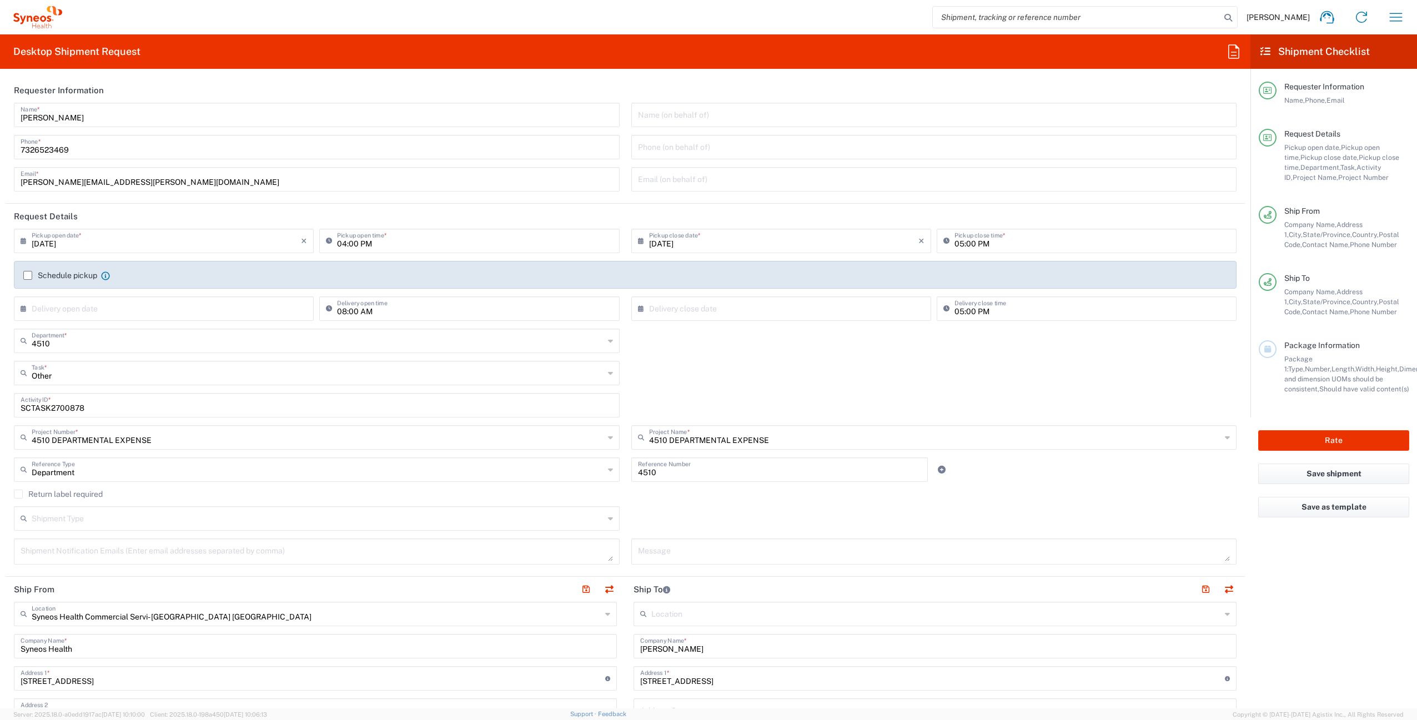
scroll to position [201, 0]
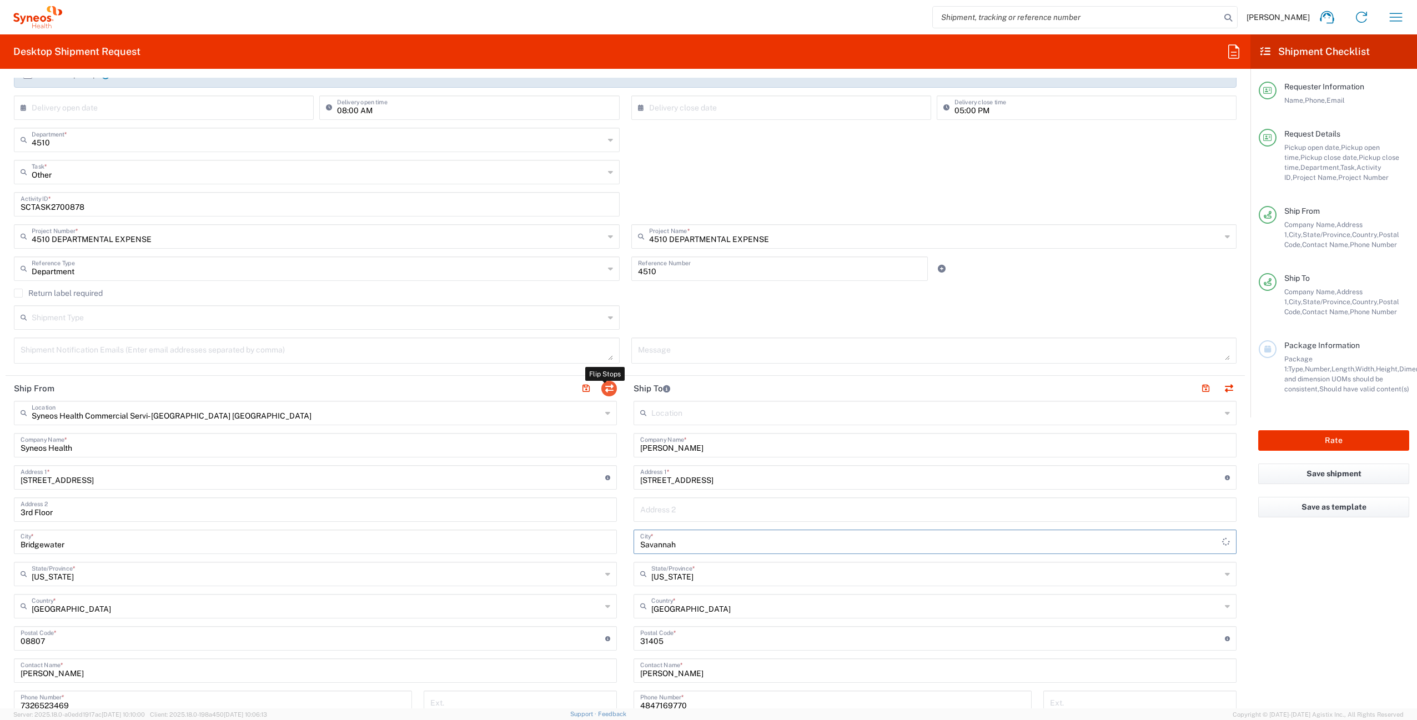
type input "Savannah"
click at [607, 389] on button "button" at bounding box center [609, 389] width 16 height 16
type input "[PERSON_NAME]"
type input "[STREET_ADDRESS]"
type input "Savannah"
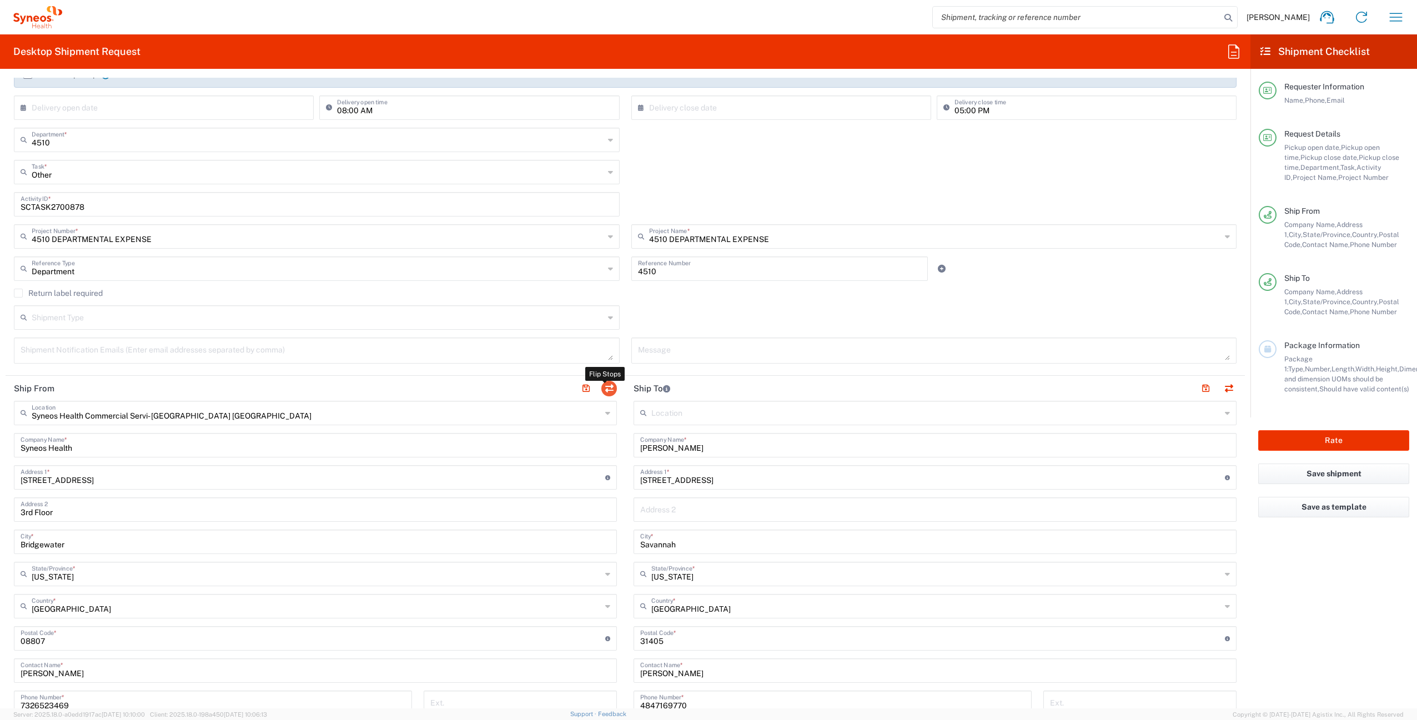
type input "[US_STATE]"
type input "31405"
type input "[PERSON_NAME]"
type input "4847169770"
type input "[EMAIL_ADDRESS][DOMAIN_NAME]"
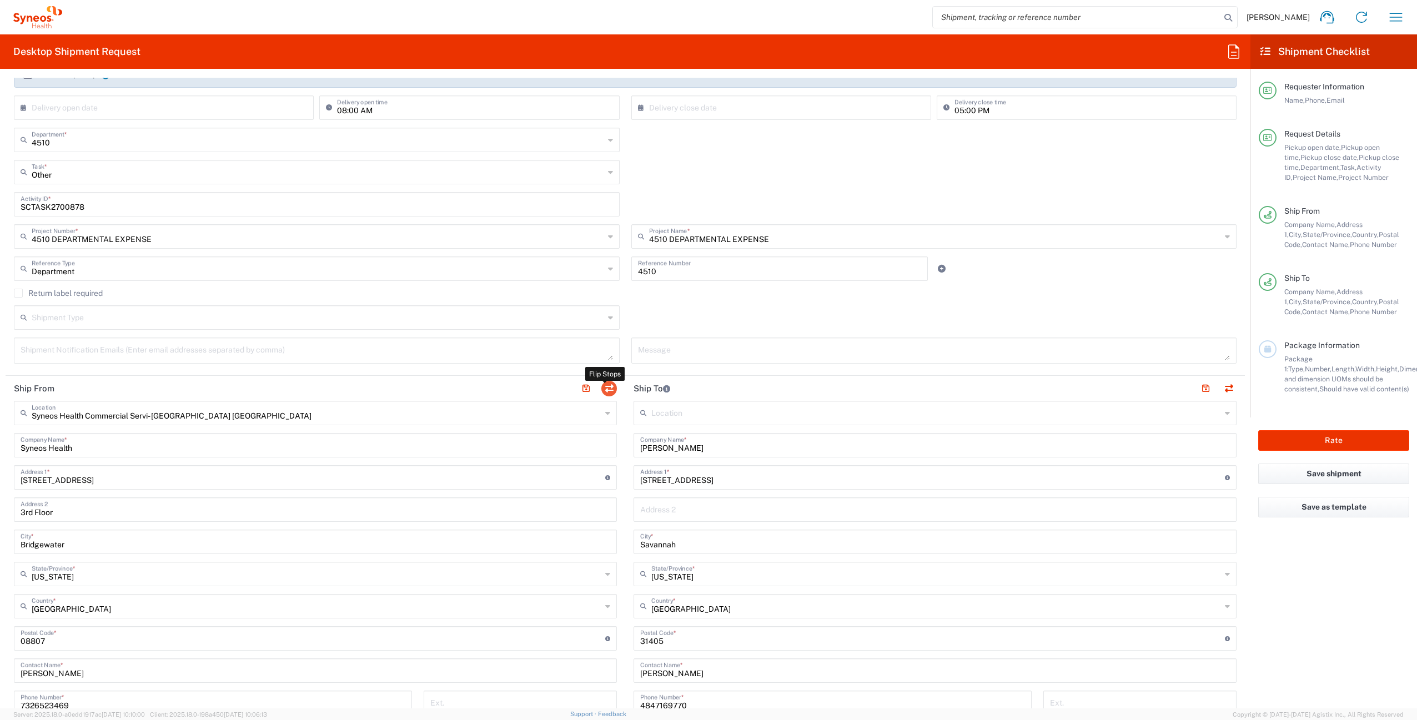
type input "Syneos Health Commercial Servi- [GEOGRAPHIC_DATA] [GEOGRAPHIC_DATA]"
type input "Syneos Health"
type input "[STREET_ADDRESS]"
type input "3rd Floor"
type input "Bridgewater"
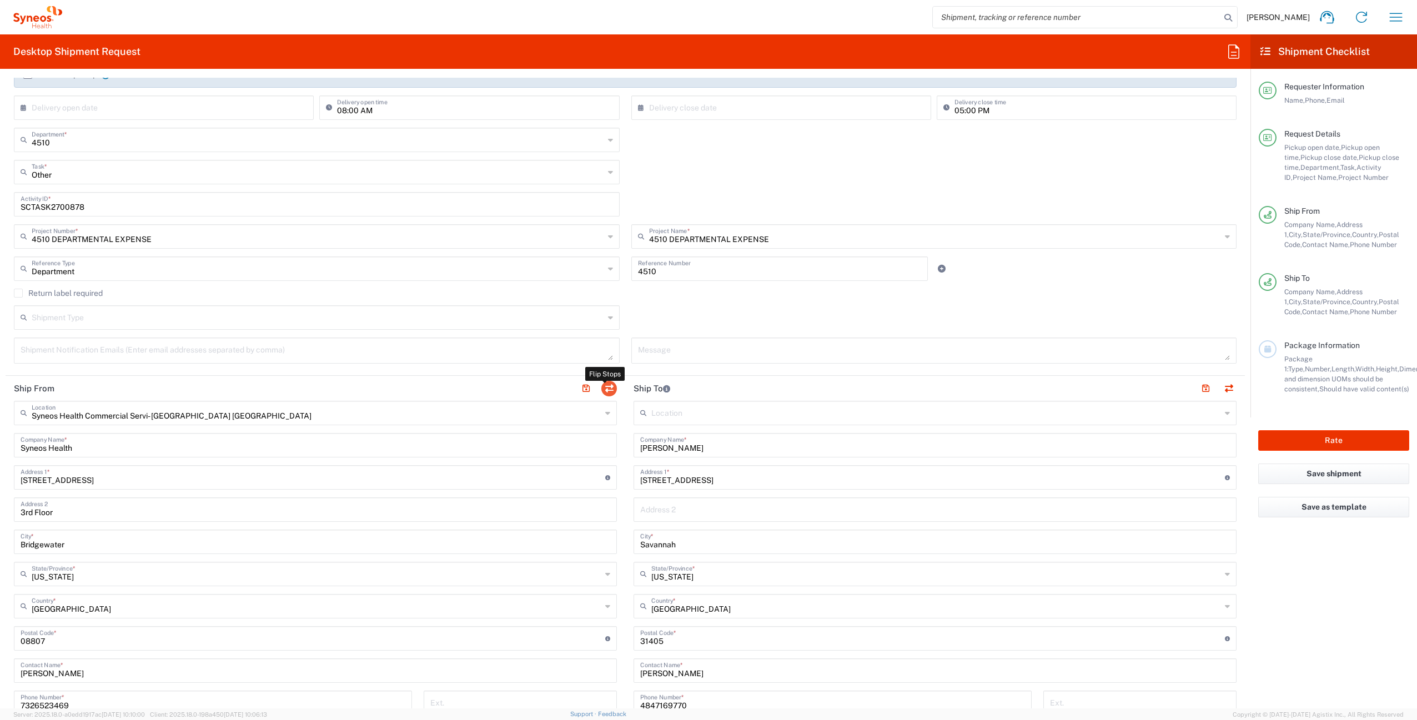
type input "[US_STATE]"
type input "08807"
type input "[PERSON_NAME]"
type input "7326523469"
type input "[PERSON_NAME][EMAIL_ADDRESS][PERSON_NAME][DOMAIN_NAME]"
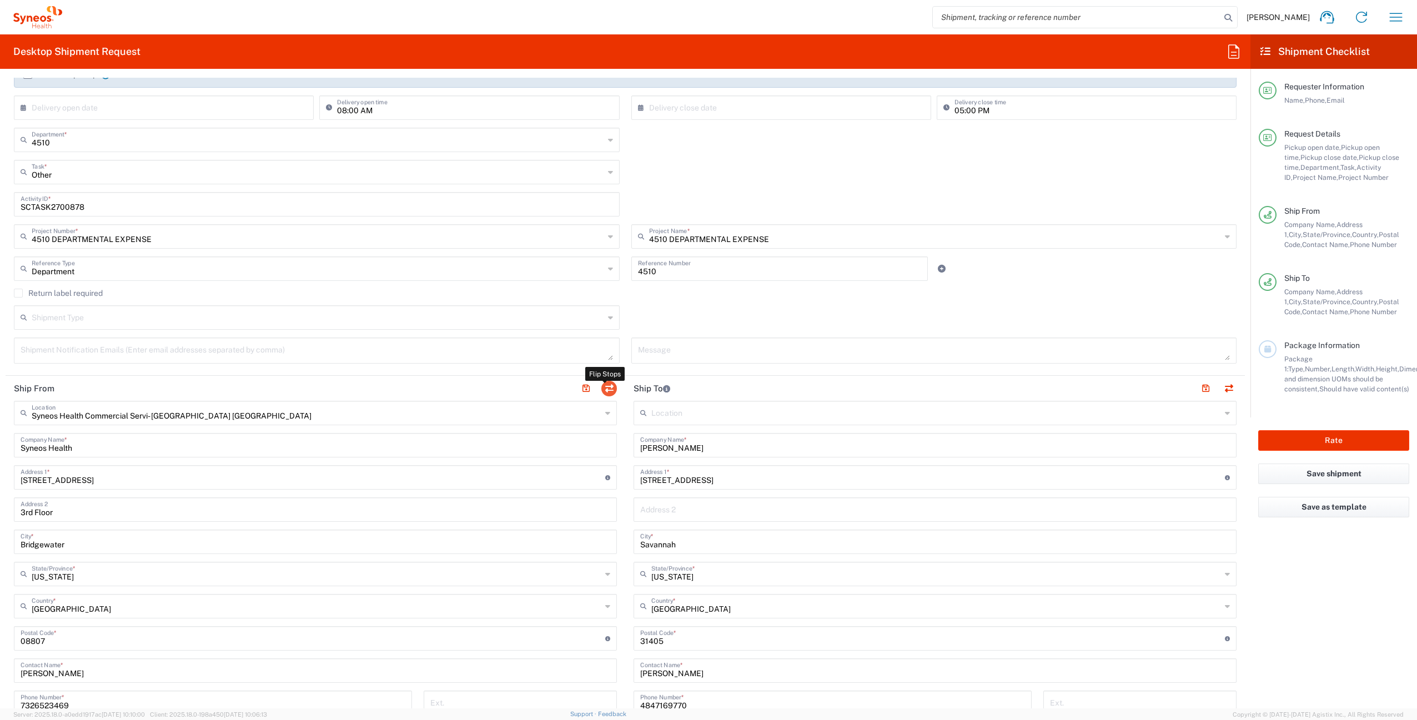
type input "TIN"
type input "522111058"
type input "EORI"
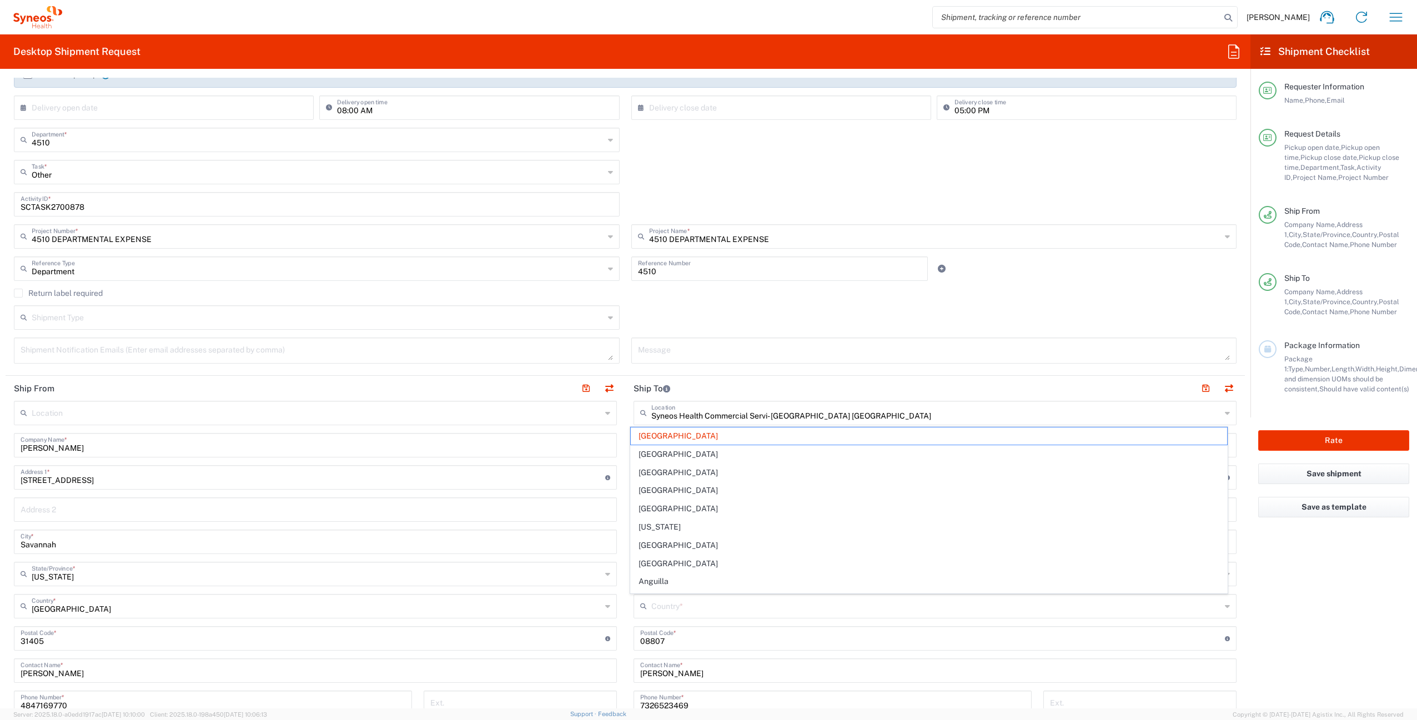
click at [1106, 178] on div "Other Task * Break/Fix Inventory Transfer New Hire Other Refresh" at bounding box center [625, 176] width 1234 height 32
type input "[GEOGRAPHIC_DATA]"
drag, startPoint x: 705, startPoint y: 450, endPoint x: 609, endPoint y: 446, distance: 95.6
click at [609, 446] on div "Ship From Location [PERSON_NAME] LLC-[GEOGRAPHIC_DATA] [GEOGRAPHIC_DATA] [GEOGR…" at bounding box center [625, 624] width 1239 height 496
paste input "ATTN:IT Asset Management"
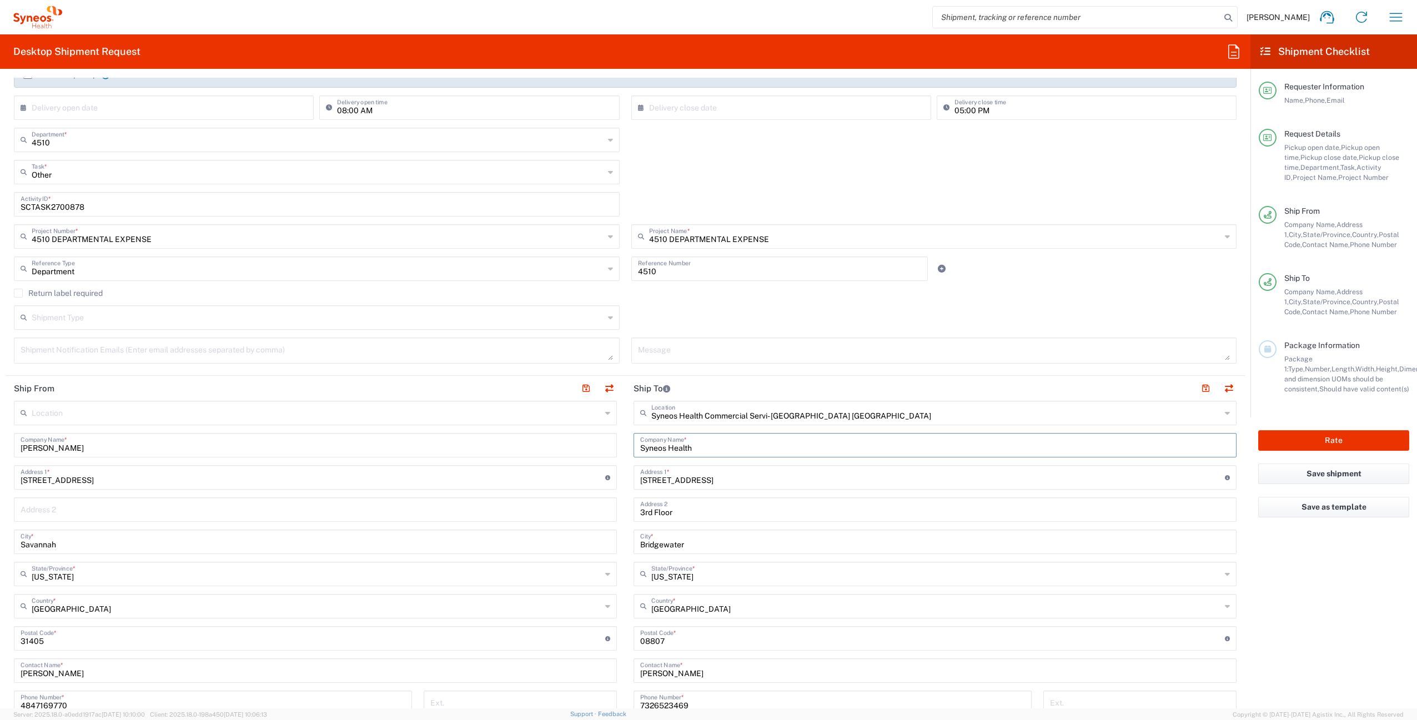
type input "ATTN:IT Asset Management"
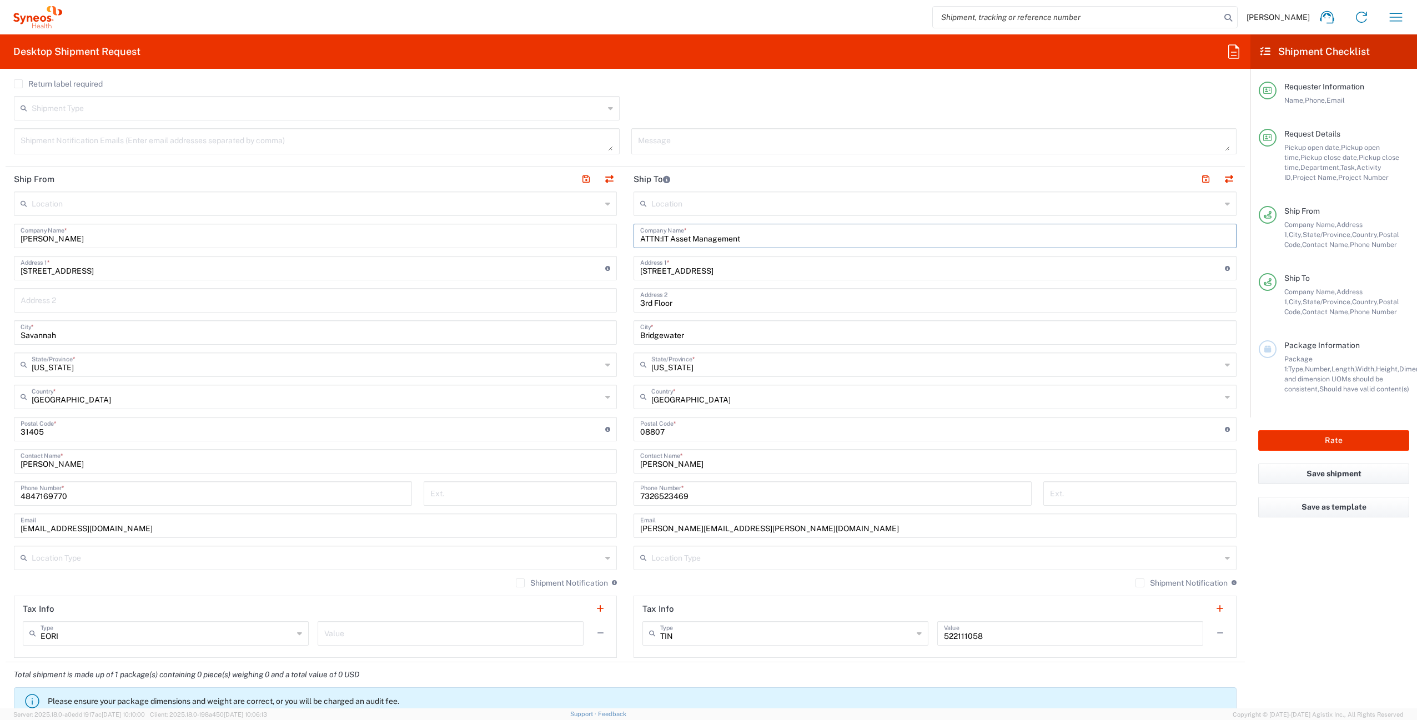
type input "ATTN:IT Asset Management"
drag, startPoint x: 725, startPoint y: 464, endPoint x: 626, endPoint y: 455, distance: 99.8
click at [626, 455] on main "Location [PERSON_NAME] LLC-[GEOGRAPHIC_DATA] [GEOGRAPHIC_DATA] [GEOGRAPHIC_DATA…" at bounding box center [935, 425] width 620 height 466
paste input "ATTN:IT Asset Management"
type input "ATTN:IT Asset Management"
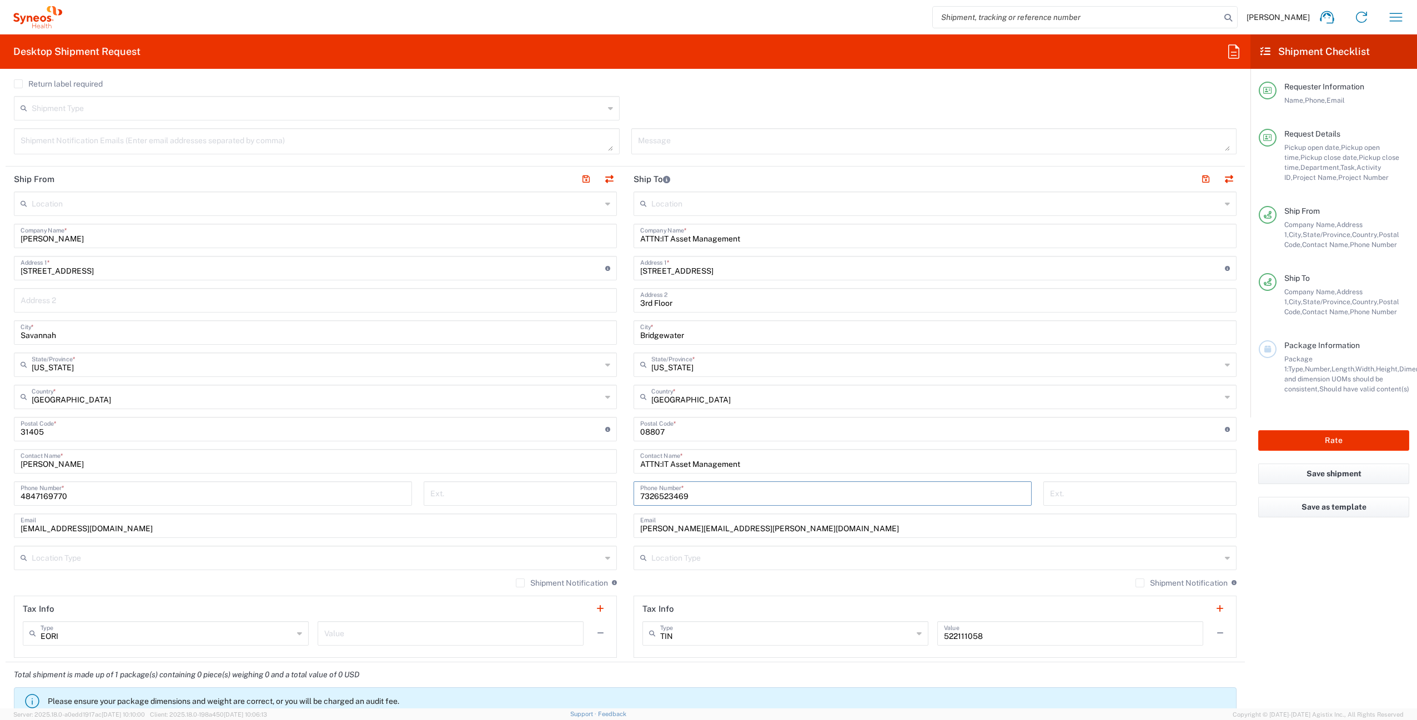
drag, startPoint x: 686, startPoint y: 495, endPoint x: 635, endPoint y: 495, distance: 51.1
click at [640, 495] on input "7326523469" at bounding box center [832, 492] width 385 height 19
paste input "[PHONE_NUMBER]"
type input "9198769300"
drag, startPoint x: 697, startPoint y: 305, endPoint x: 622, endPoint y: 305, distance: 75.5
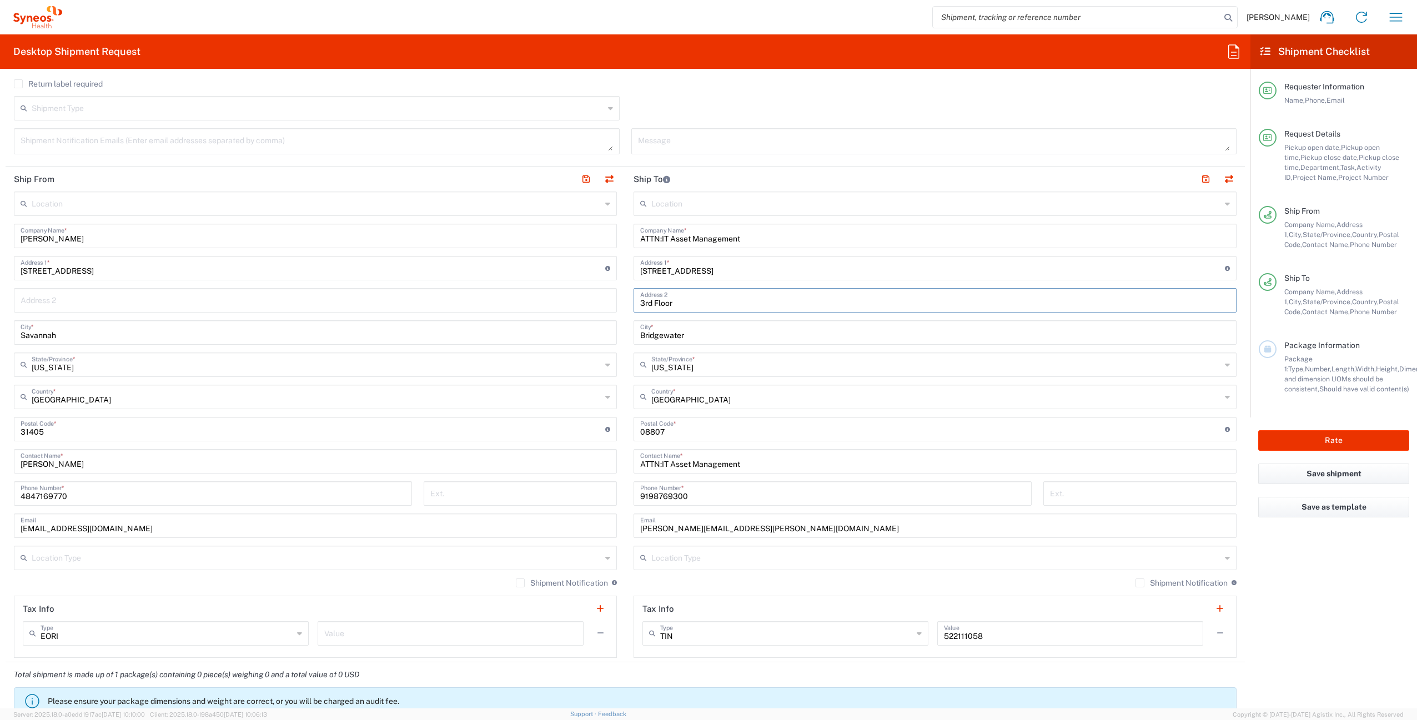
click at [625, 305] on main "Location [PERSON_NAME] LLC-[GEOGRAPHIC_DATA] [GEOGRAPHIC_DATA] [GEOGRAPHIC_DATA…" at bounding box center [935, 425] width 620 height 466
paste input "[GEOGRAPHIC_DATA]"
type input "[GEOGRAPHIC_DATA]"
type input "Morrisville"
click at [695, 389] on span "[US_STATE]" at bounding box center [929, 388] width 597 height 17
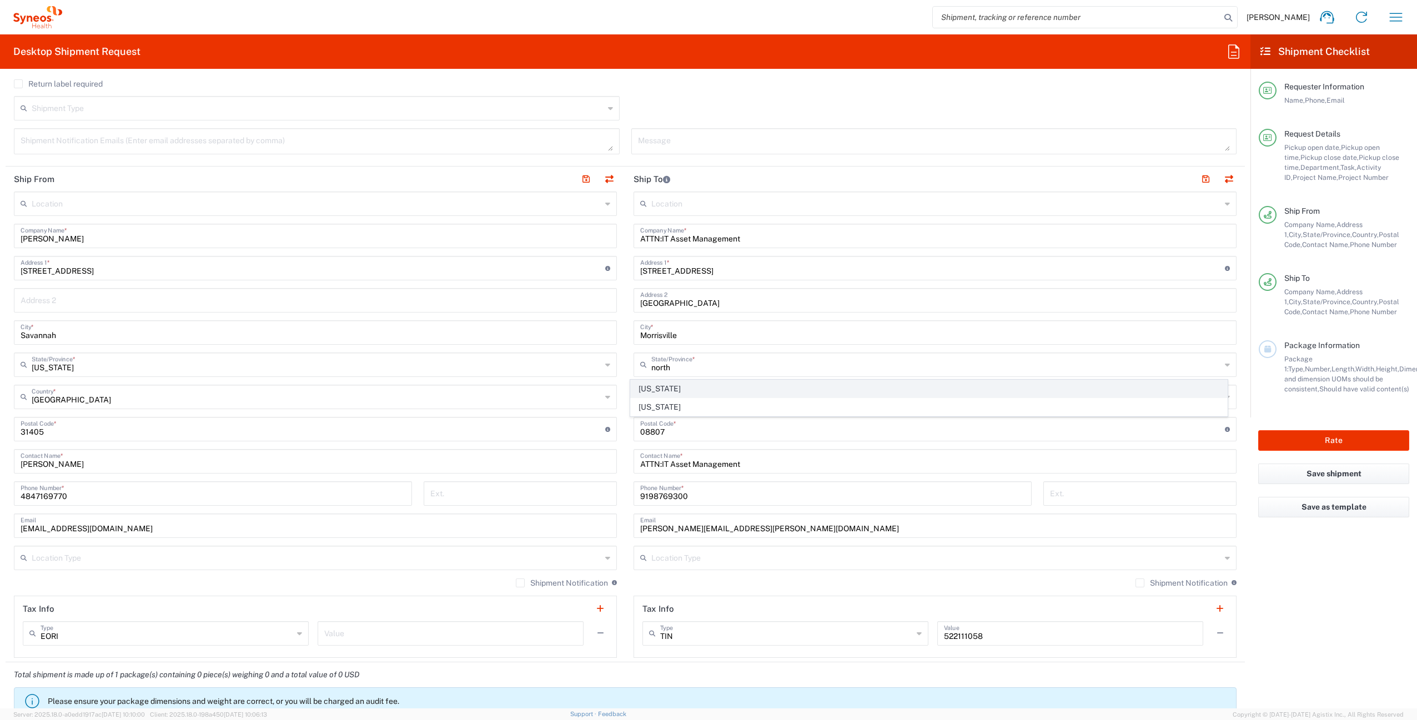
type input "[US_STATE]"
click at [643, 431] on input "undefined" at bounding box center [932, 428] width 585 height 19
type input "27560"
drag, startPoint x: 809, startPoint y: 529, endPoint x: 631, endPoint y: 526, distance: 178.8
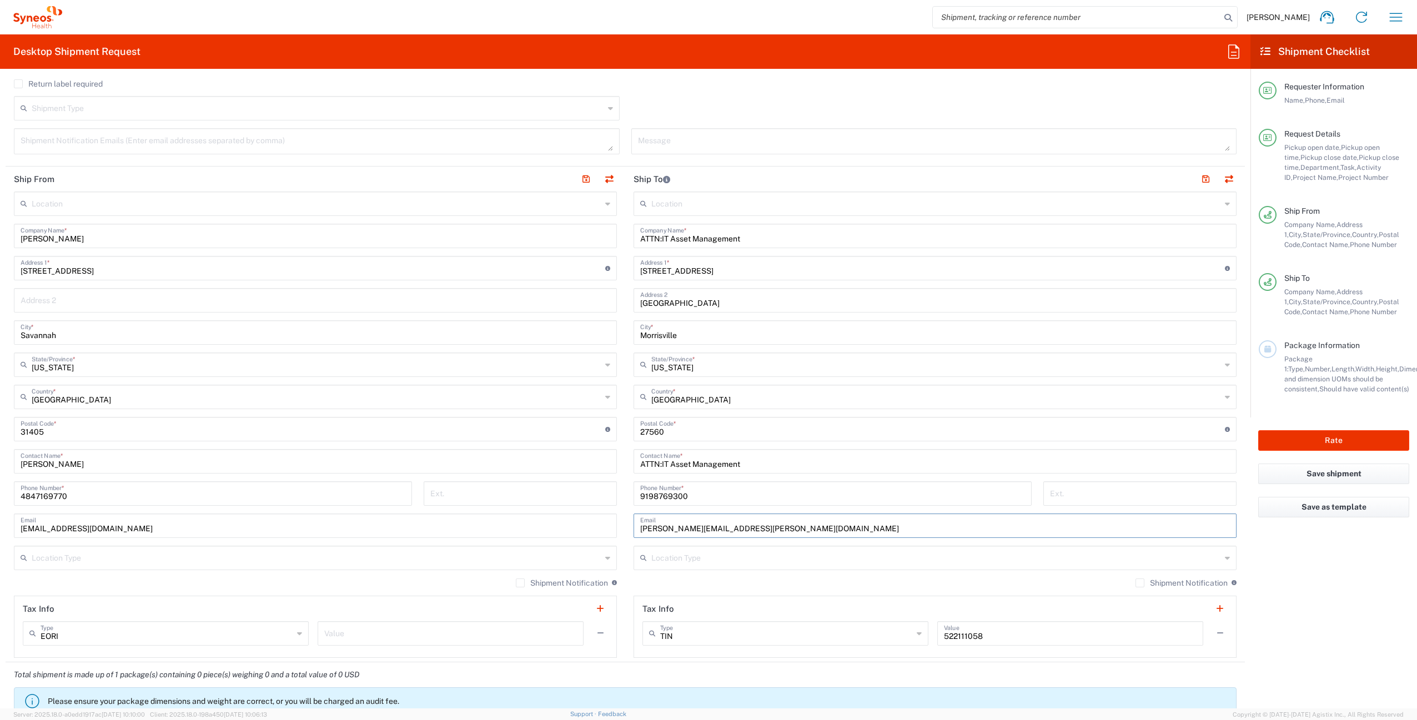
click at [633, 526] on div "[PERSON_NAME][EMAIL_ADDRESS][PERSON_NAME][DOMAIN_NAME] Email" at bounding box center [934, 526] width 603 height 24
drag, startPoint x: 716, startPoint y: 268, endPoint x: 633, endPoint y: 267, distance: 82.7
click at [633, 267] on div "[STREET_ADDRESS] Address 1 * For cross streets use street names with '&' or 'an…" at bounding box center [934, 268] width 603 height 24
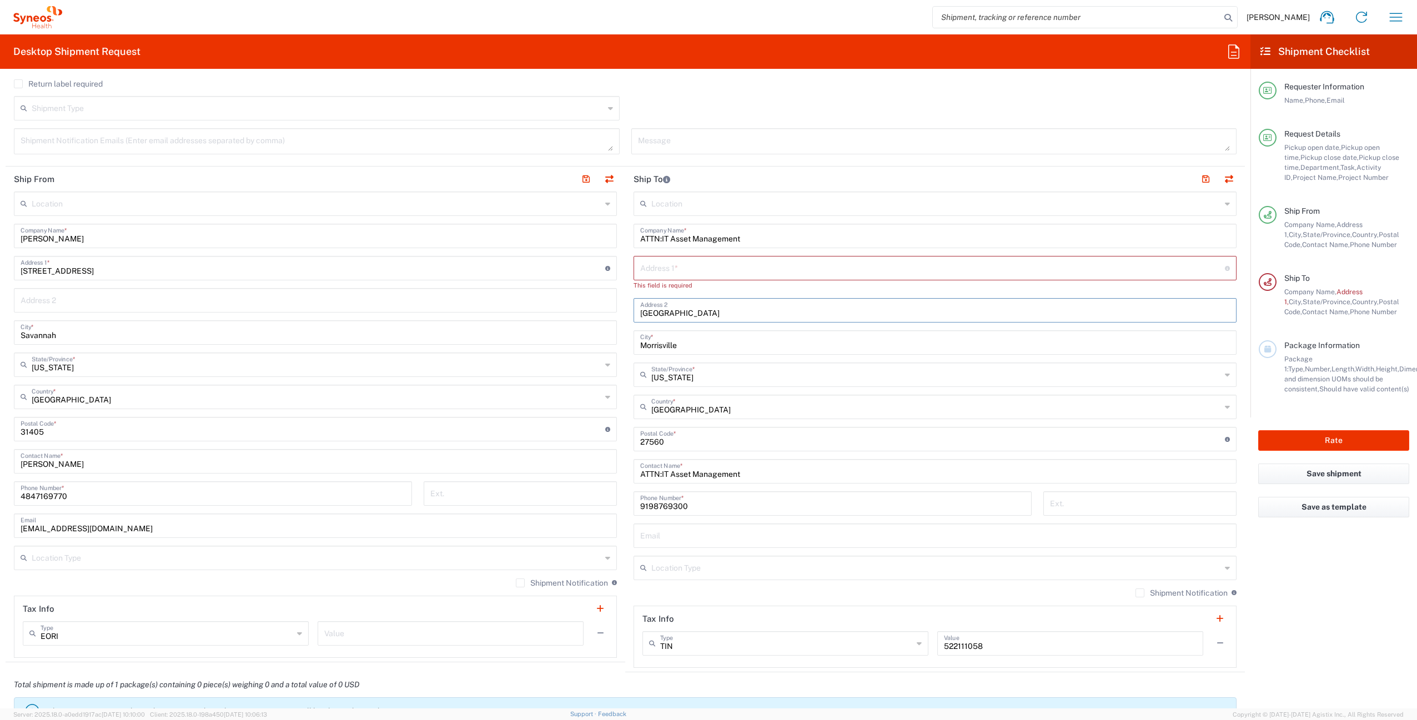
drag, startPoint x: 685, startPoint y: 300, endPoint x: 727, endPoint y: 312, distance: 43.9
click at [727, 312] on input "[GEOGRAPHIC_DATA]" at bounding box center [935, 309] width 590 height 19
click at [688, 268] on input "text" at bounding box center [932, 267] width 585 height 19
paste input "[GEOGRAPHIC_DATA]"
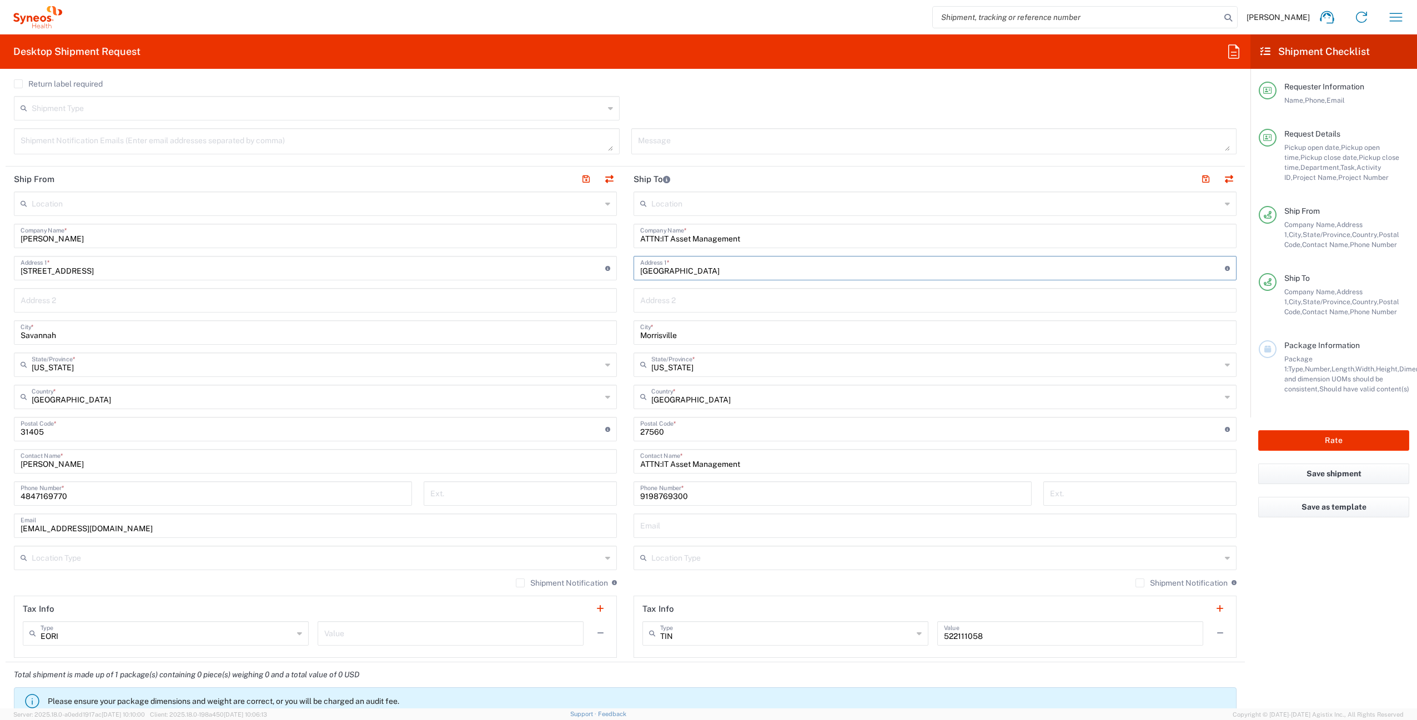
type input "[GEOGRAPHIC_DATA]"
drag, startPoint x: 671, startPoint y: 428, endPoint x: 641, endPoint y: 431, distance: 30.1
click at [641, 431] on input "undefined" at bounding box center [932, 428] width 585 height 19
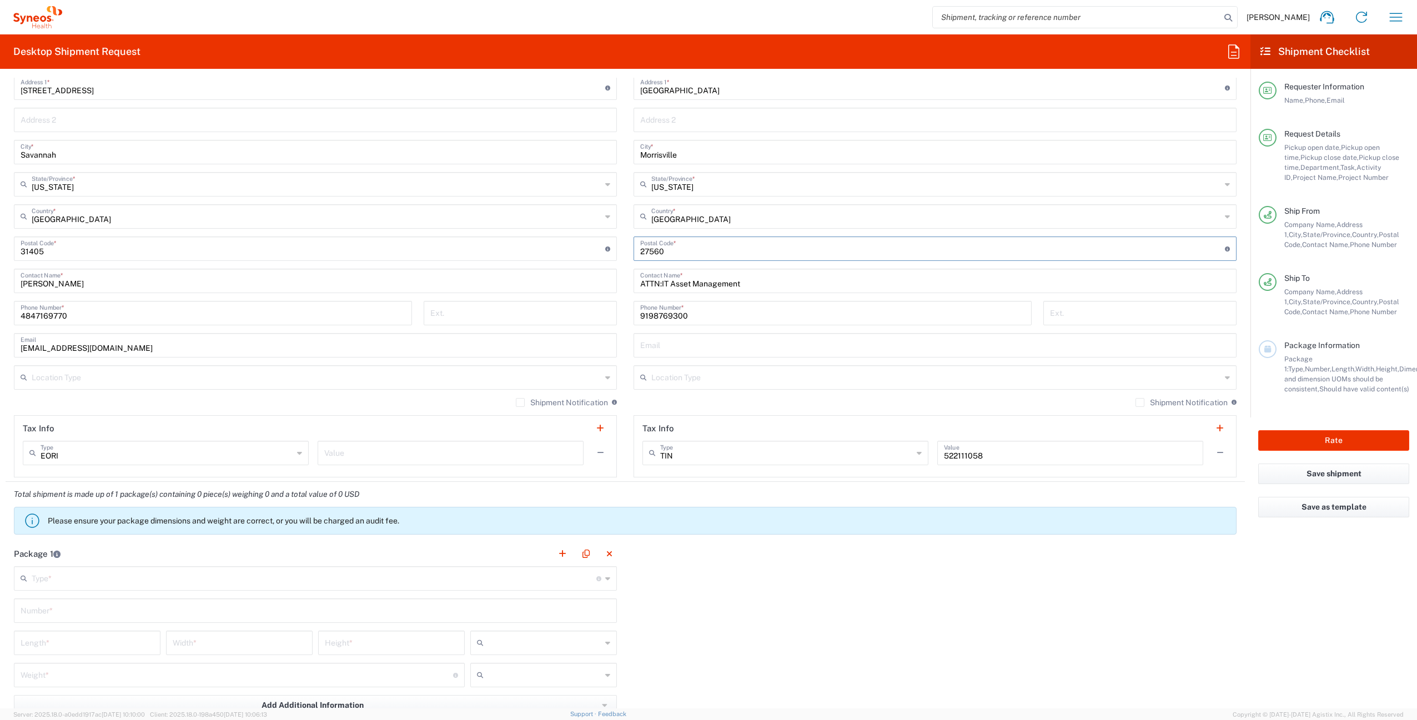
scroll to position [713, 0]
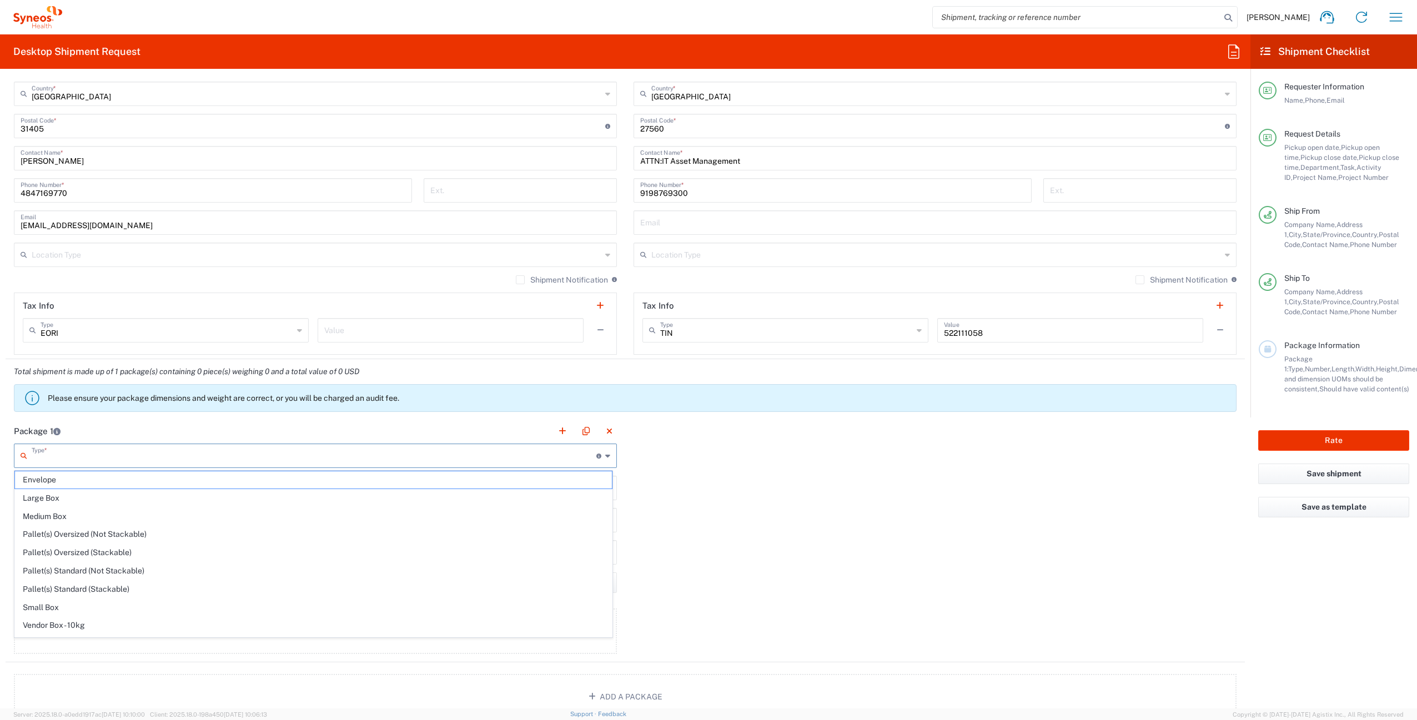
click at [182, 458] on input "text" at bounding box center [314, 454] width 565 height 19
click at [124, 626] on span "Your Packaging" at bounding box center [313, 628] width 597 height 17
type input "Your Packaging"
click at [125, 490] on input "text" at bounding box center [316, 486] width 590 height 19
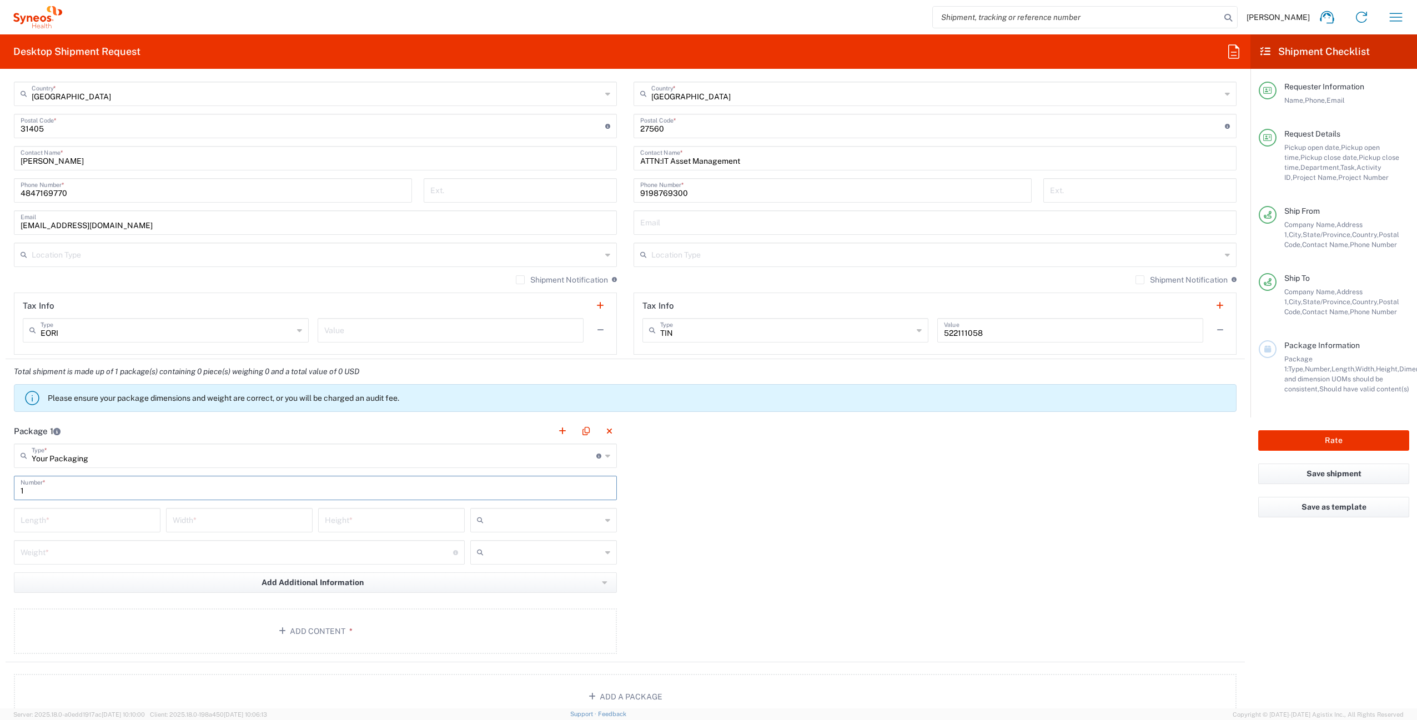
type input "1"
click at [119, 522] on input "number" at bounding box center [87, 519] width 133 height 19
type input "16"
type input "12"
type input "3"
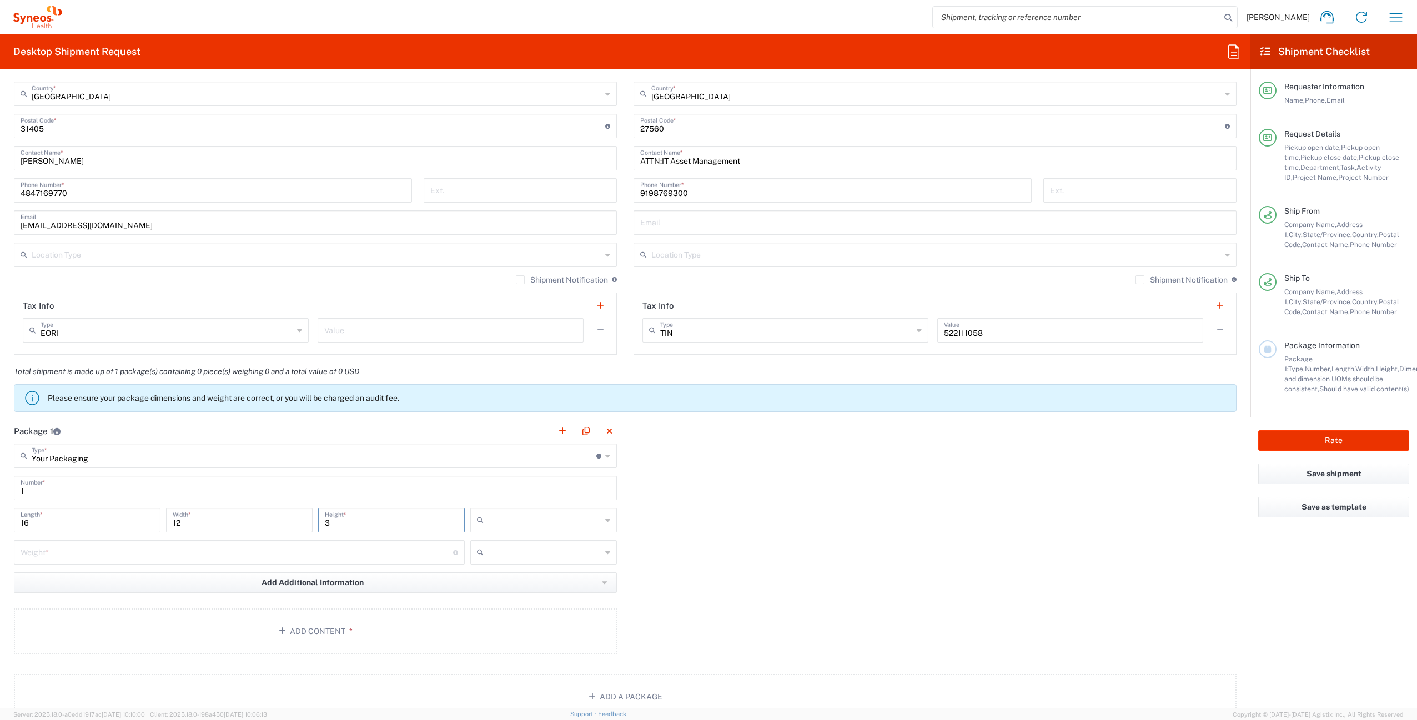
click at [135, 549] on input "number" at bounding box center [237, 551] width 432 height 19
type input "6"
click at [530, 523] on input "text" at bounding box center [544, 520] width 113 height 18
click at [517, 579] on span "in" at bounding box center [539, 580] width 143 height 17
type input "in"
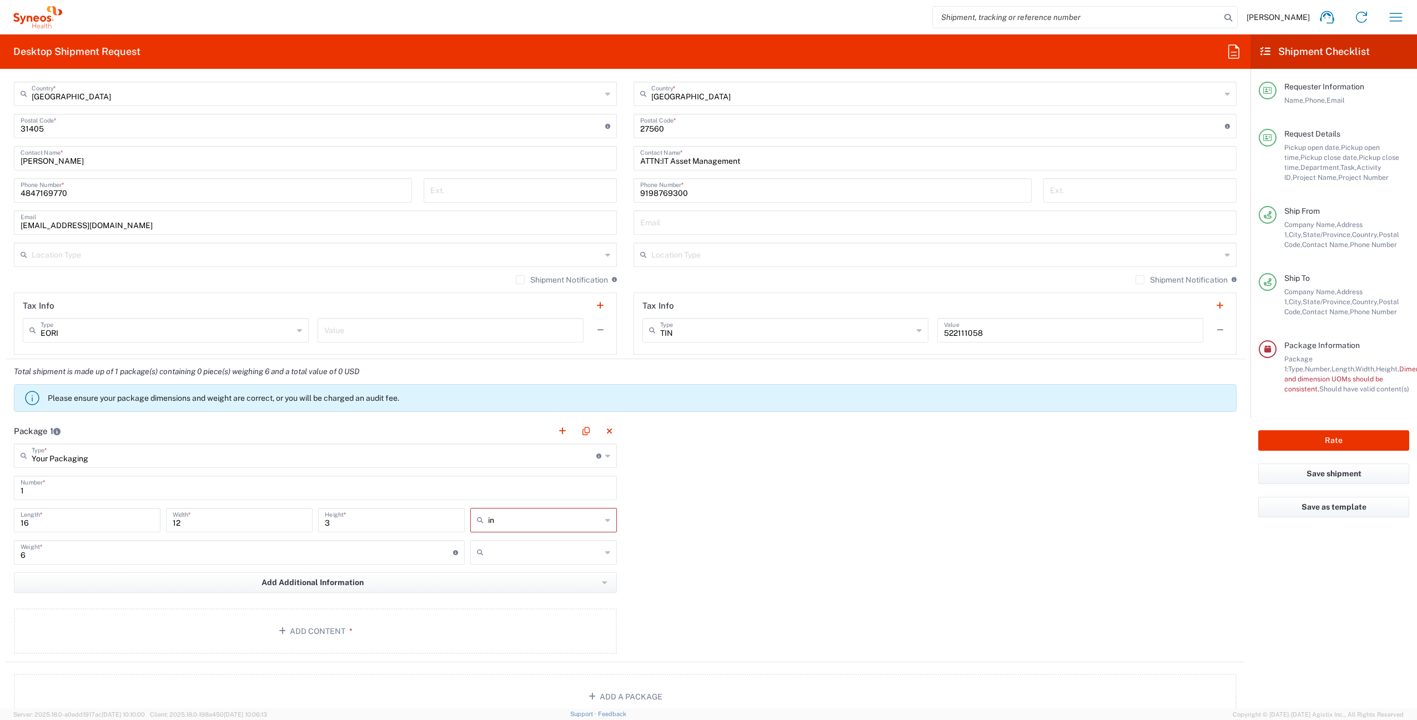
click at [521, 560] on input "text" at bounding box center [544, 553] width 113 height 18
click at [519, 597] on span "lbs" at bounding box center [539, 594] width 143 height 17
type input "lbs"
click at [369, 623] on button "Add Content *" at bounding box center [315, 631] width 603 height 46
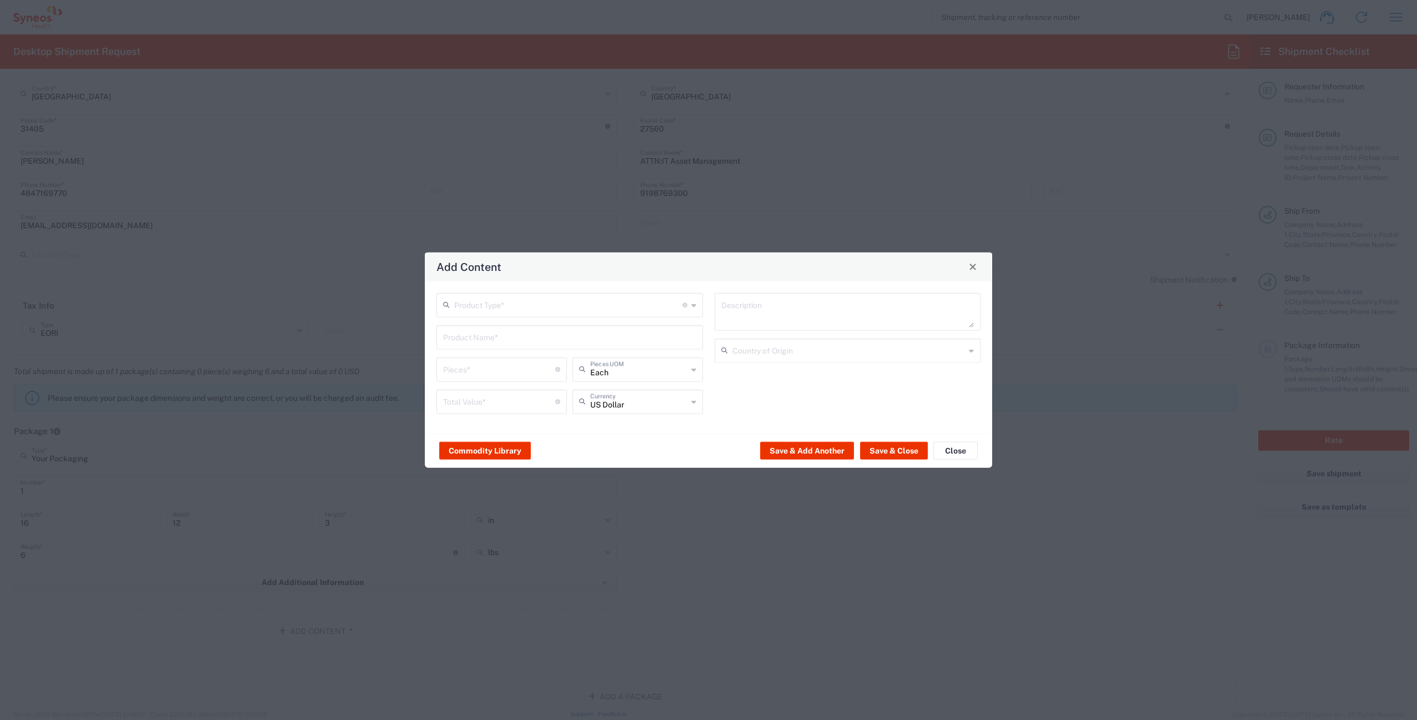
click at [509, 303] on input "text" at bounding box center [568, 303] width 228 height 19
click at [501, 343] on span "General Commodity" at bounding box center [569, 347] width 264 height 17
type input "General Commodity"
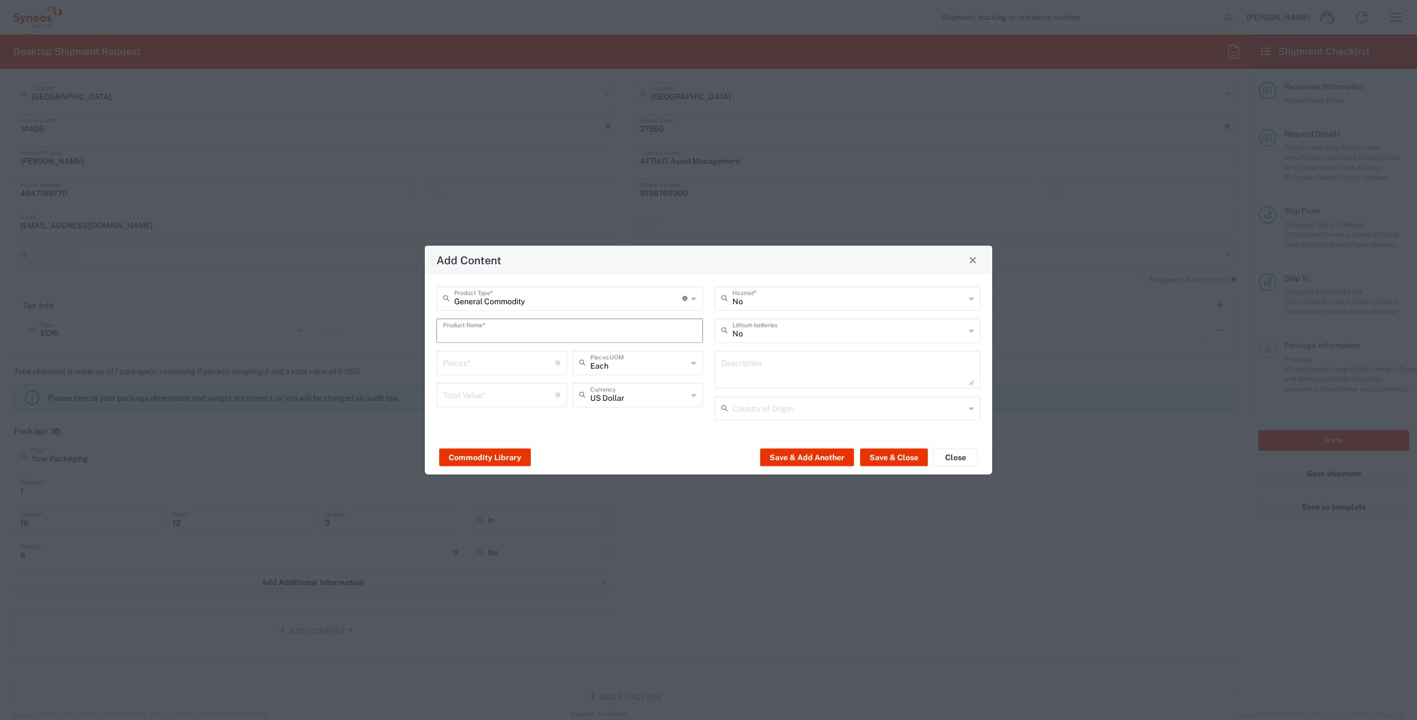
click at [501, 333] on input "text" at bounding box center [569, 329] width 253 height 19
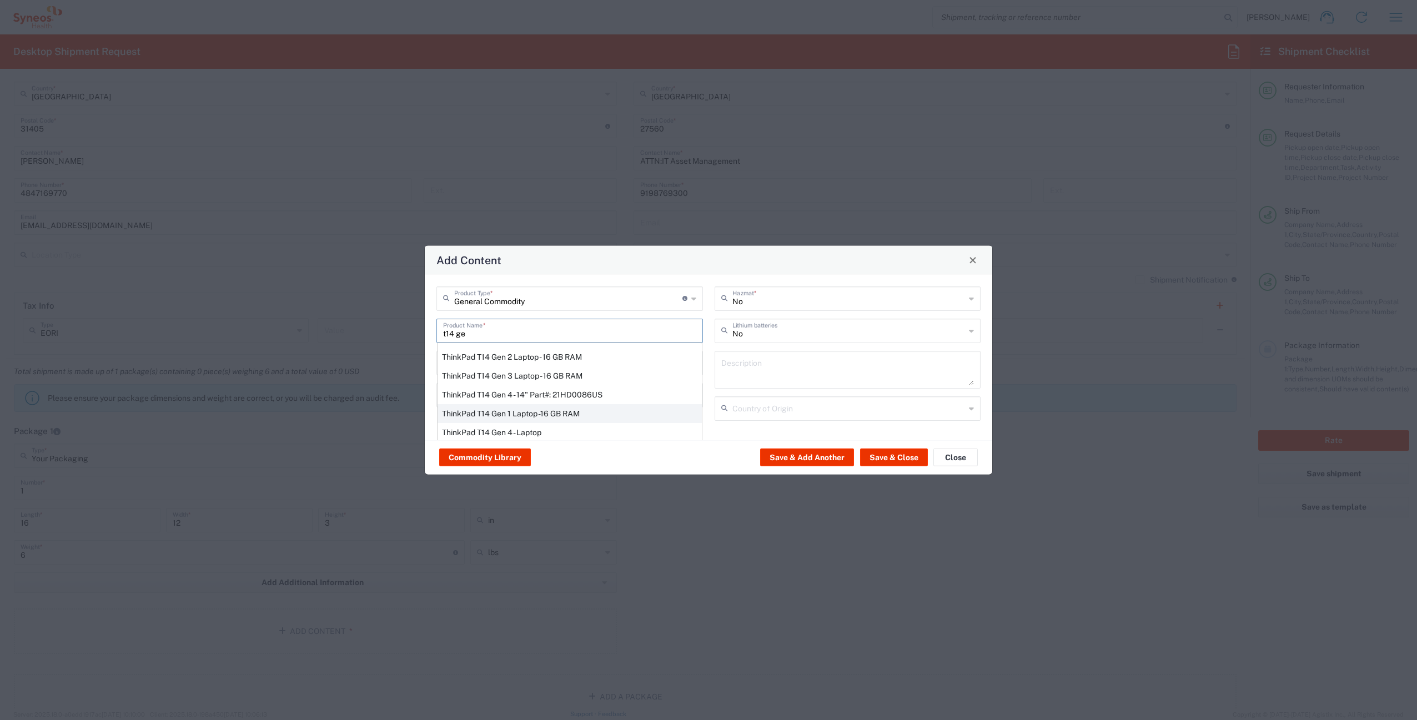
click at [571, 413] on div "ThinkPad T14 Gen 1 Laptop -16 GB RAM" at bounding box center [569, 413] width 264 height 19
type input "ThinkPad T14 Gen 1 Laptop -16 GB RAM"
type textarea "Intel Core i5-10210U- 14"- 512 GB SSD"
type input "[GEOGRAPHIC_DATA]"
type input "Yes"
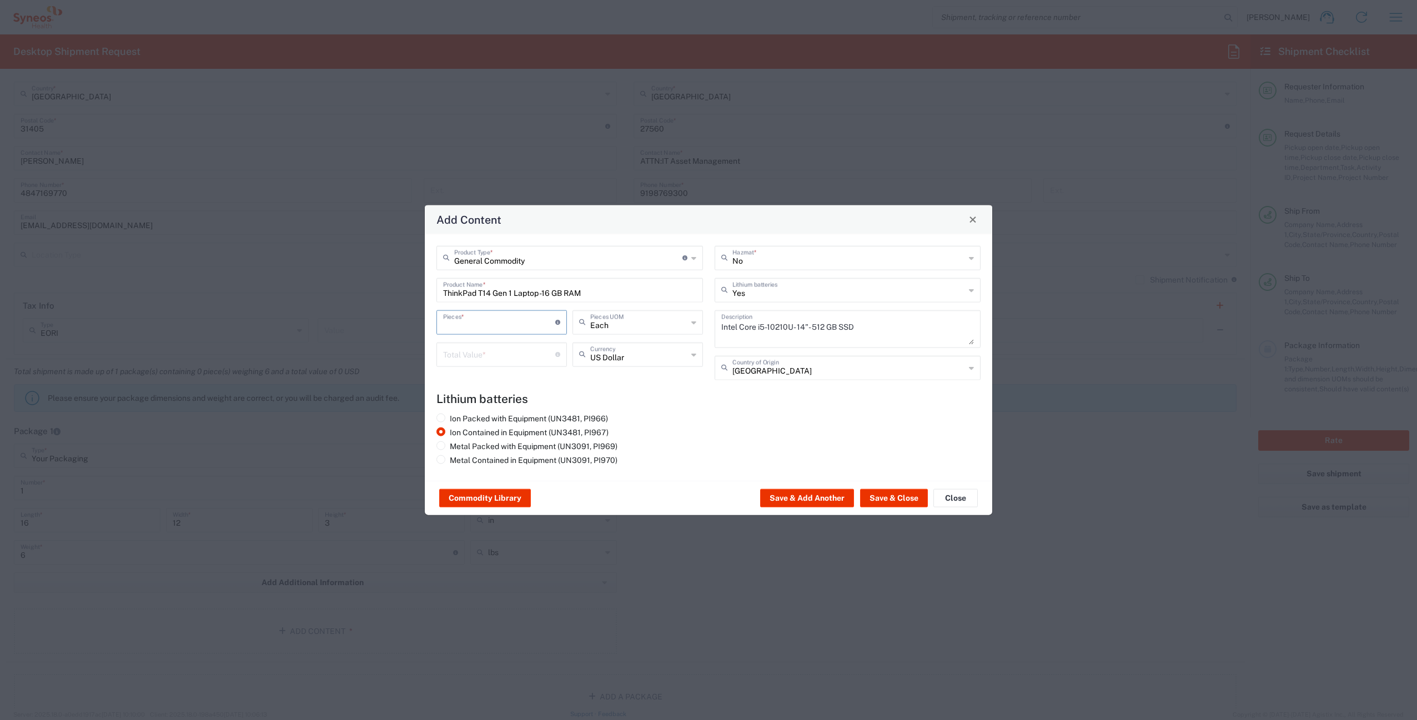
click at [481, 325] on input "number" at bounding box center [499, 320] width 112 height 19
type input "1"
click at [483, 355] on input "number" at bounding box center [499, 353] width 112 height 19
type input "500"
click at [883, 496] on button "Save & Close" at bounding box center [894, 498] width 68 height 18
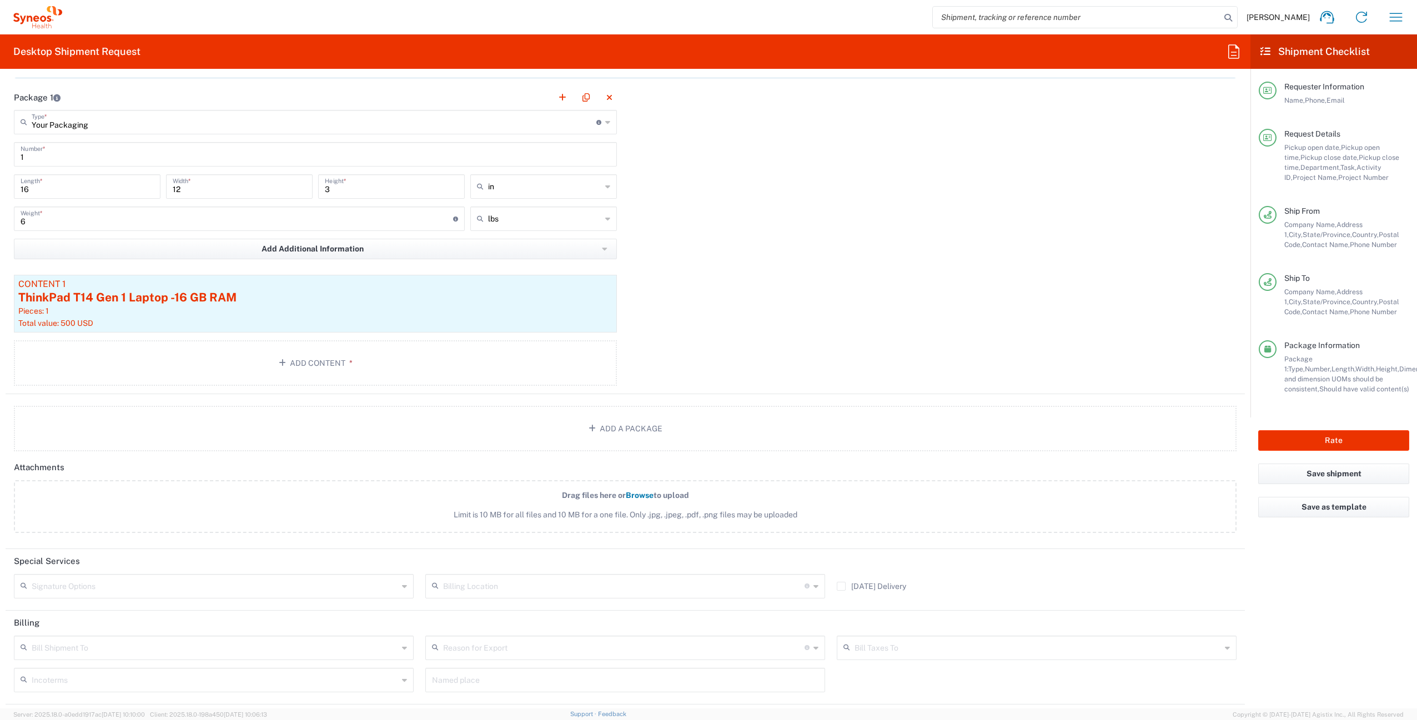
scroll to position [1069, 0]
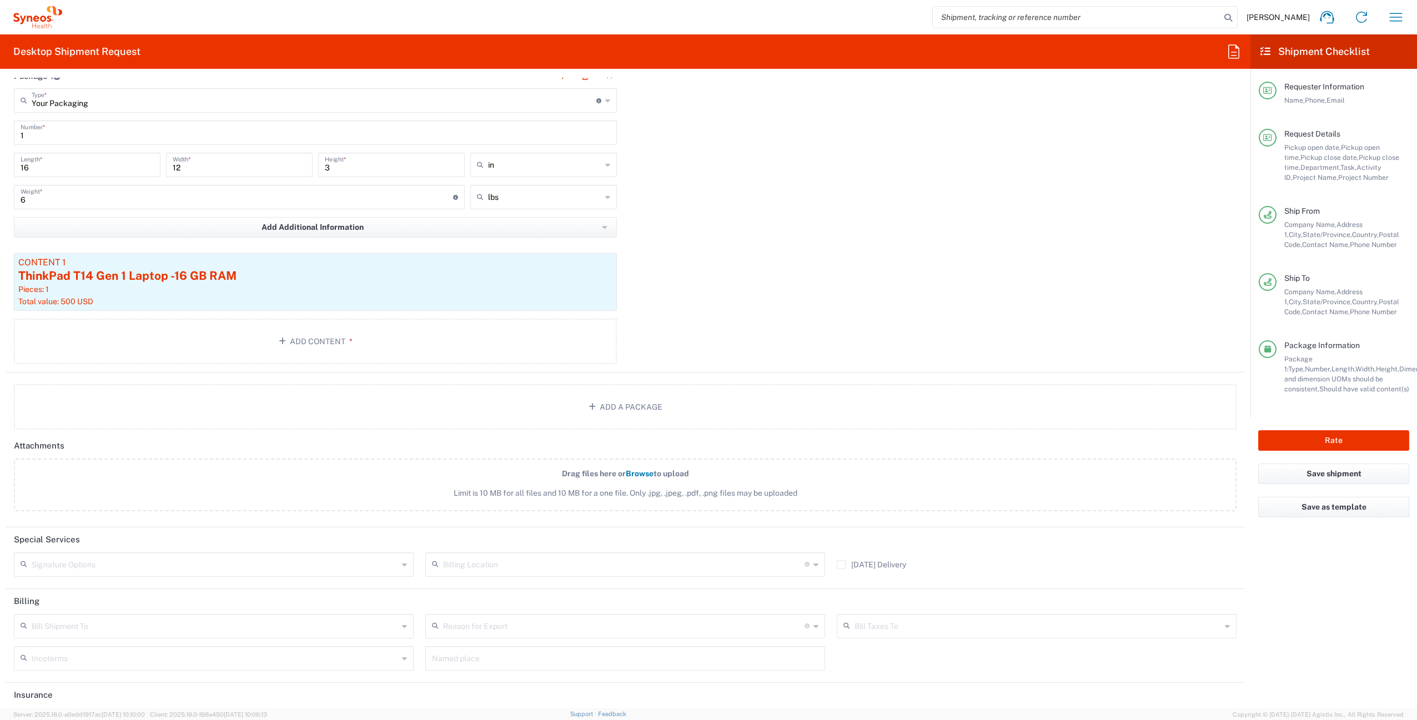
click at [259, 562] on input "text" at bounding box center [215, 563] width 366 height 19
click at [129, 583] on span "Adult Signature Required" at bounding box center [212, 588] width 395 height 17
type input "Adult Signature Required"
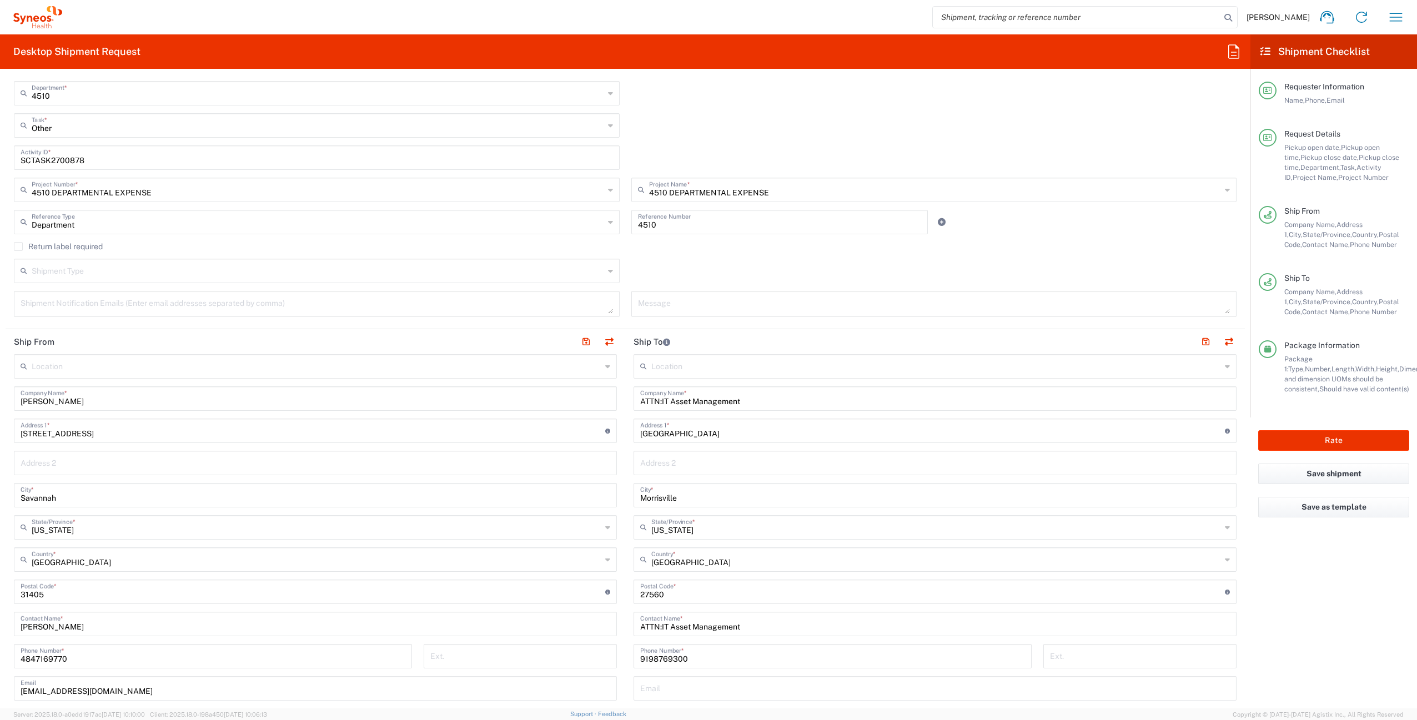
scroll to position [255, 0]
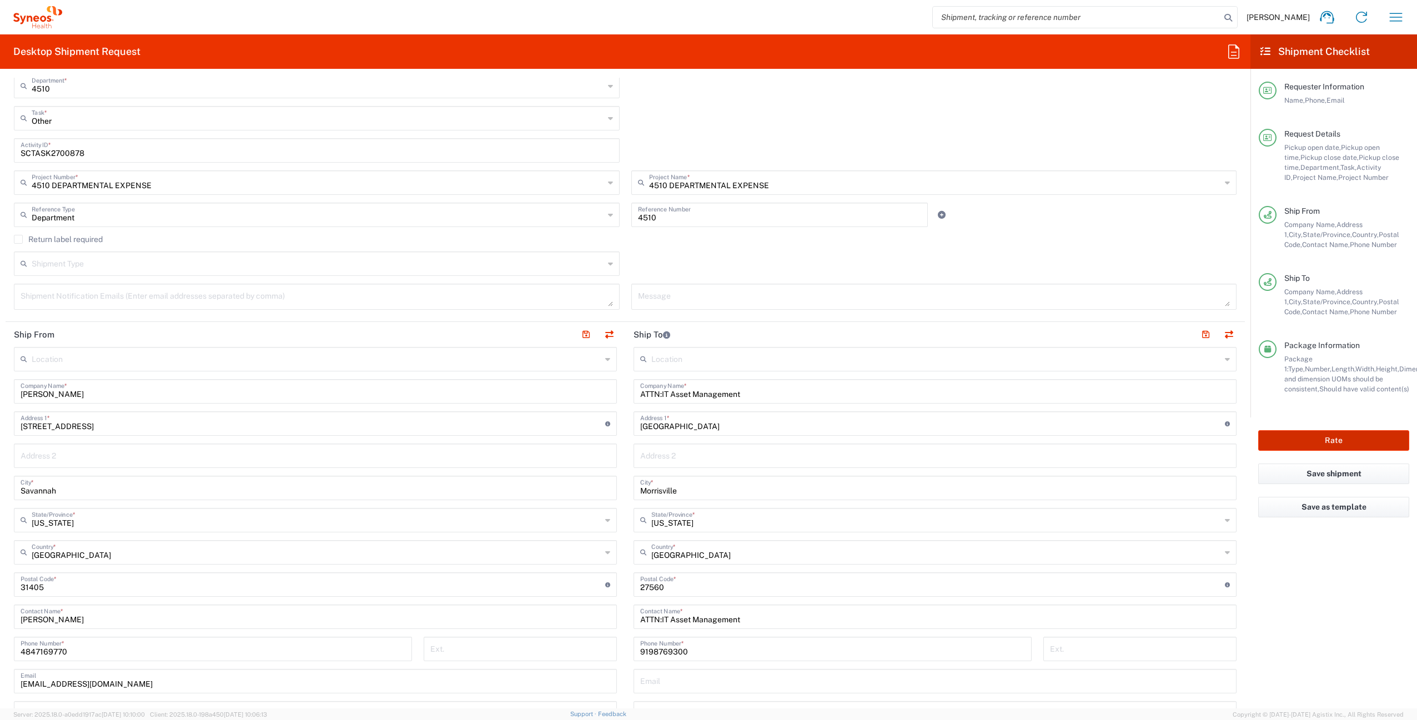
click at [1316, 443] on button "Rate" at bounding box center [1333, 440] width 151 height 21
type input "4510 DEPARTMENTAL EXPENSE"
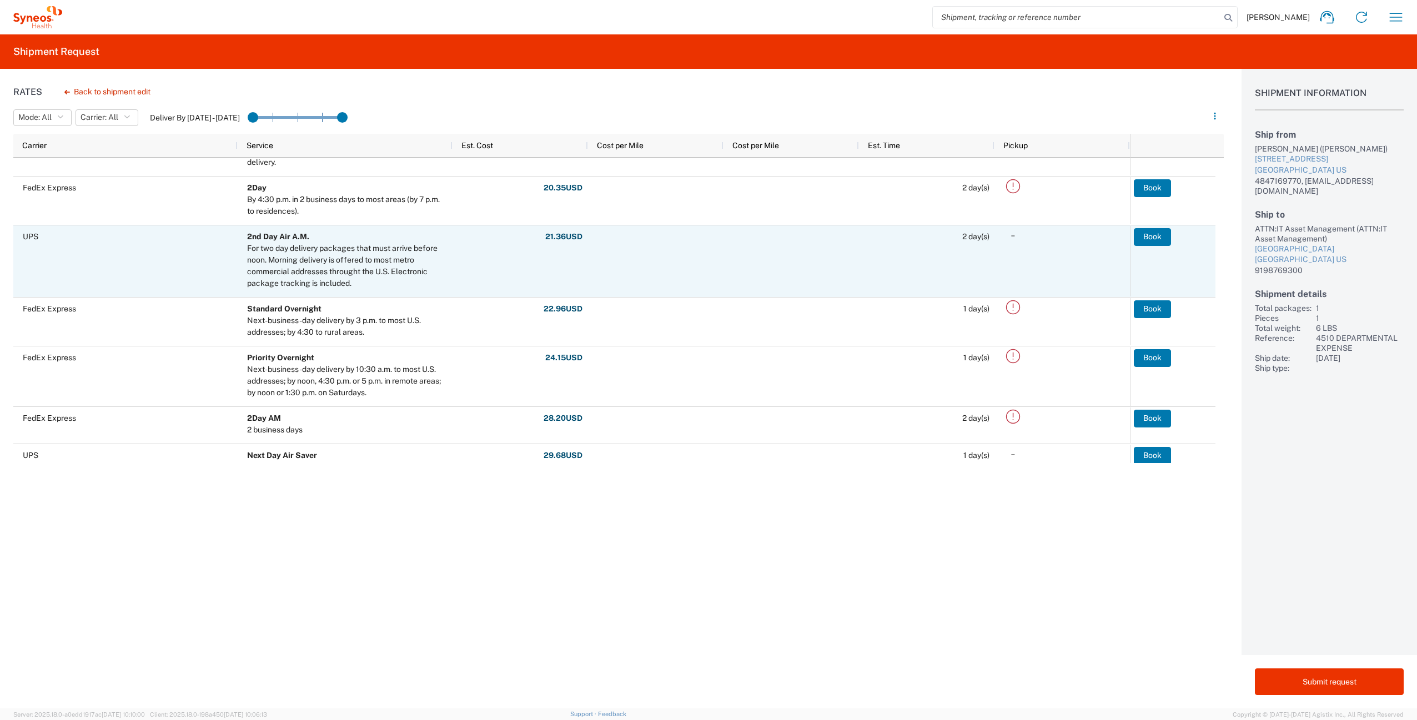
scroll to position [203, 0]
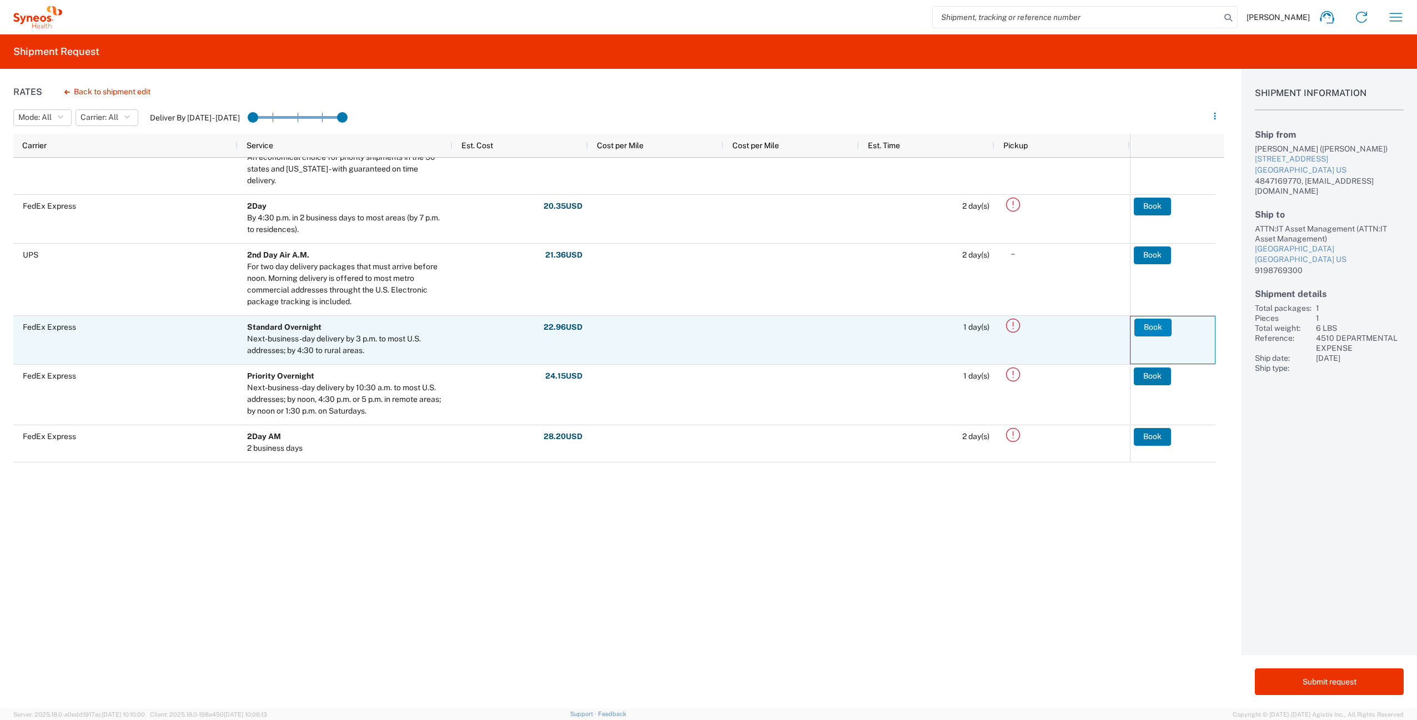
click at [1141, 327] on button "Book" at bounding box center [1152, 328] width 37 height 18
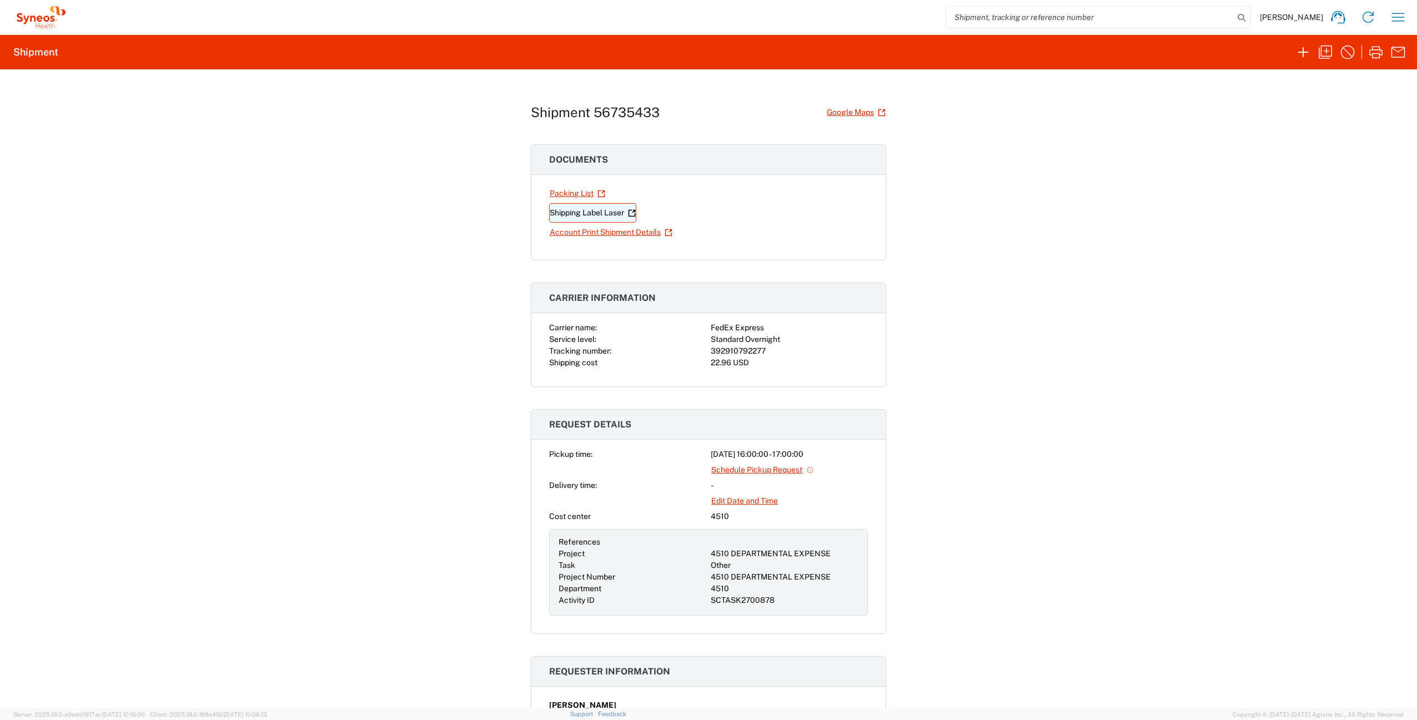
click at [572, 216] on link "Shipping Label Laser" at bounding box center [592, 212] width 87 height 19
click at [1403, 16] on icon "button" at bounding box center [1398, 17] width 18 height 18
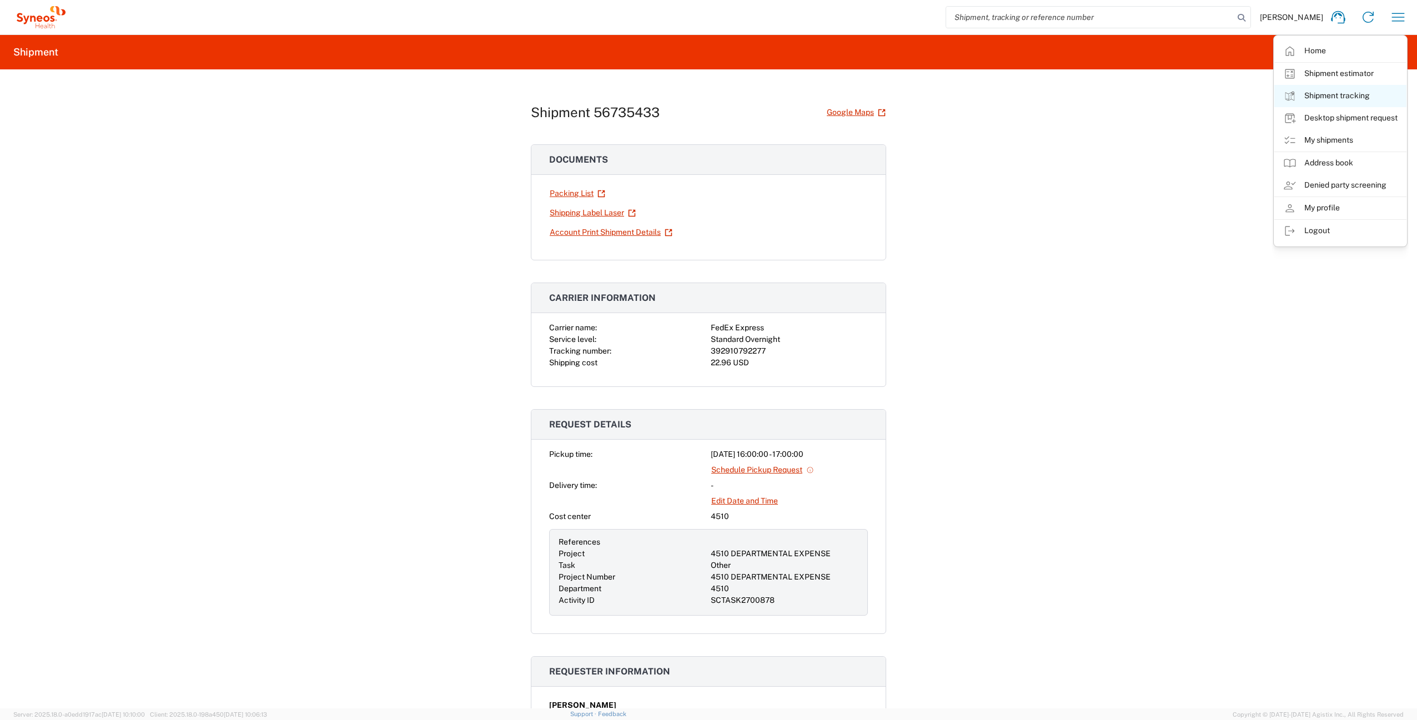
click at [1333, 94] on link "Shipment tracking" at bounding box center [1340, 96] width 132 height 22
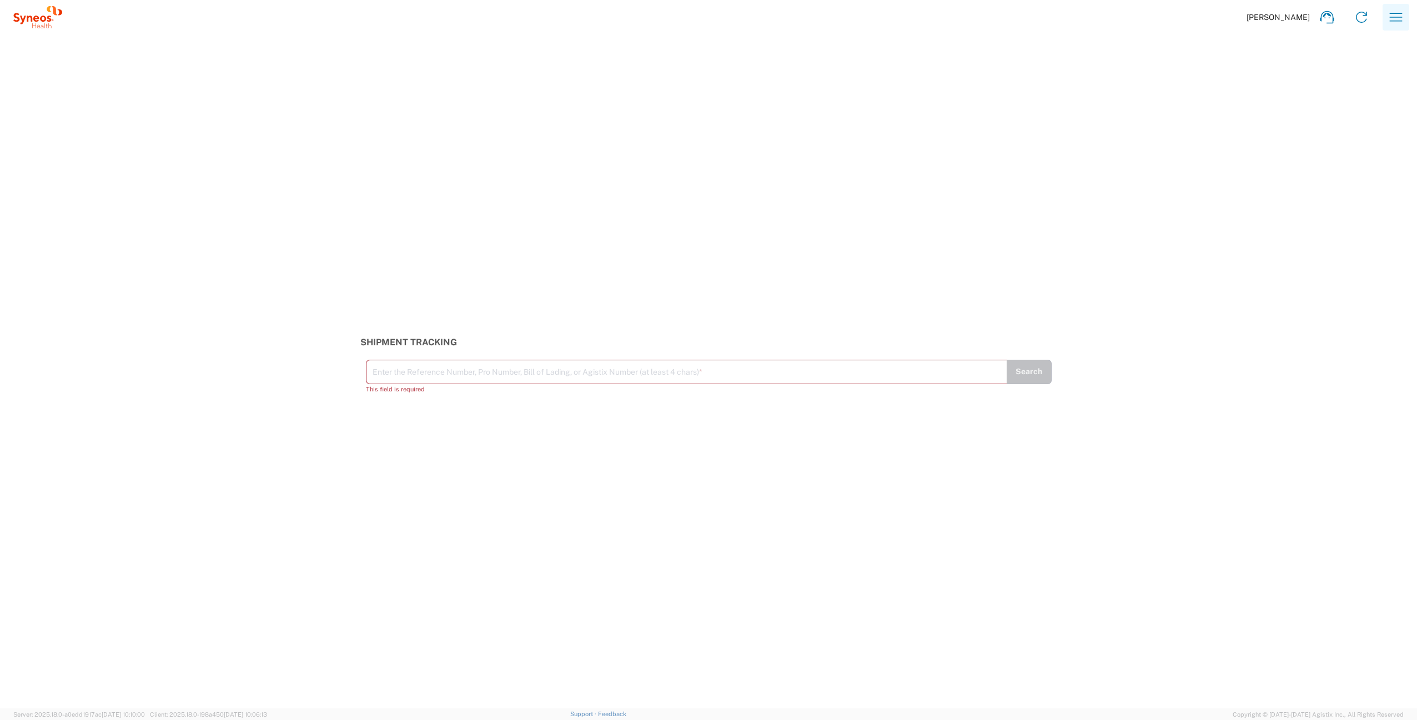
click at [1383, 23] on button "button" at bounding box center [1395, 17] width 27 height 27
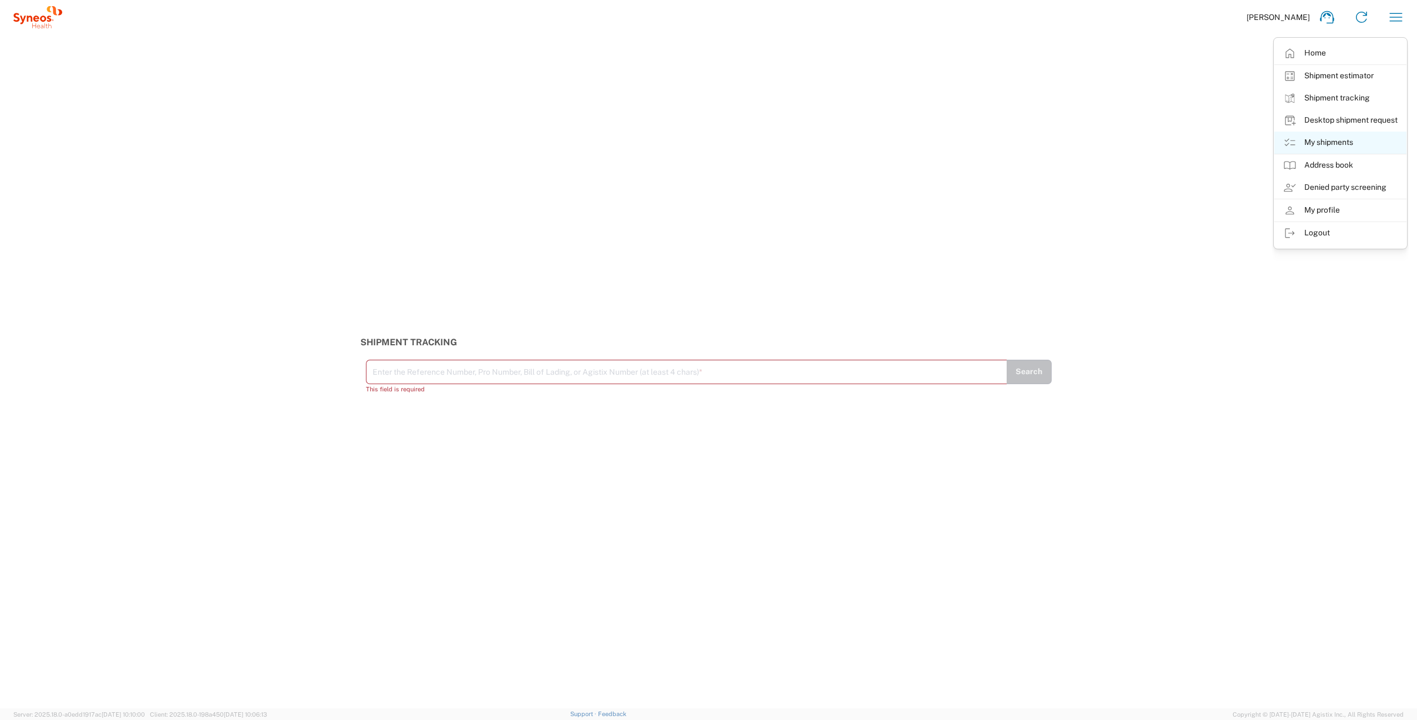
click at [1339, 147] on link "My shipments" at bounding box center [1340, 143] width 132 height 22
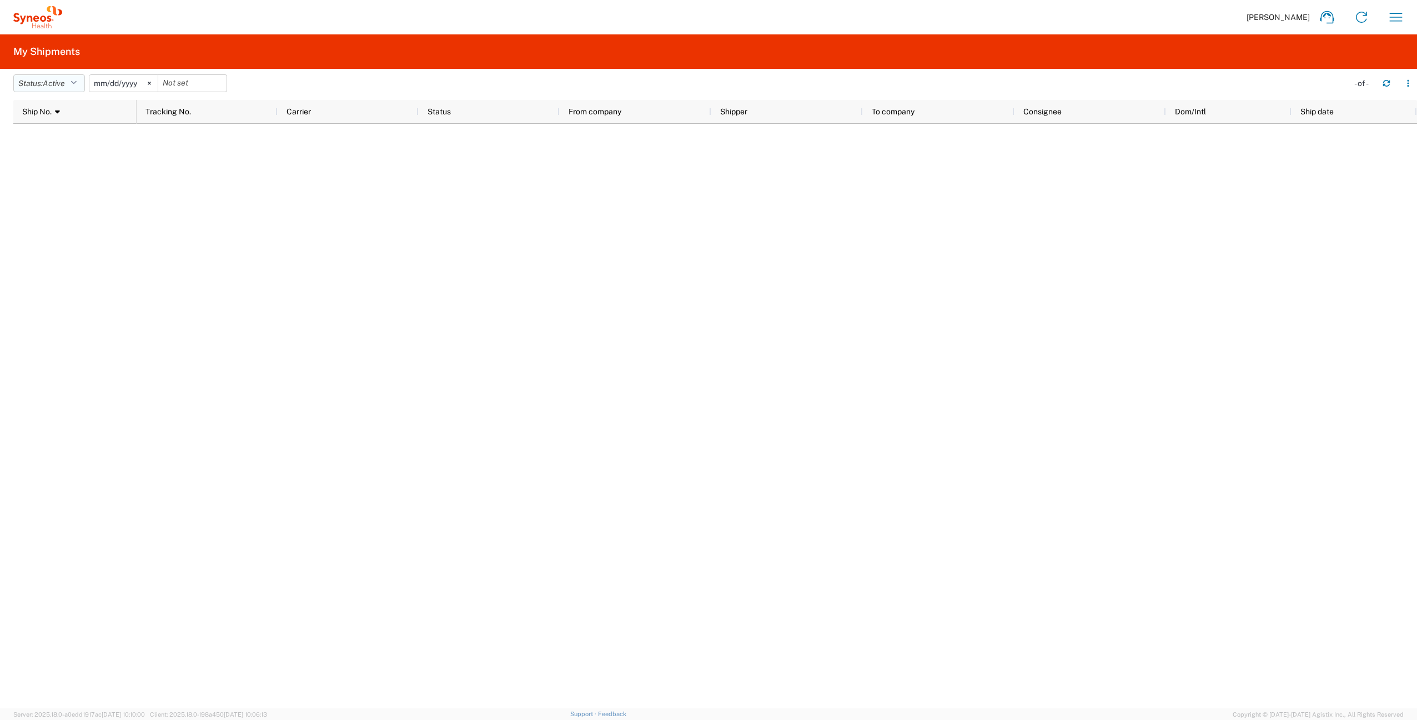
click at [71, 88] on button "Status: Active" at bounding box center [49, 83] width 72 height 18
click at [65, 141] on span "All" at bounding box center [78, 141] width 129 height 17
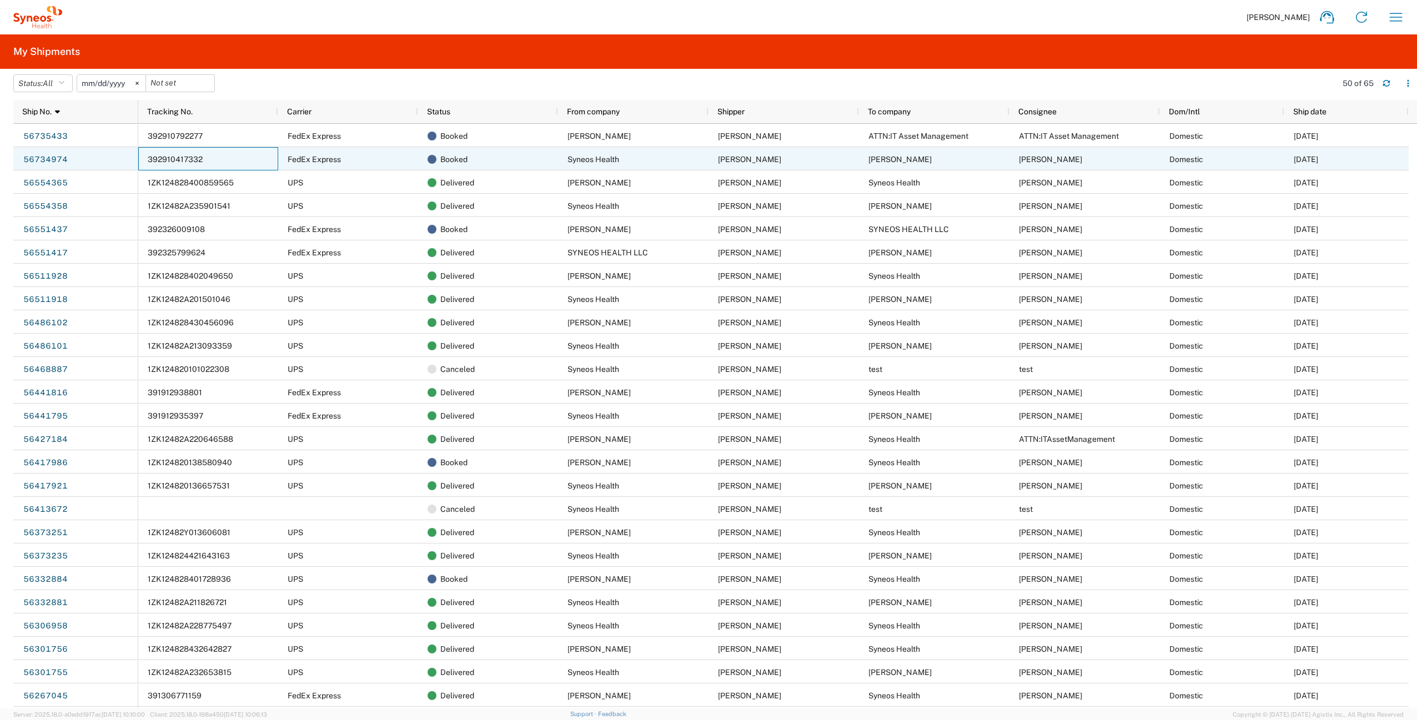
click at [183, 155] on span "392910417332" at bounding box center [175, 159] width 55 height 9
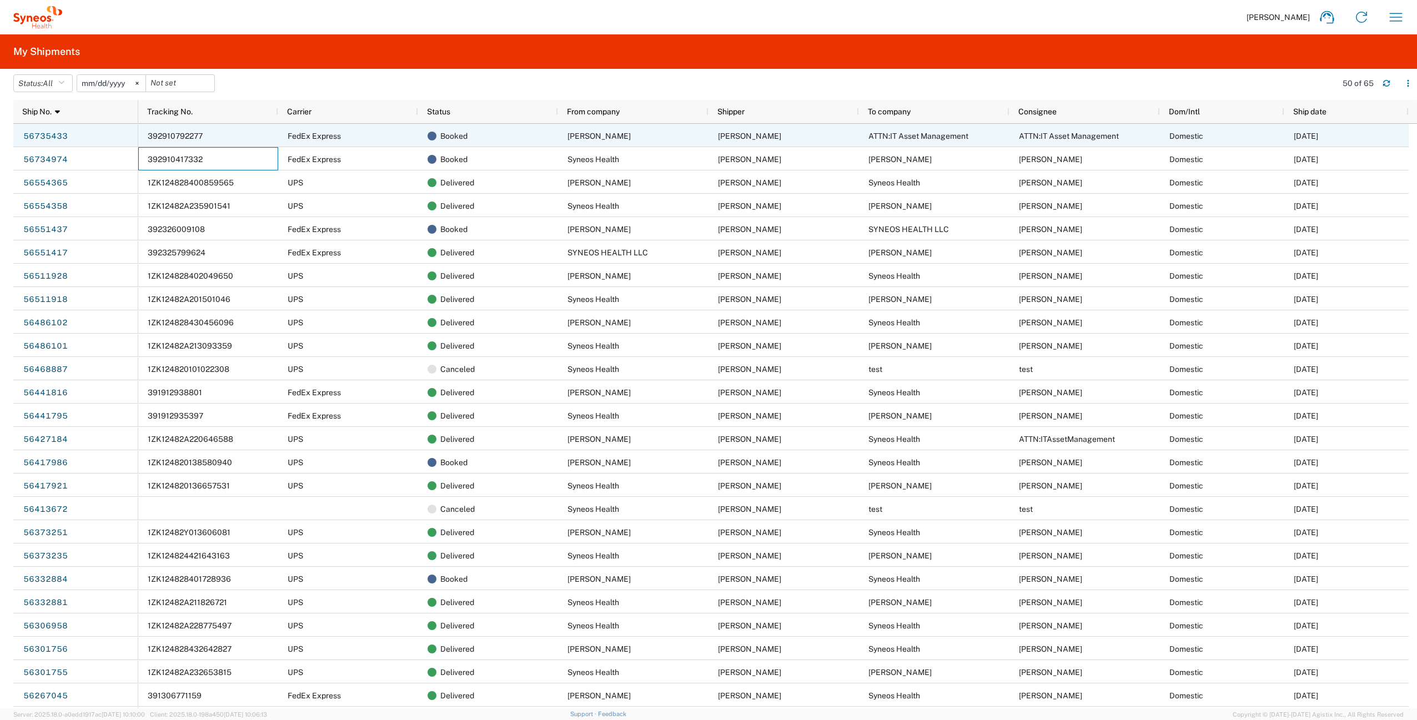
click at [177, 134] on span "392910792277" at bounding box center [175, 136] width 55 height 9
